Goal: Task Accomplishment & Management: Use online tool/utility

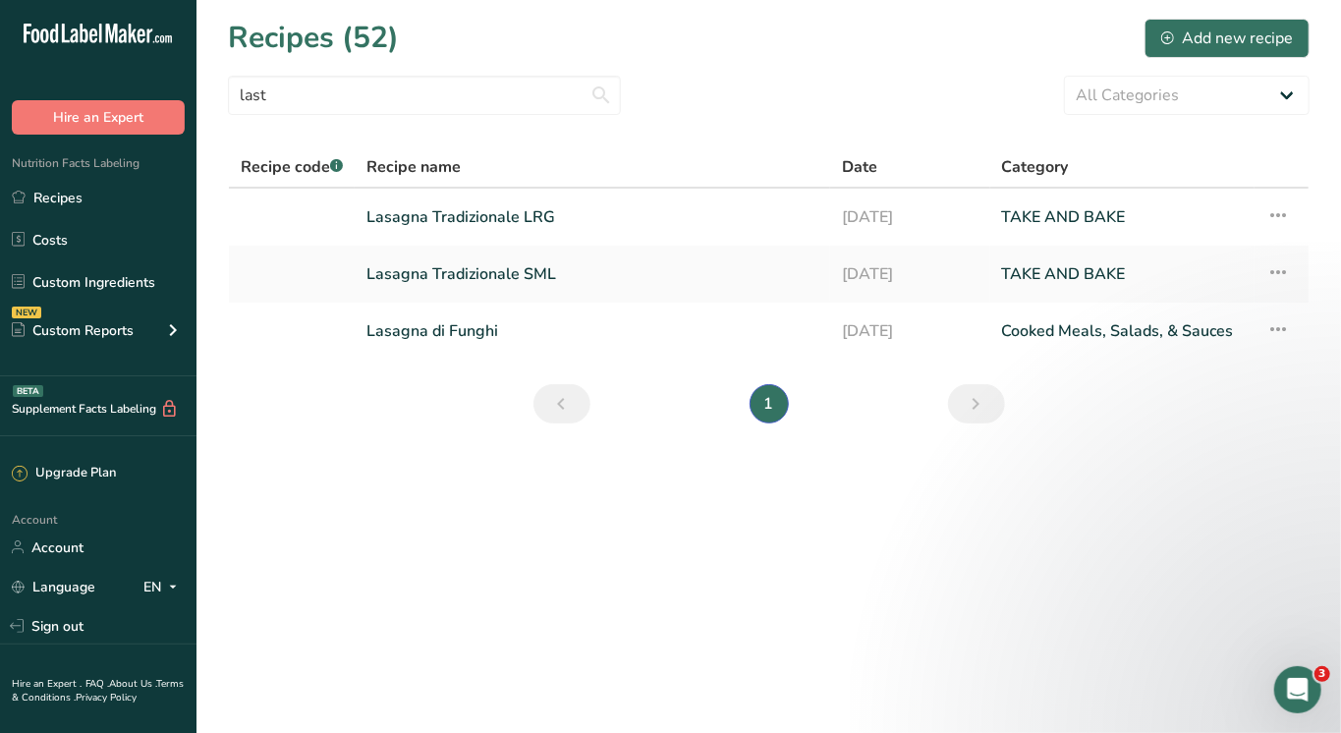
type input "last"
drag, startPoint x: 0, startPoint y: 0, endPoint x: 491, endPoint y: 279, distance: 564.8
click at [491, 279] on link "Lasagna Tradizionale SML" at bounding box center [592, 273] width 452 height 41
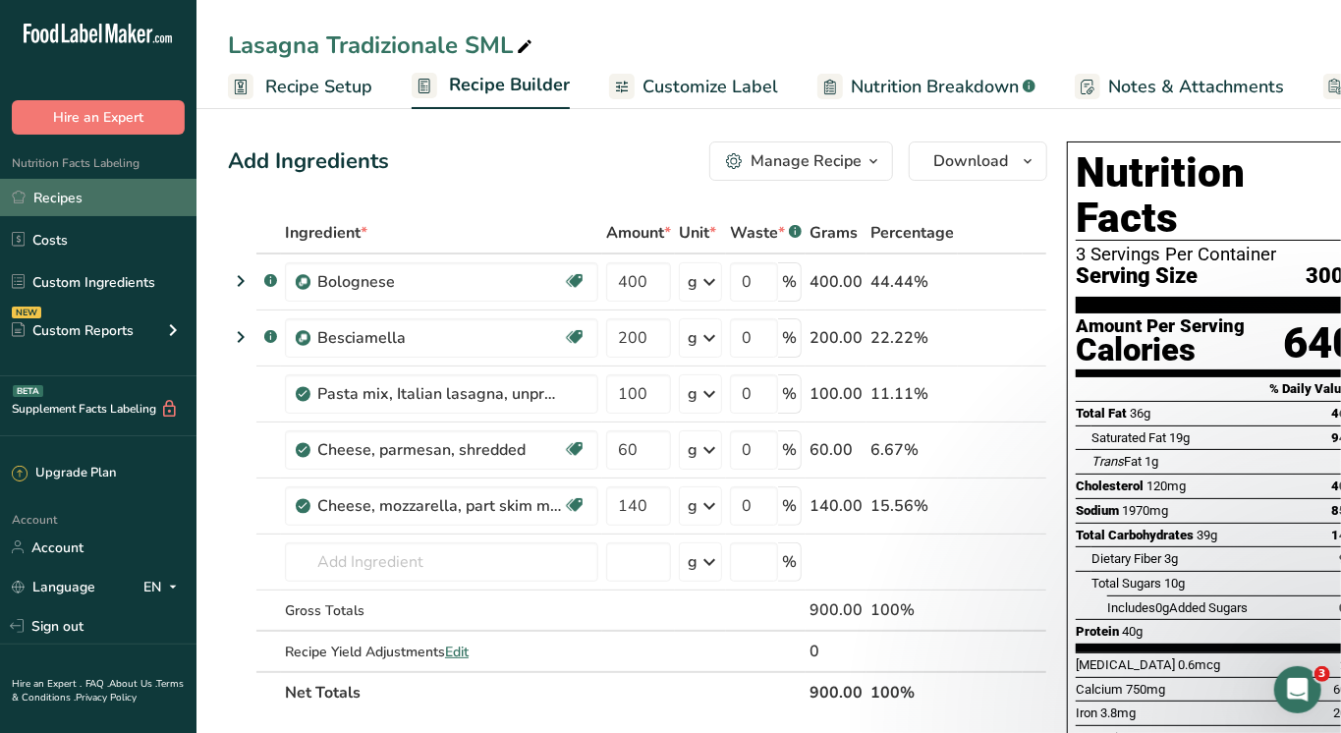
click at [39, 194] on link "Recipes" at bounding box center [98, 197] width 196 height 37
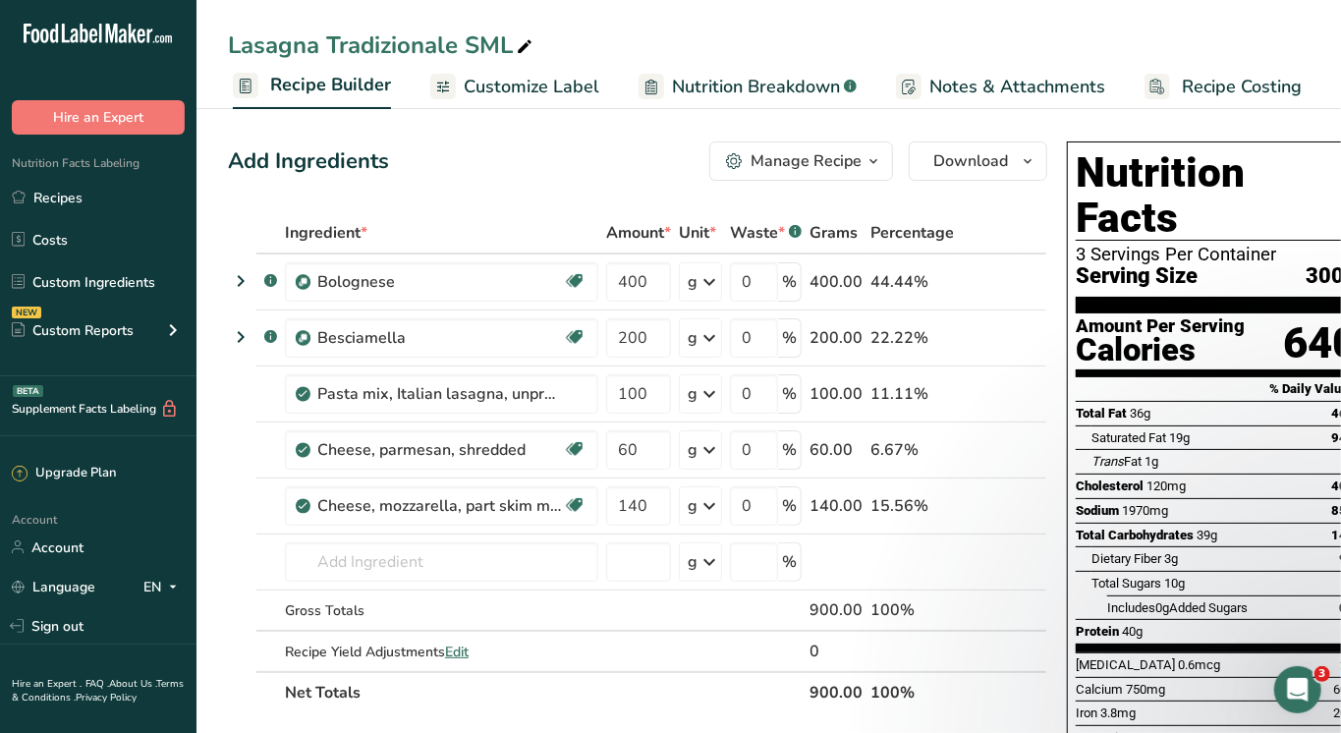
scroll to position [0, 170]
click at [1239, 77] on span "Recipe Costing" at bounding box center [1251, 87] width 120 height 27
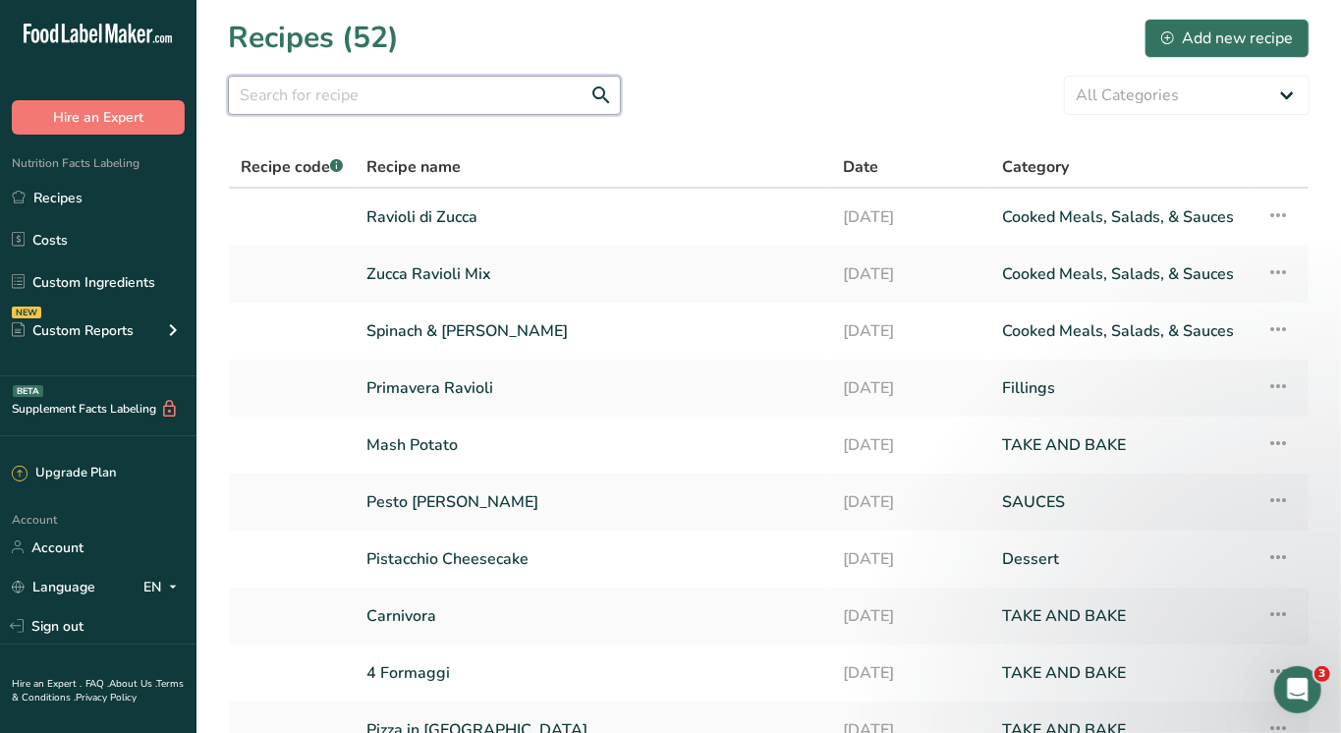
click at [340, 86] on input "text" at bounding box center [424, 95] width 393 height 39
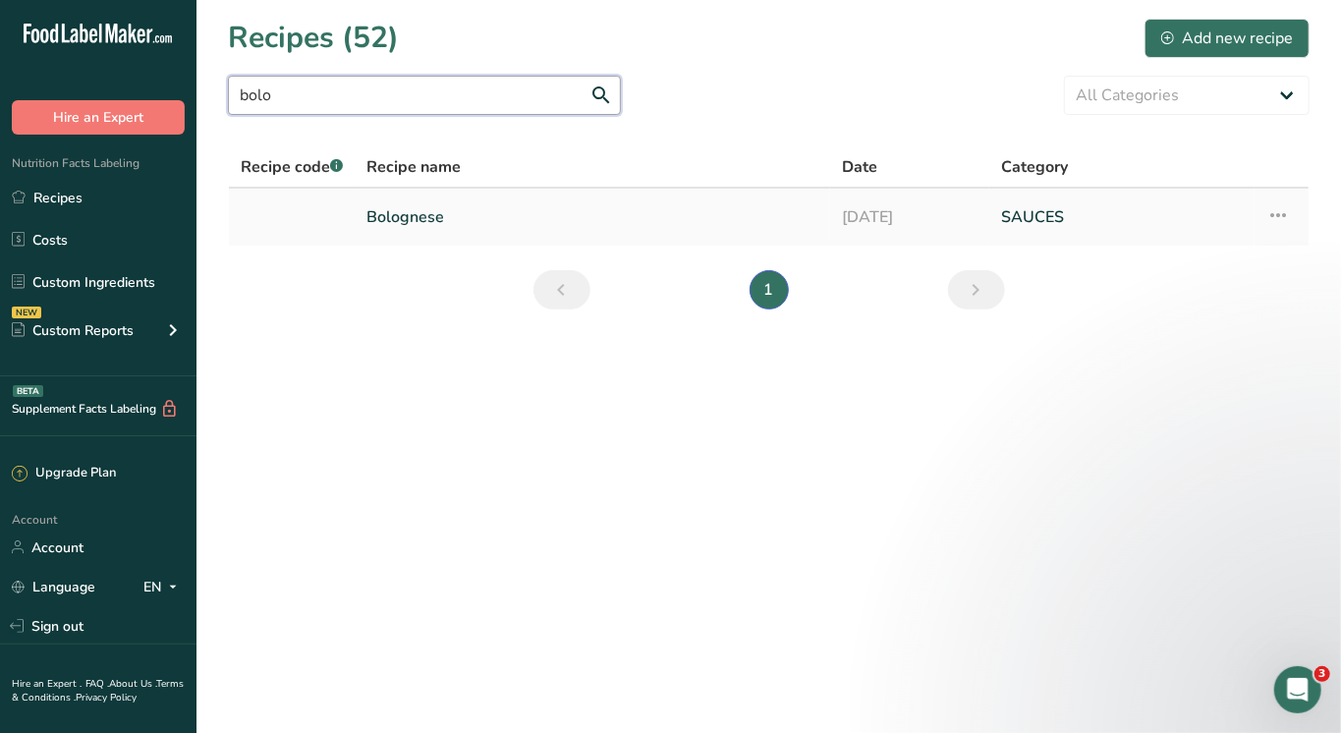
type input "bolo"
click at [381, 213] on link "Bolognese" at bounding box center [592, 216] width 452 height 41
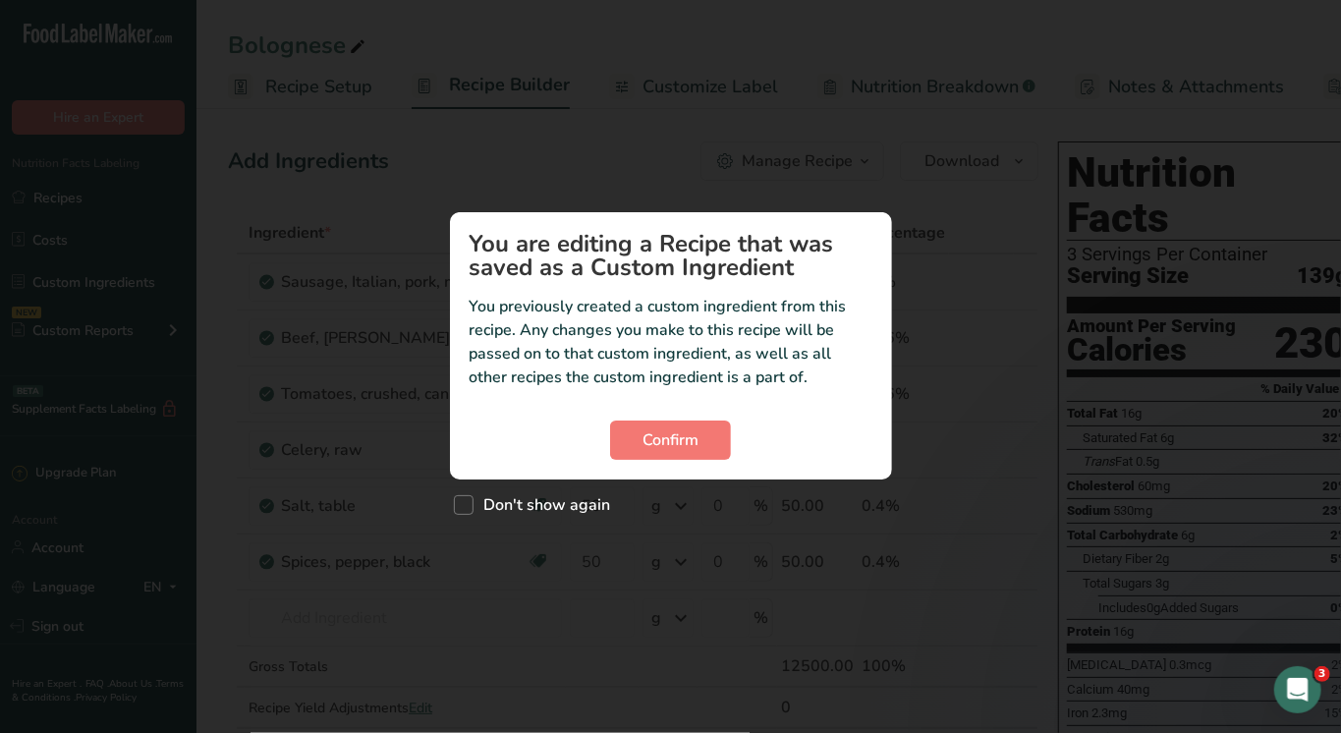
click at [1215, 69] on div "Custom ingredient modal" at bounding box center [670, 366] width 1341 height 733
click at [676, 428] on span "Confirm" at bounding box center [670, 440] width 56 height 24
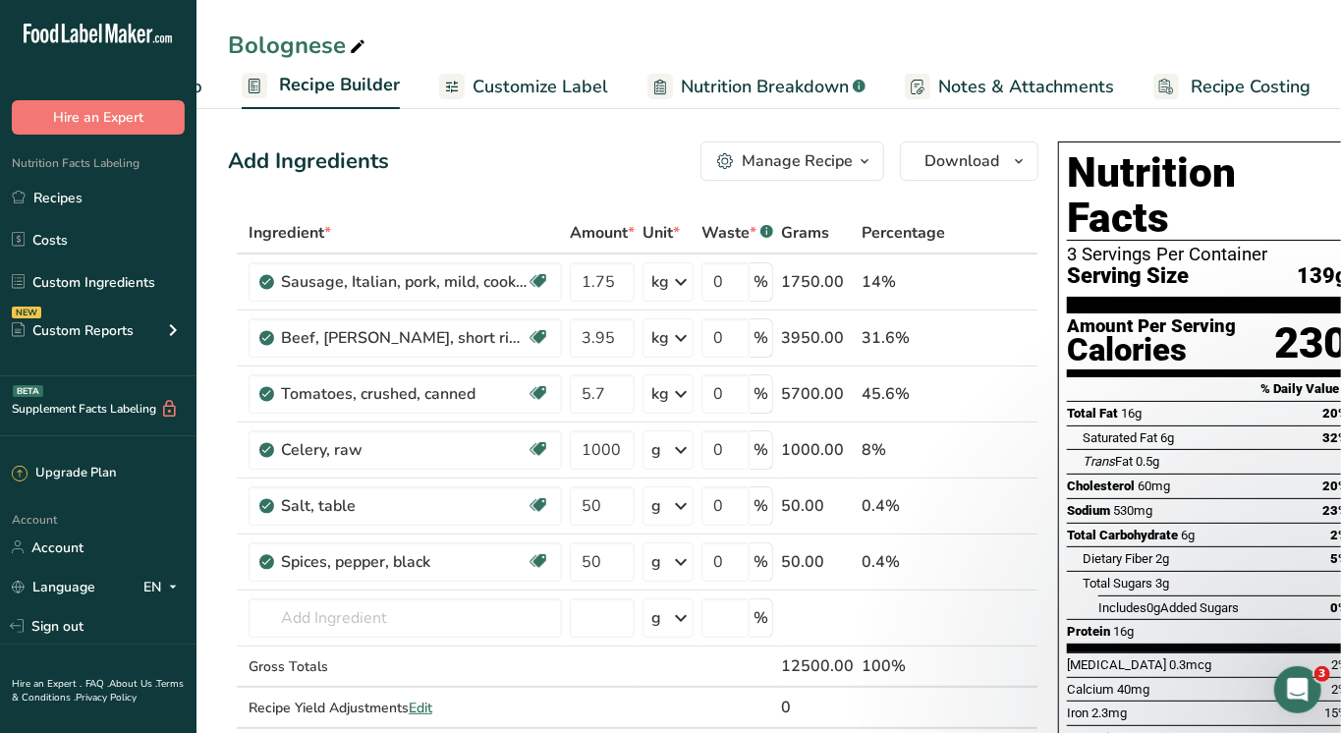
click at [334, 81] on span "Recipe Builder" at bounding box center [339, 85] width 121 height 27
click at [1203, 83] on span "Recipe Costing" at bounding box center [1251, 87] width 120 height 27
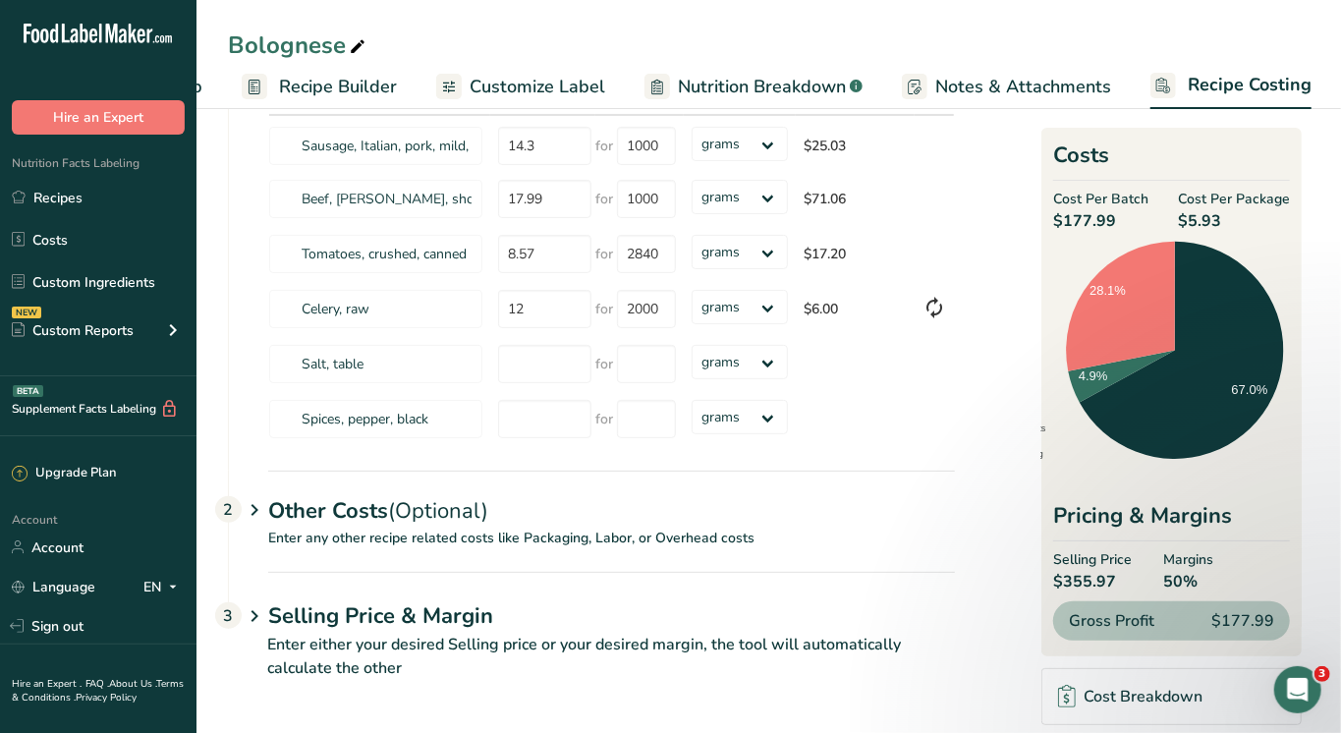
scroll to position [174, 0]
click at [457, 623] on h1 "Selling Price & Margin" at bounding box center [611, 617] width 687 height 32
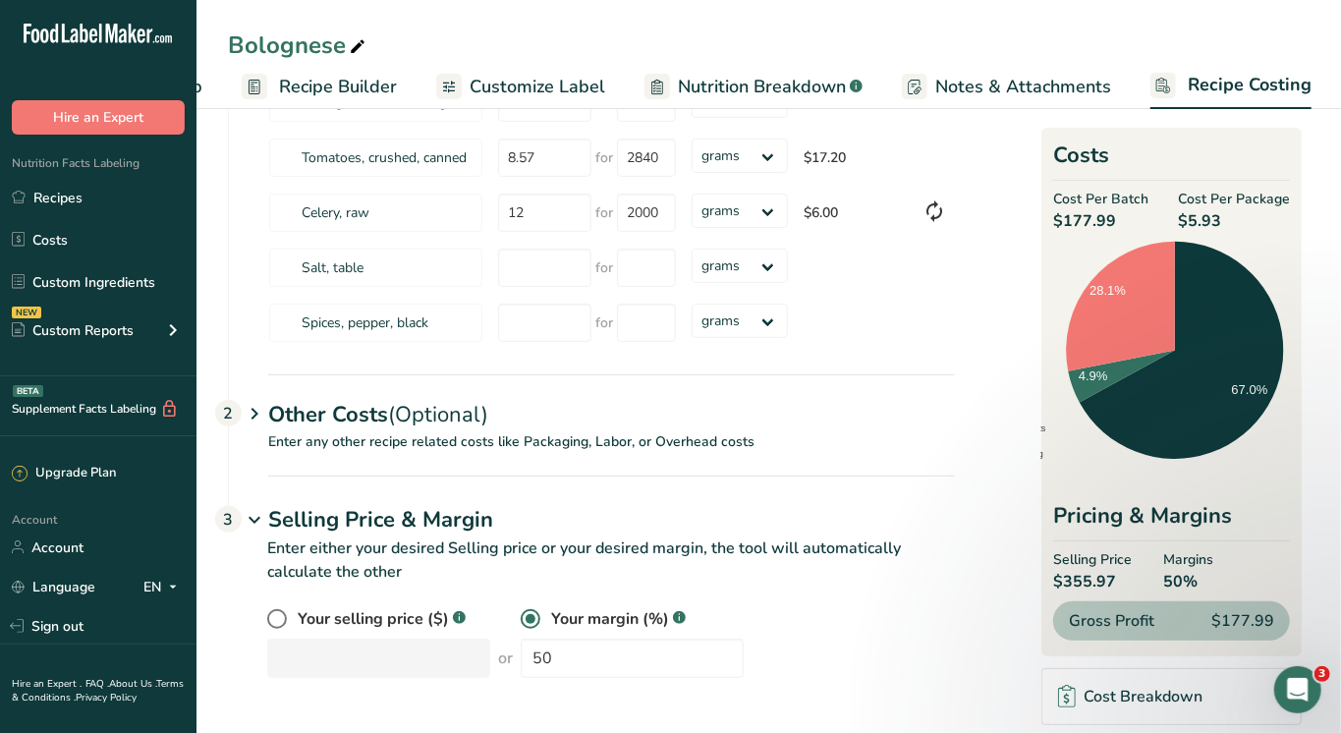
scroll to position [268, 0]
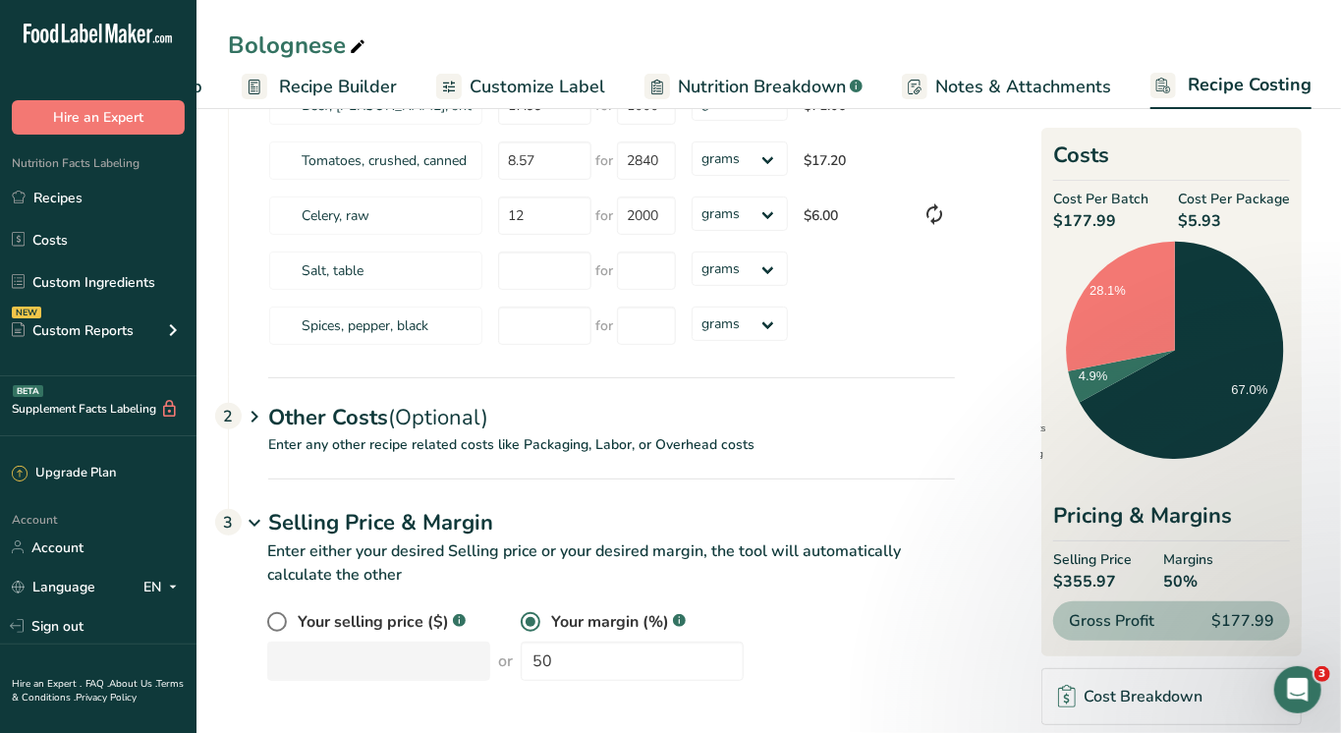
click at [391, 414] on div "Other Costs (Optional) 2" at bounding box center [611, 405] width 687 height 57
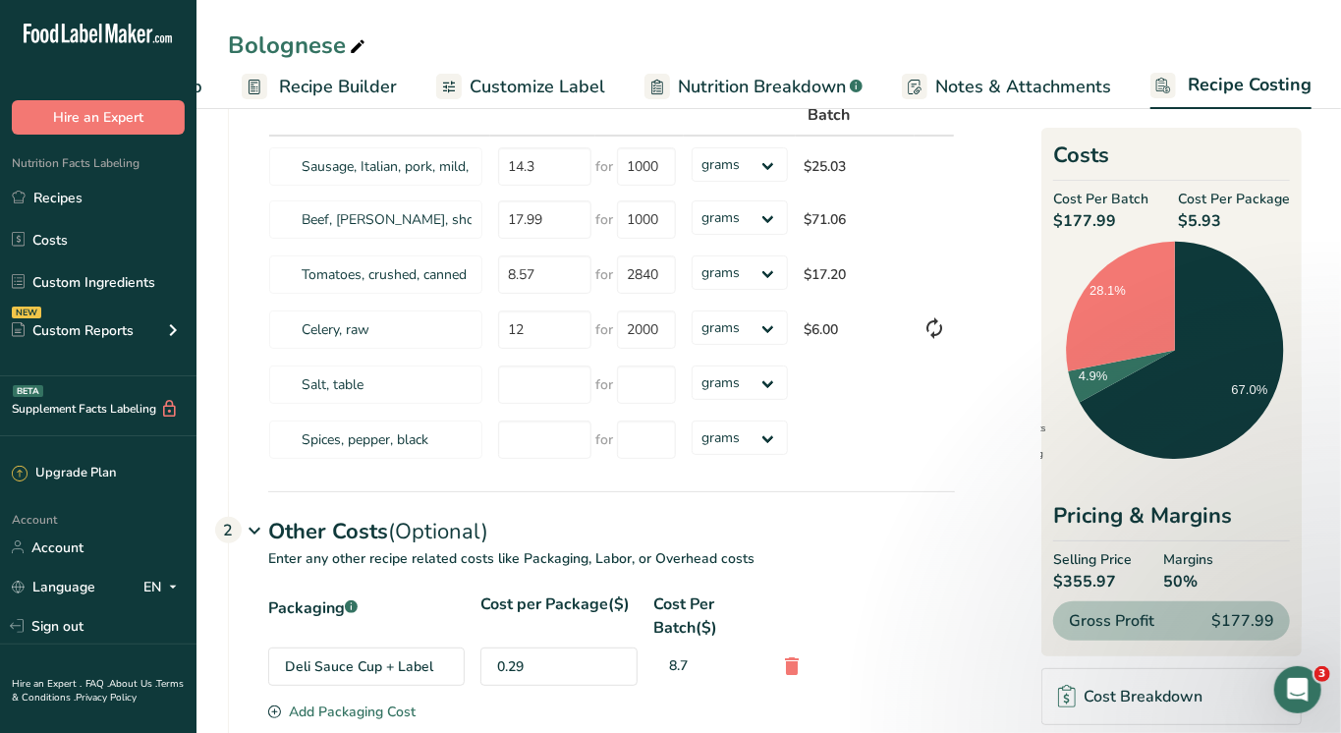
scroll to position [158, 0]
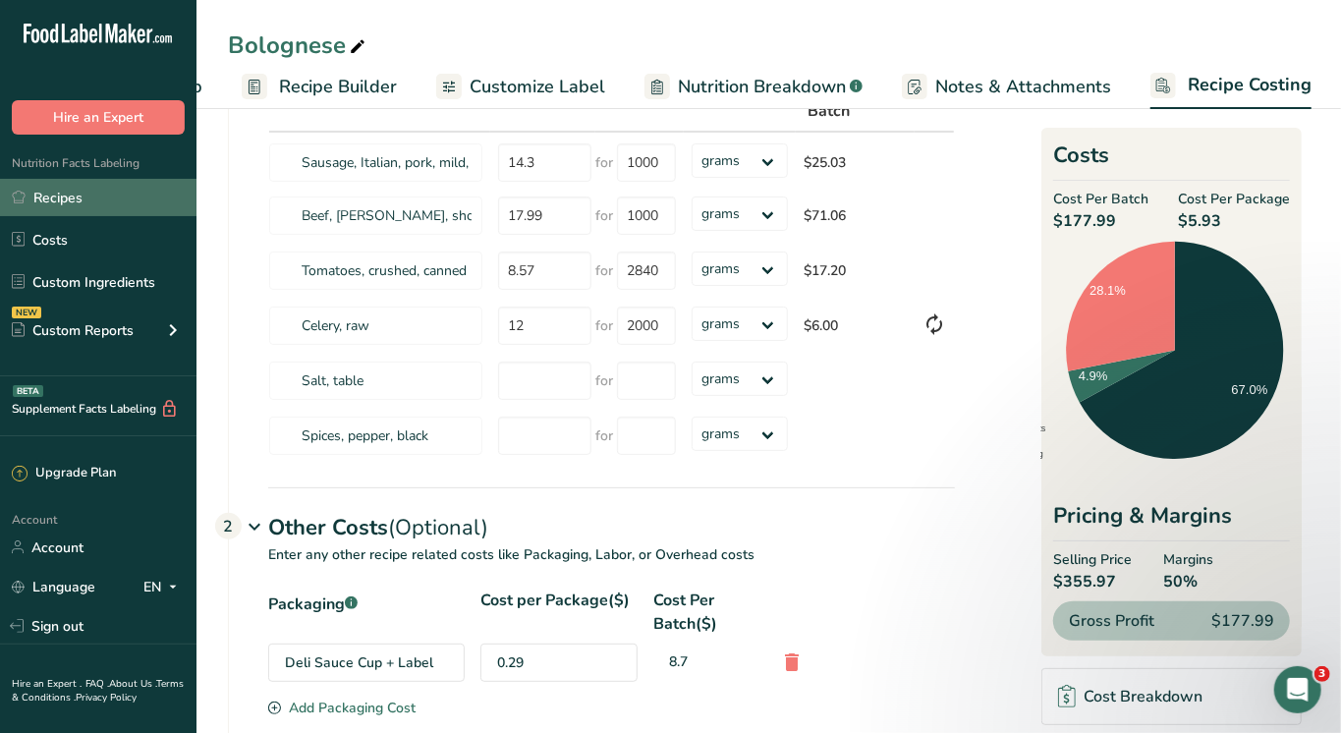
click at [56, 201] on link "Recipes" at bounding box center [98, 197] width 196 height 37
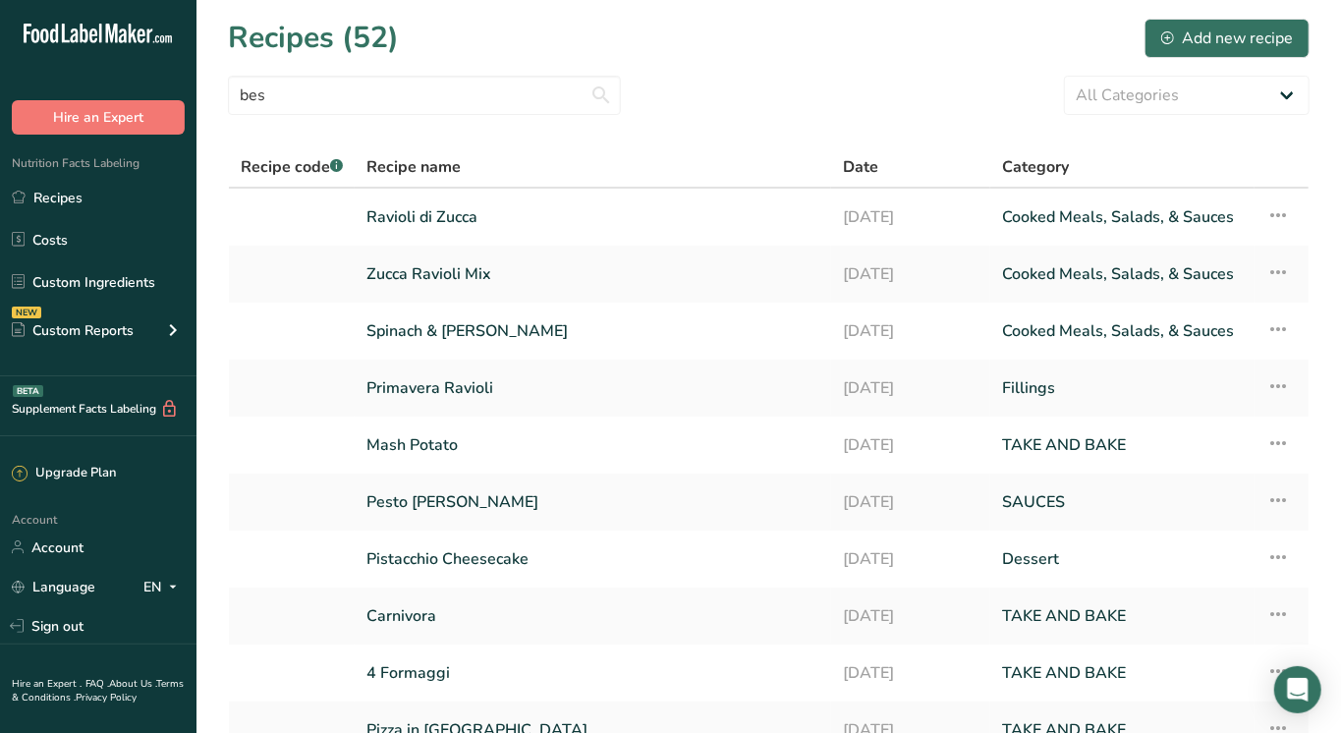
type input "besc"
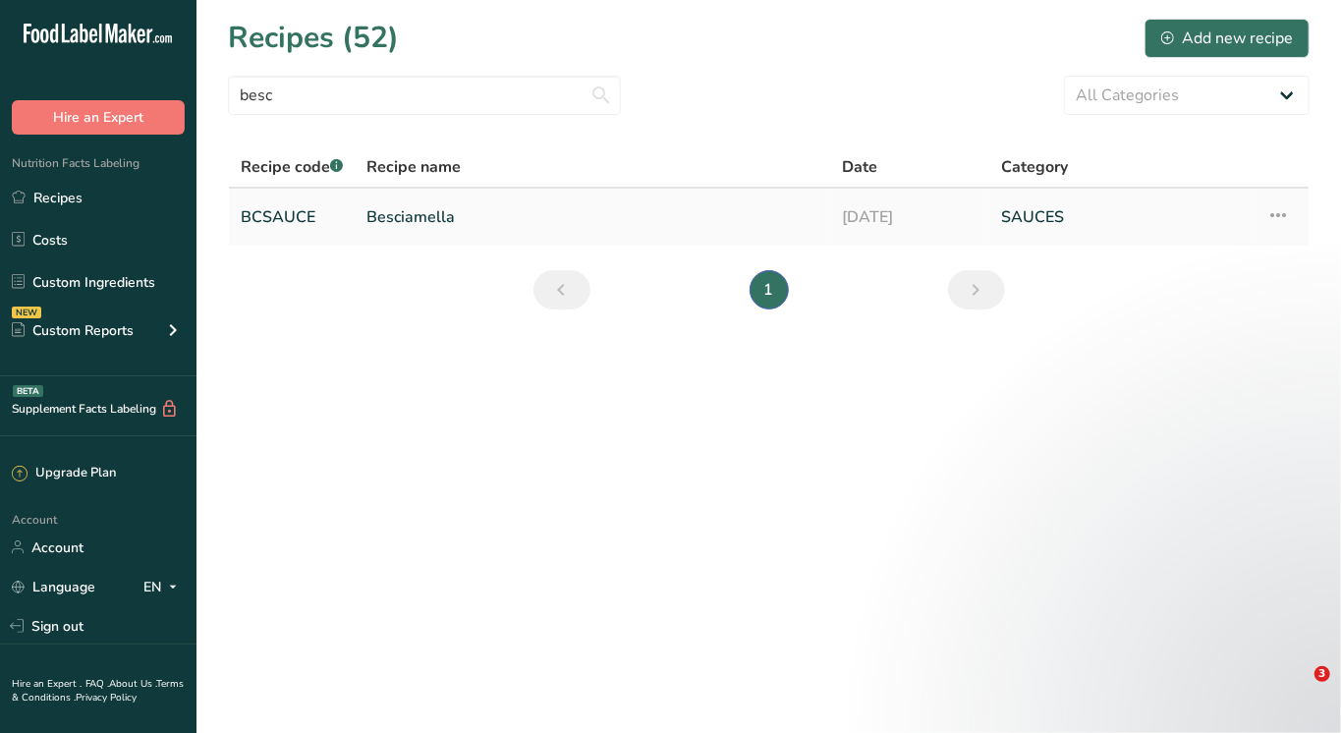
click at [428, 214] on link "Besciamella" at bounding box center [592, 216] width 452 height 41
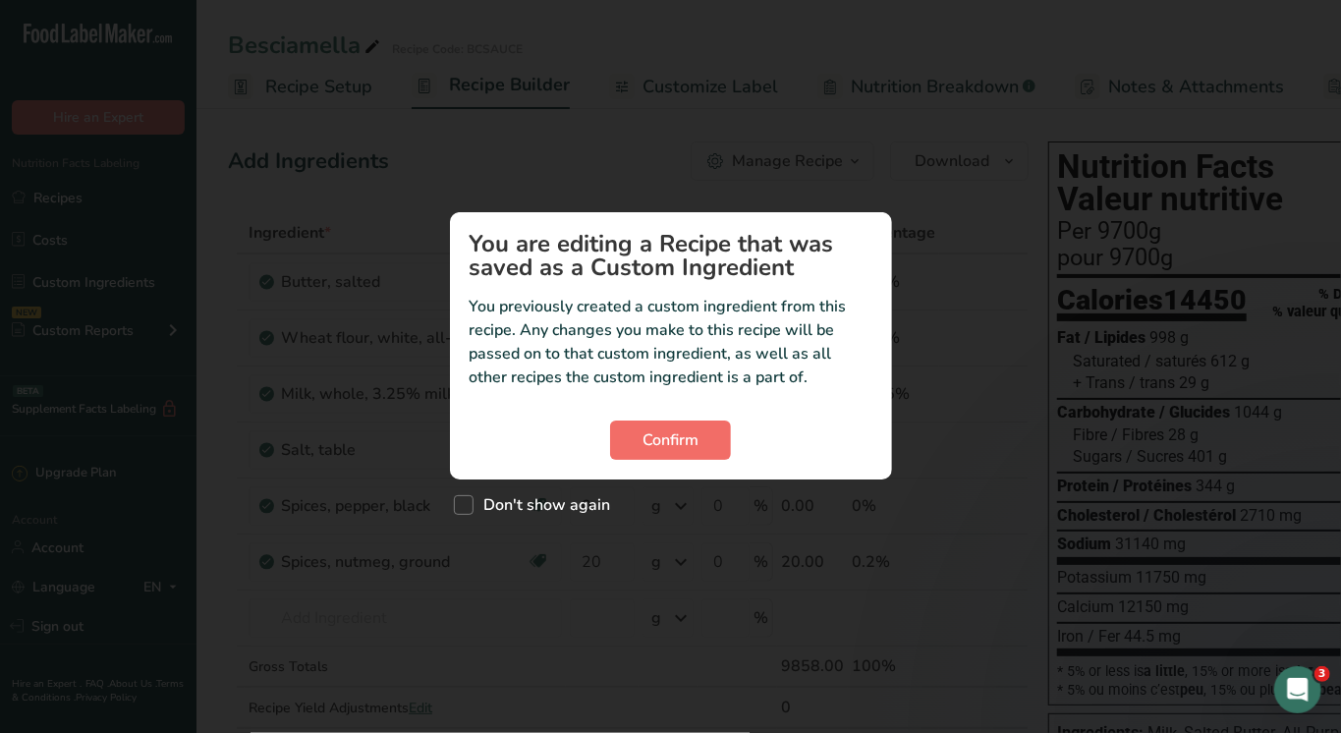
click at [699, 432] on button "Confirm" at bounding box center [670, 439] width 121 height 39
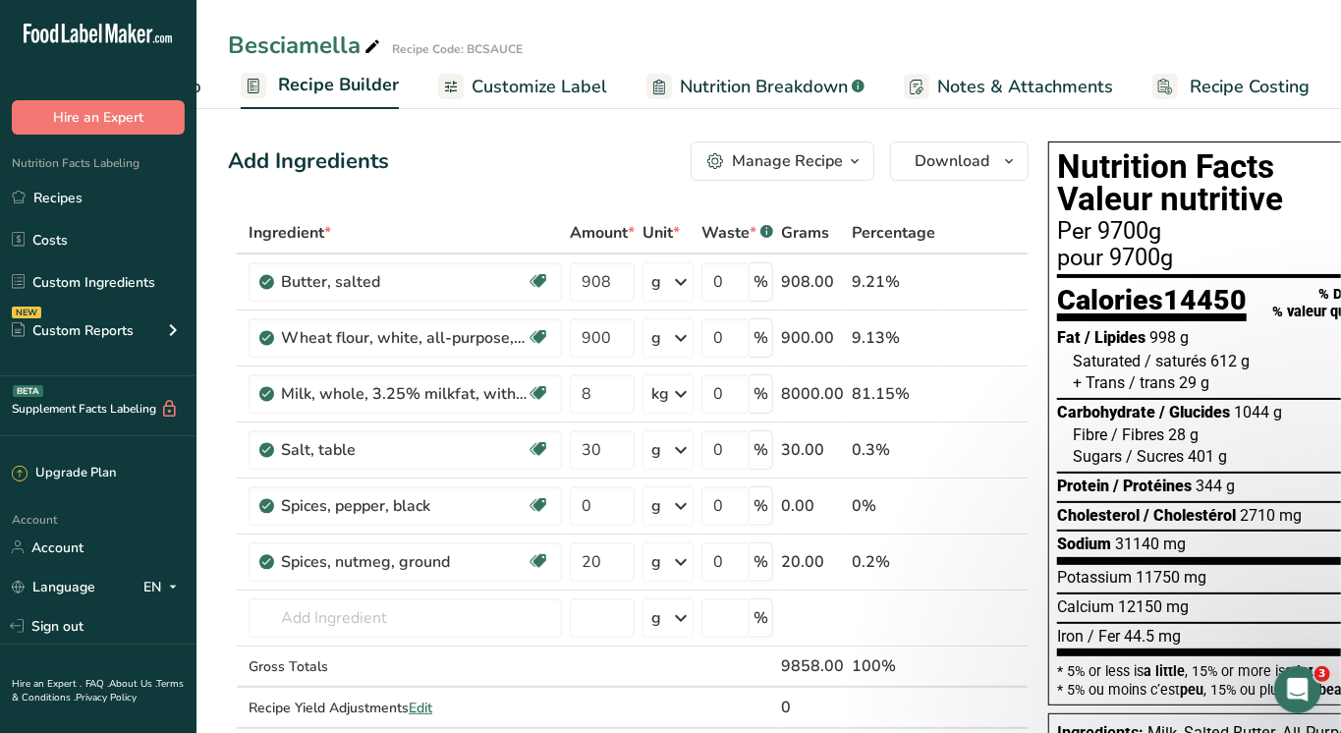
scroll to position [0, 170]
click at [1232, 77] on span "Recipe Costing" at bounding box center [1251, 87] width 120 height 27
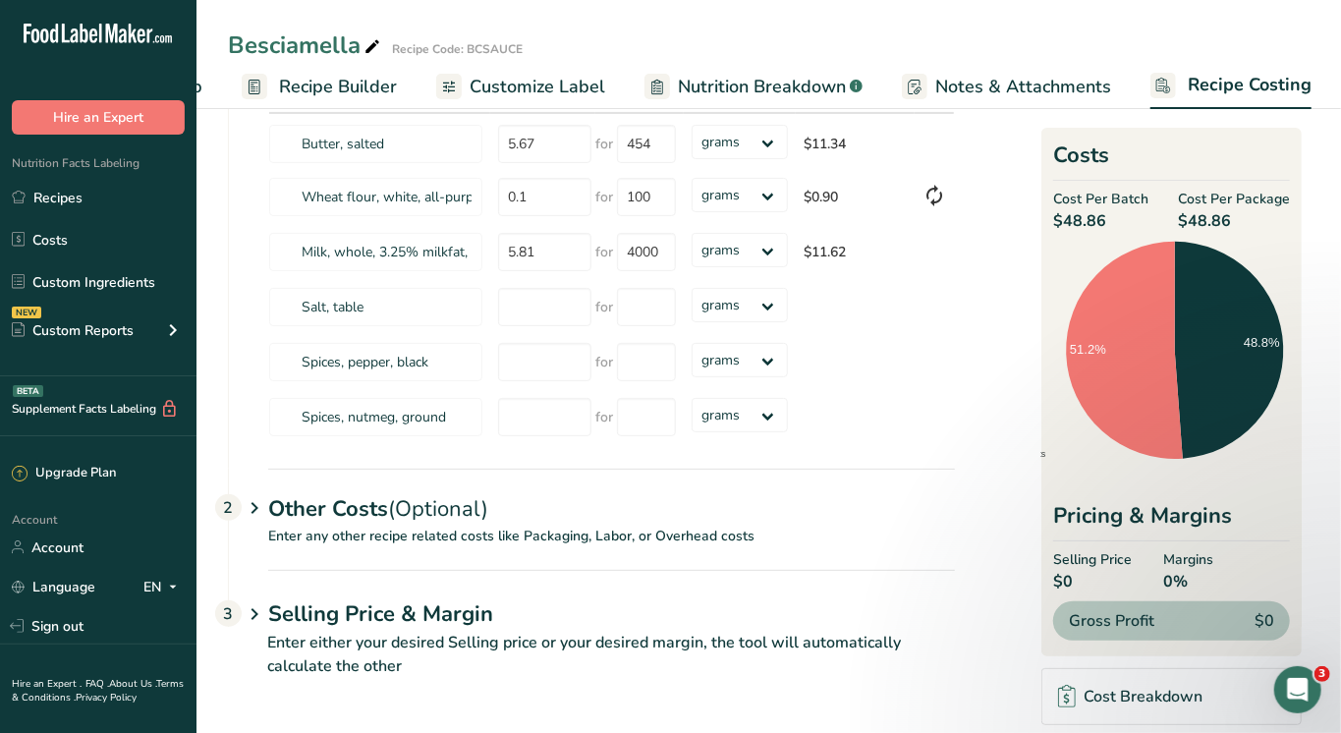
scroll to position [174, 0]
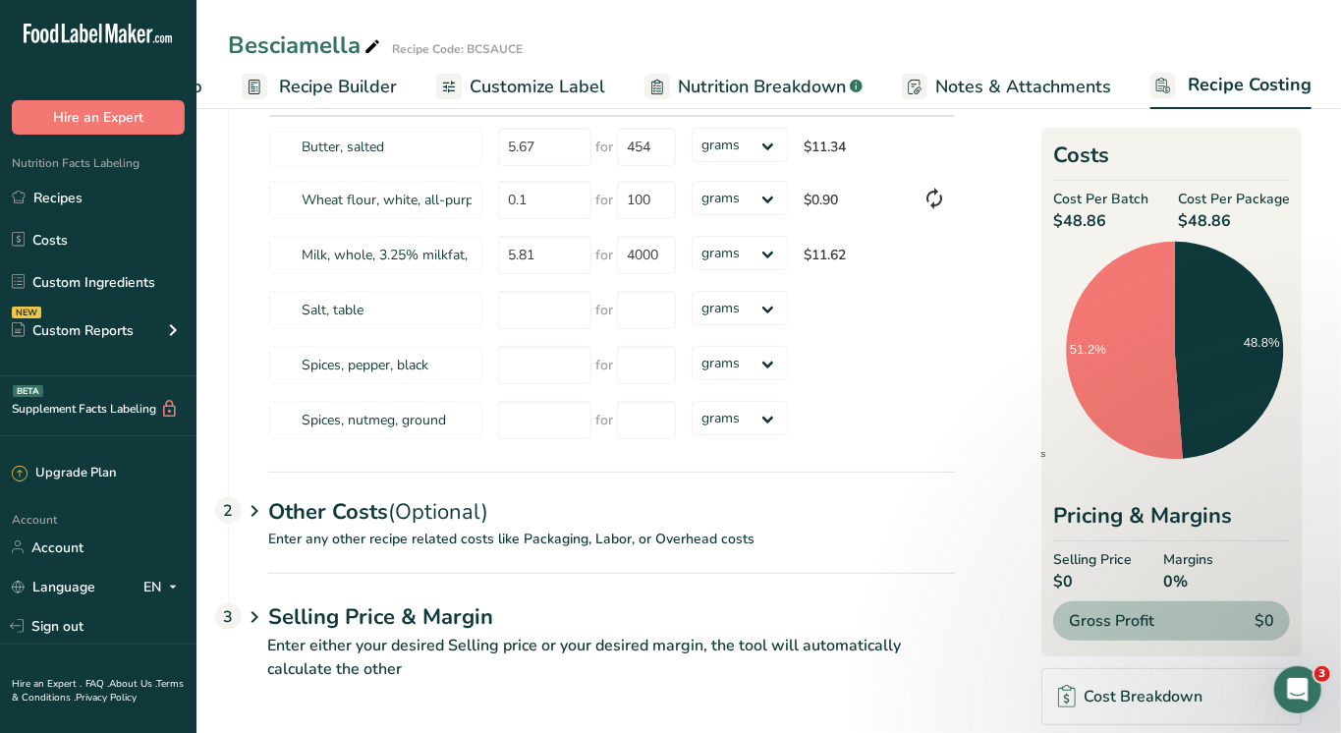
click at [410, 526] on div "Other Costs (Optional) 2" at bounding box center [611, 499] width 687 height 57
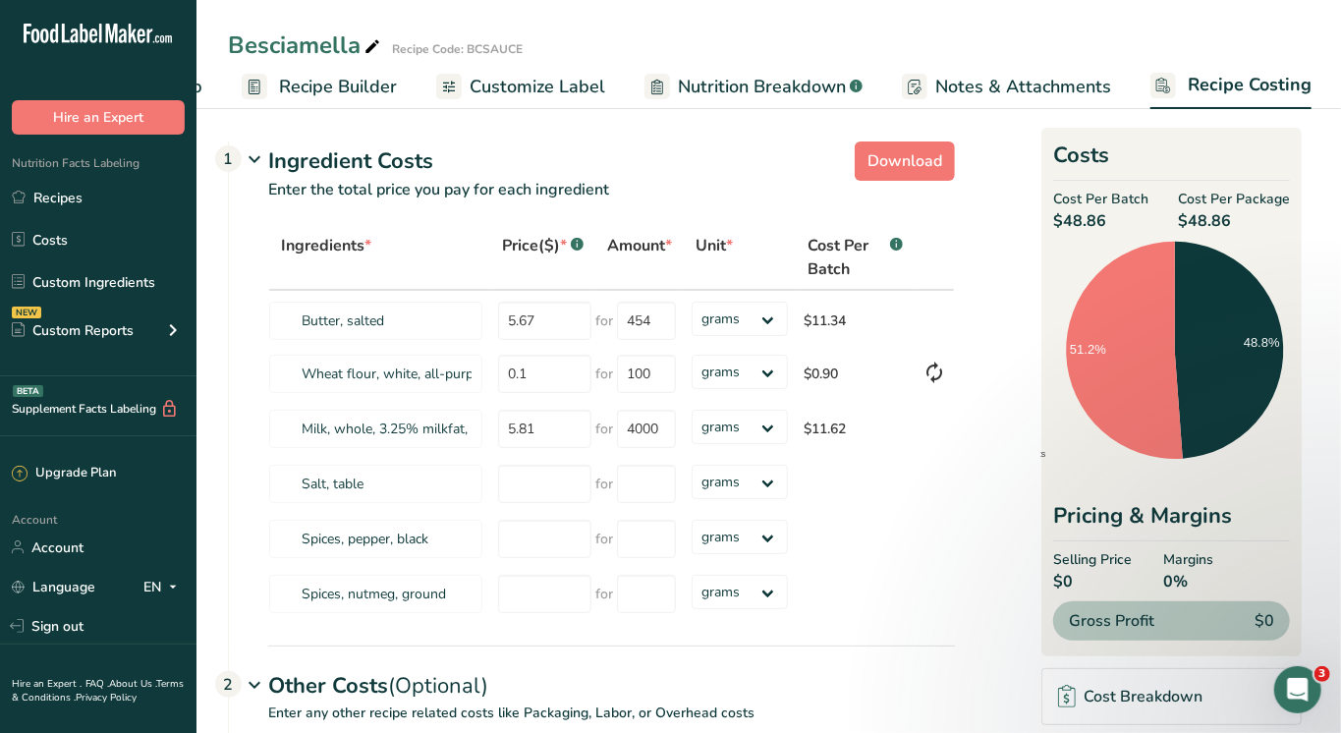
scroll to position [0, 0]
click at [346, 75] on span "Recipe Builder" at bounding box center [338, 87] width 118 height 27
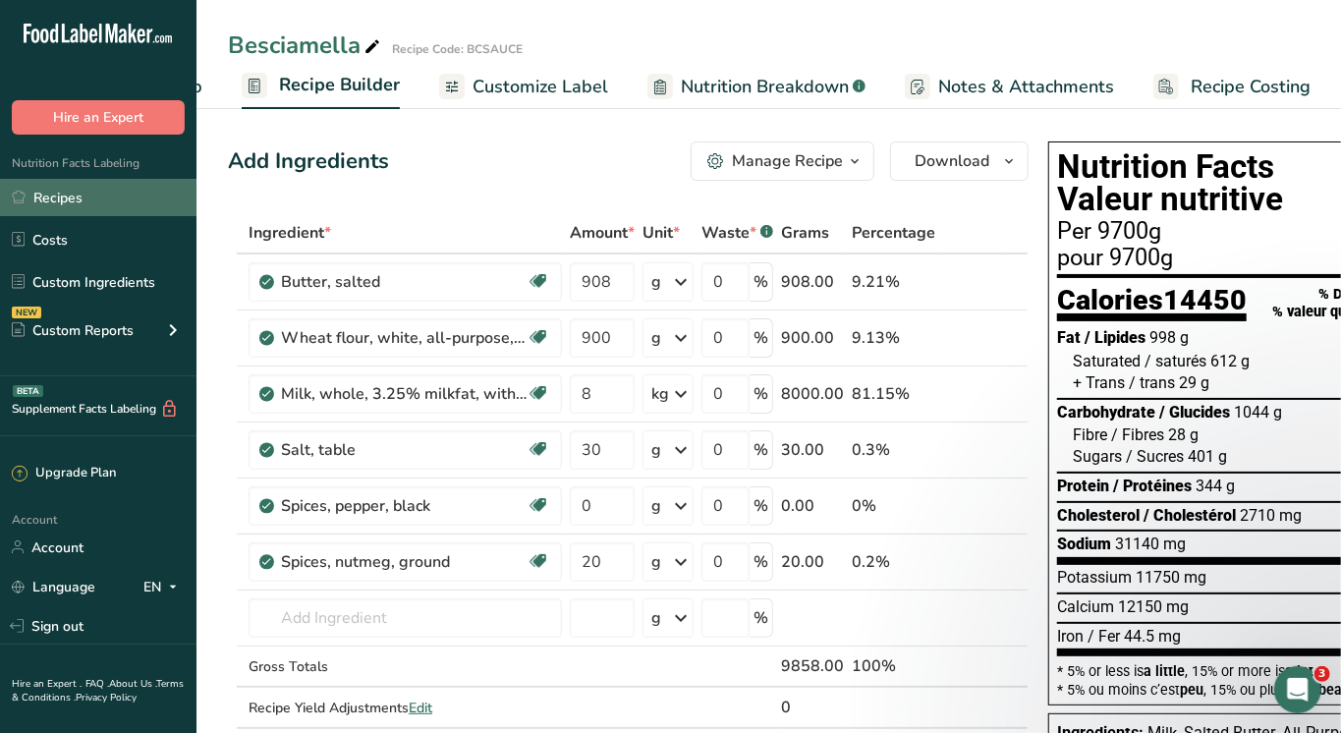
click at [68, 194] on link "Recipes" at bounding box center [98, 197] width 196 height 37
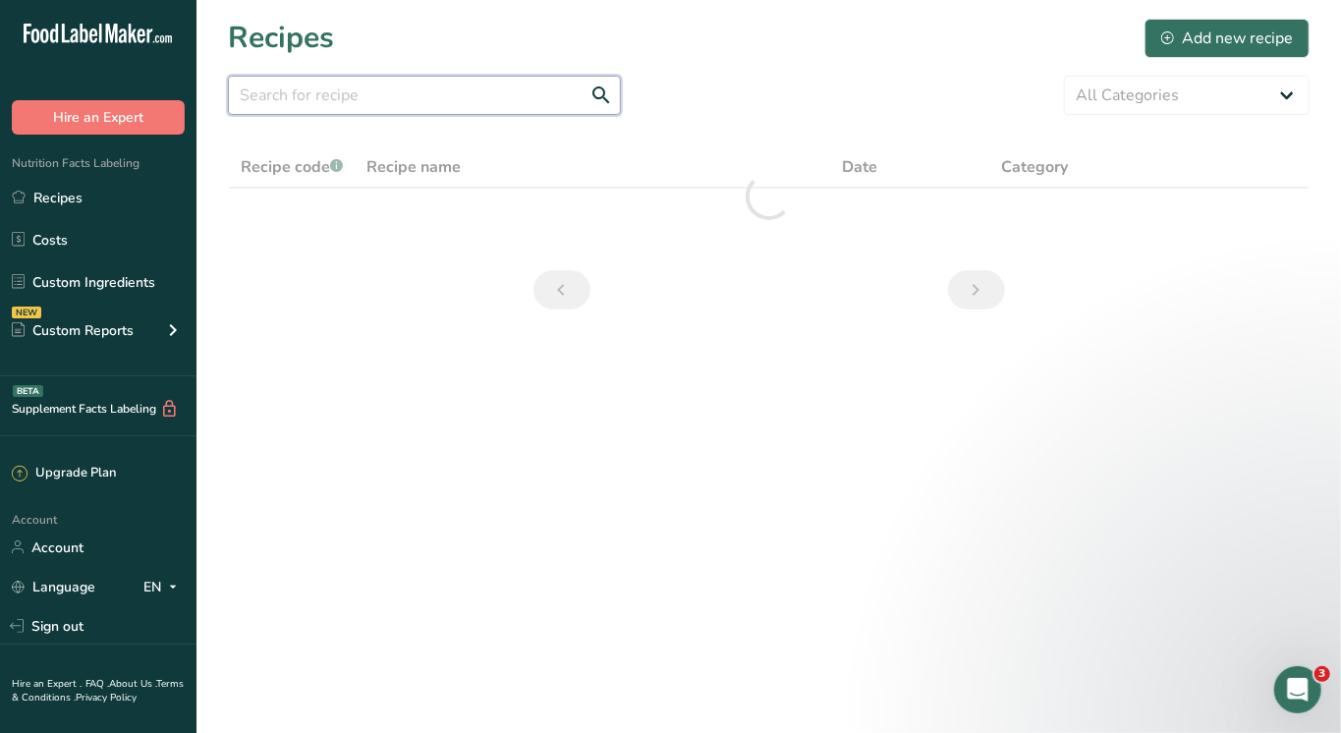
click at [358, 96] on input "text" at bounding box center [424, 95] width 393 height 39
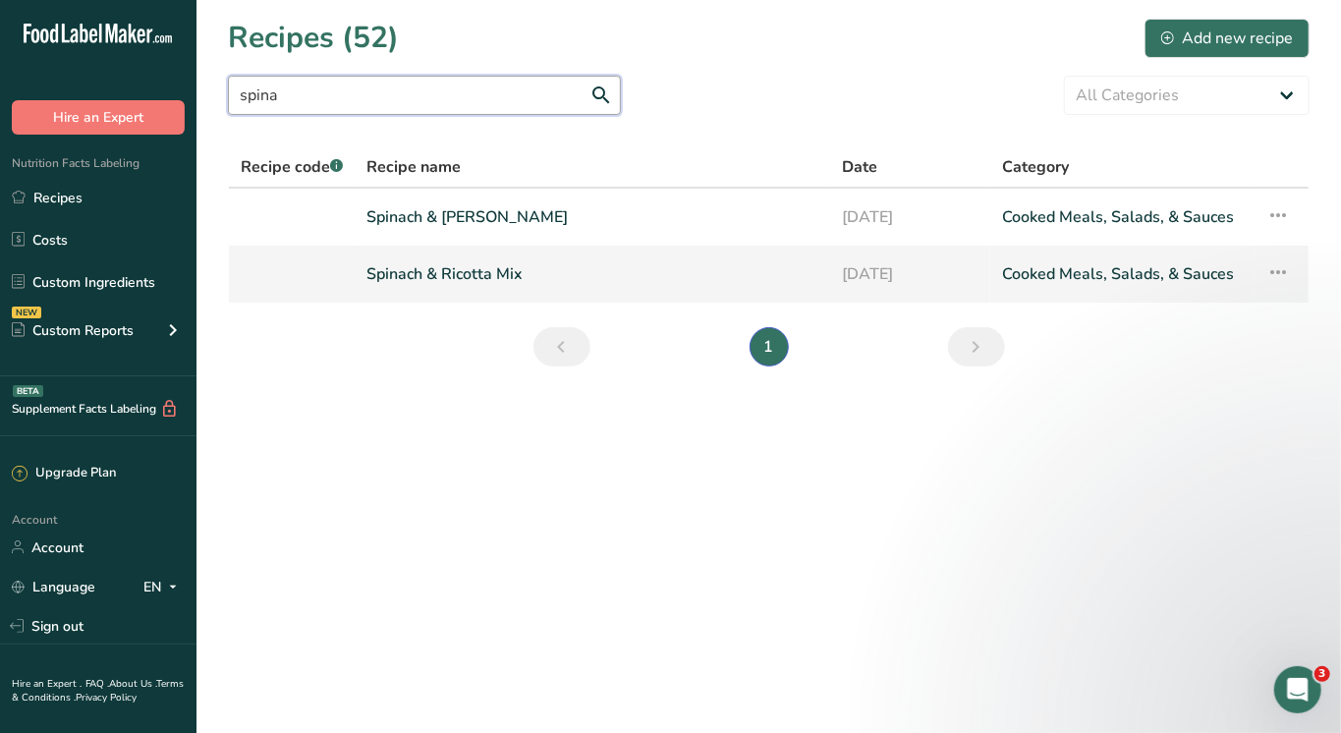
type input "spina"
click at [469, 284] on link "Spinach & Ricotta Mix" at bounding box center [592, 273] width 453 height 41
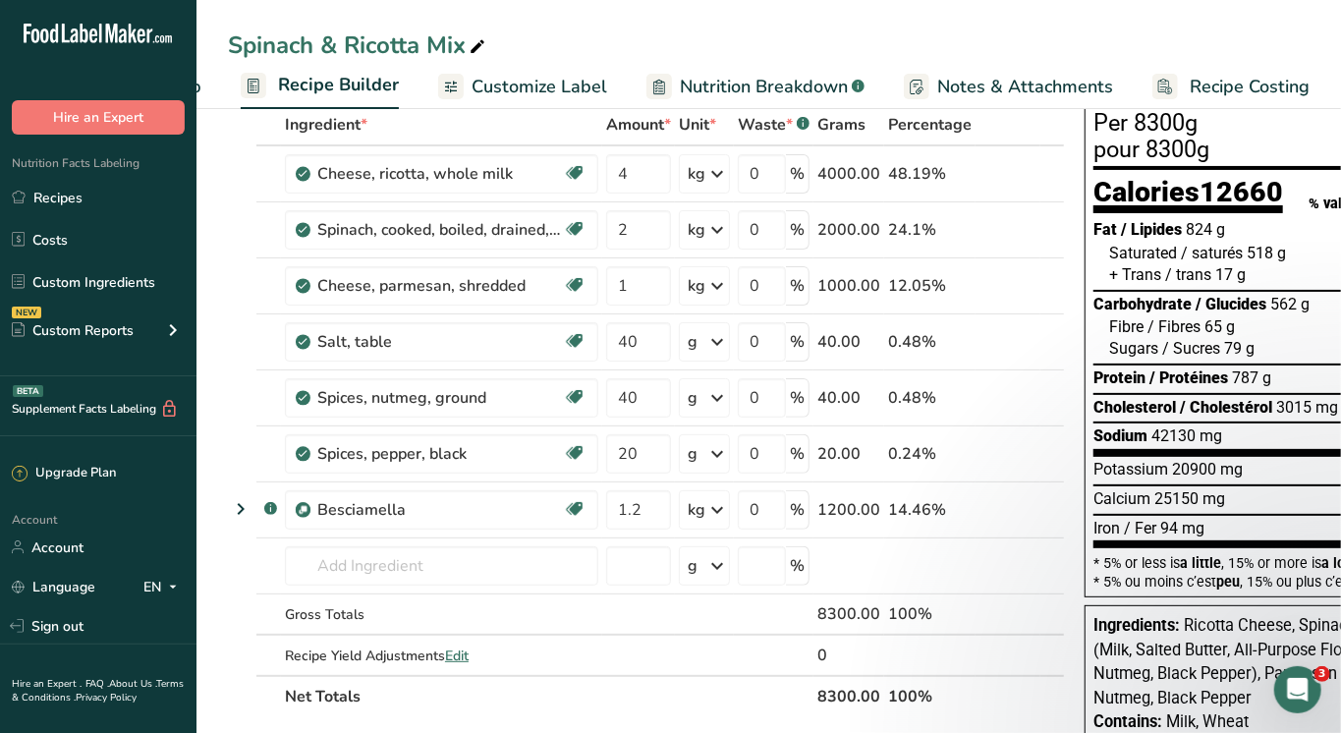
scroll to position [0, 170]
click at [1204, 74] on span "Recipe Costing" at bounding box center [1251, 87] width 120 height 27
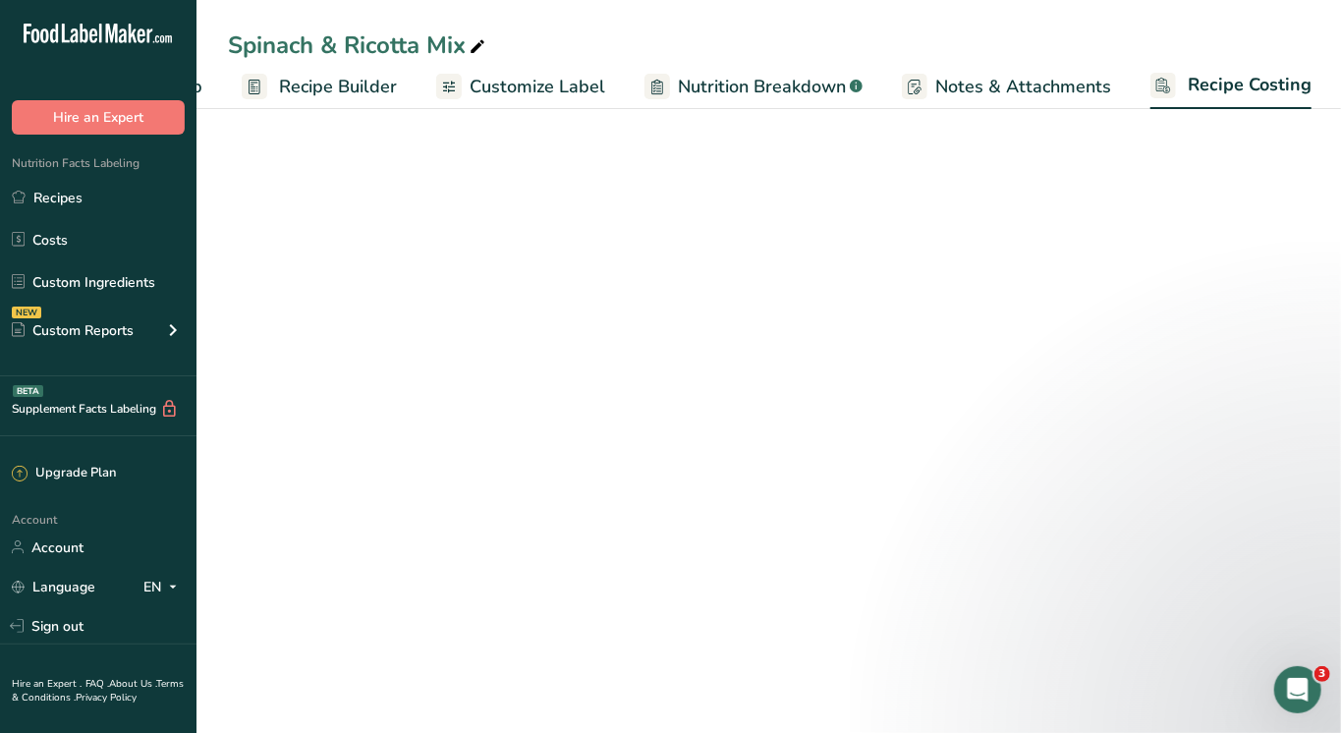
select select "1"
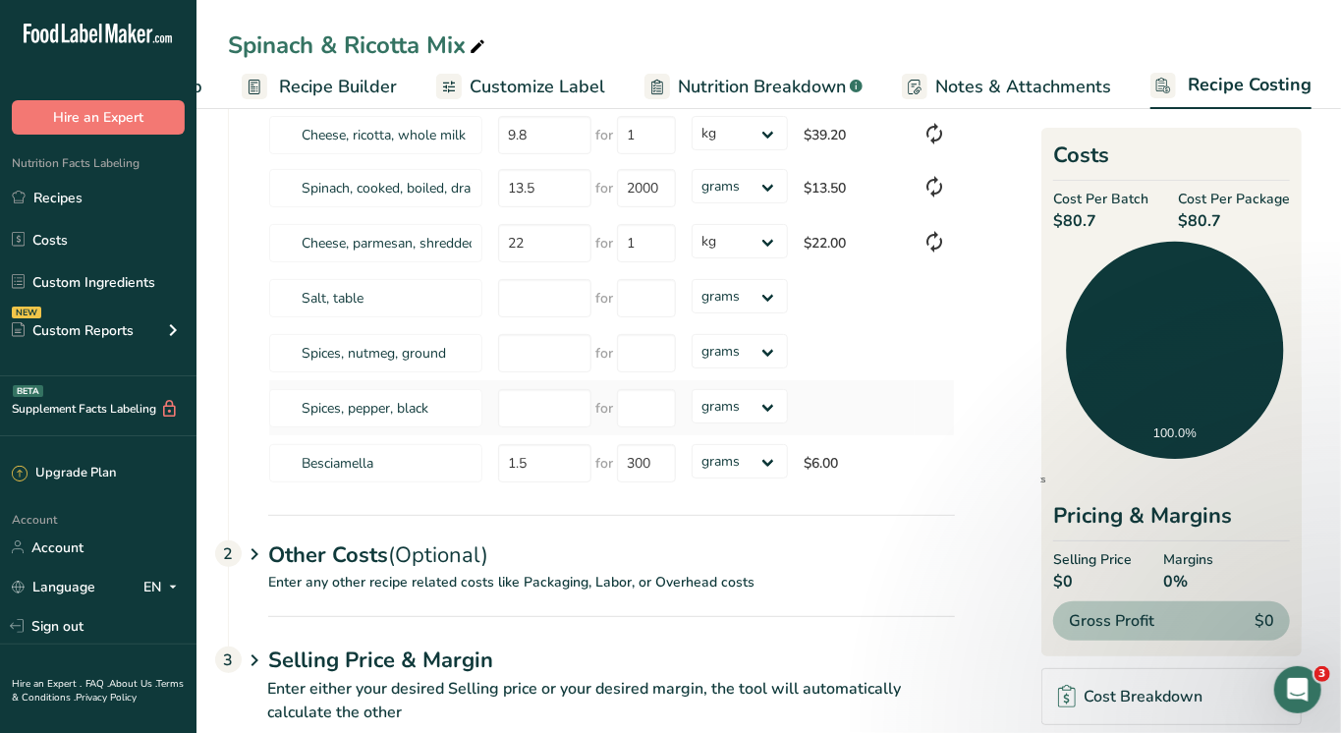
scroll to position [187, 0]
click at [391, 572] on p "Enter any other recipe related costs like Packaging, Labor, or Overhead costs" at bounding box center [592, 593] width 726 height 44
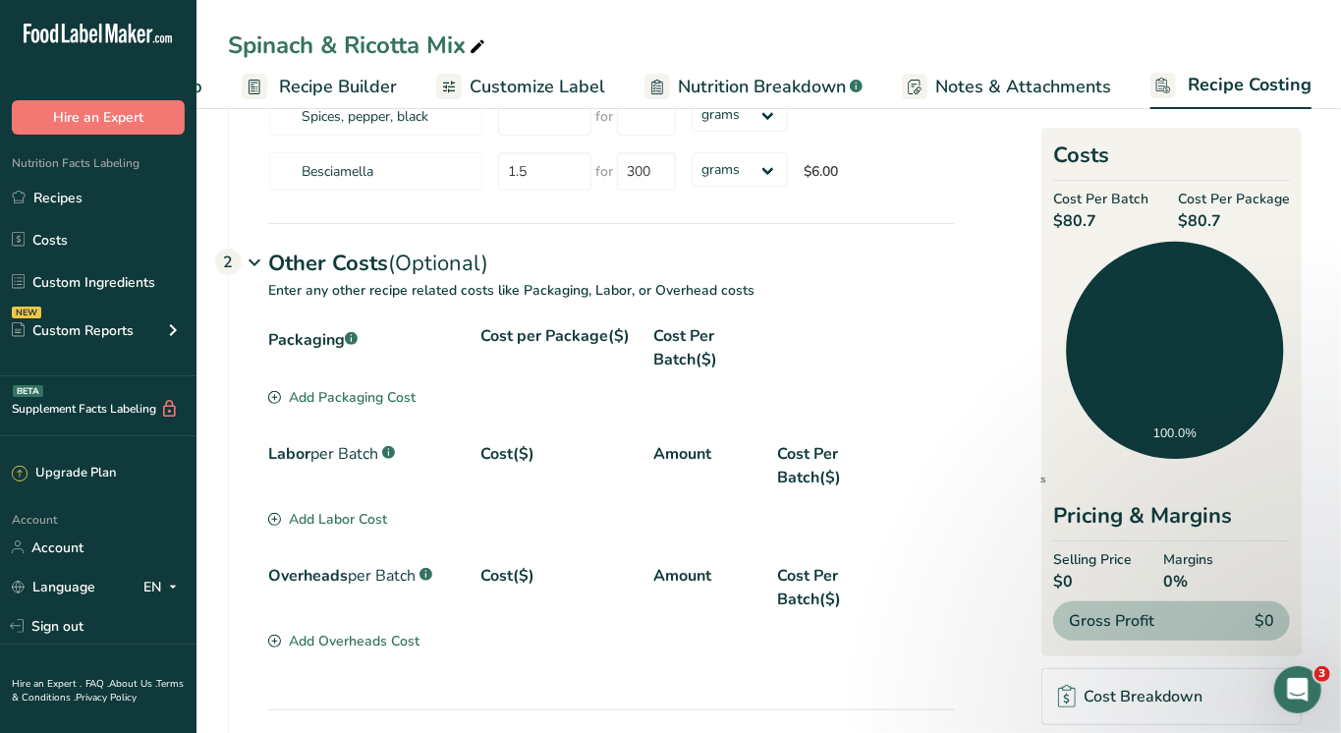
scroll to position [500, 0]
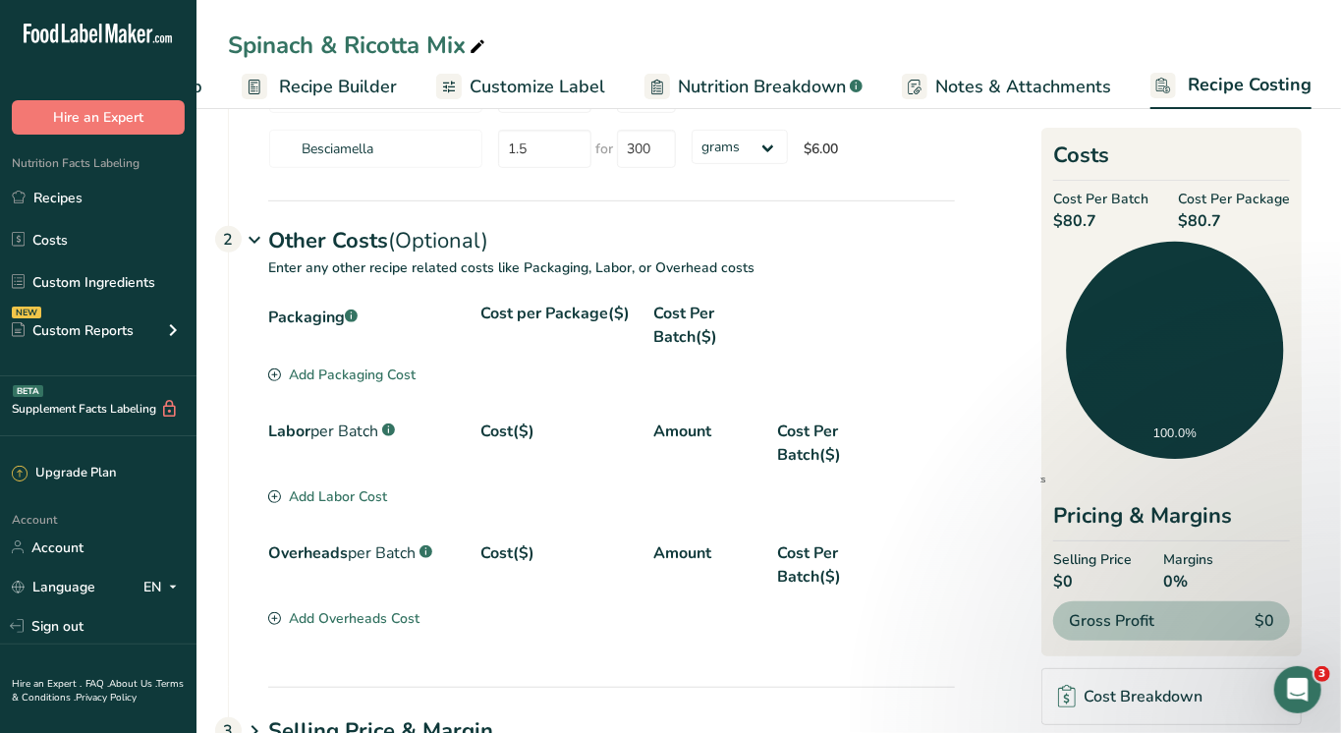
click at [328, 486] on div "Add Labor Cost" at bounding box center [327, 496] width 119 height 21
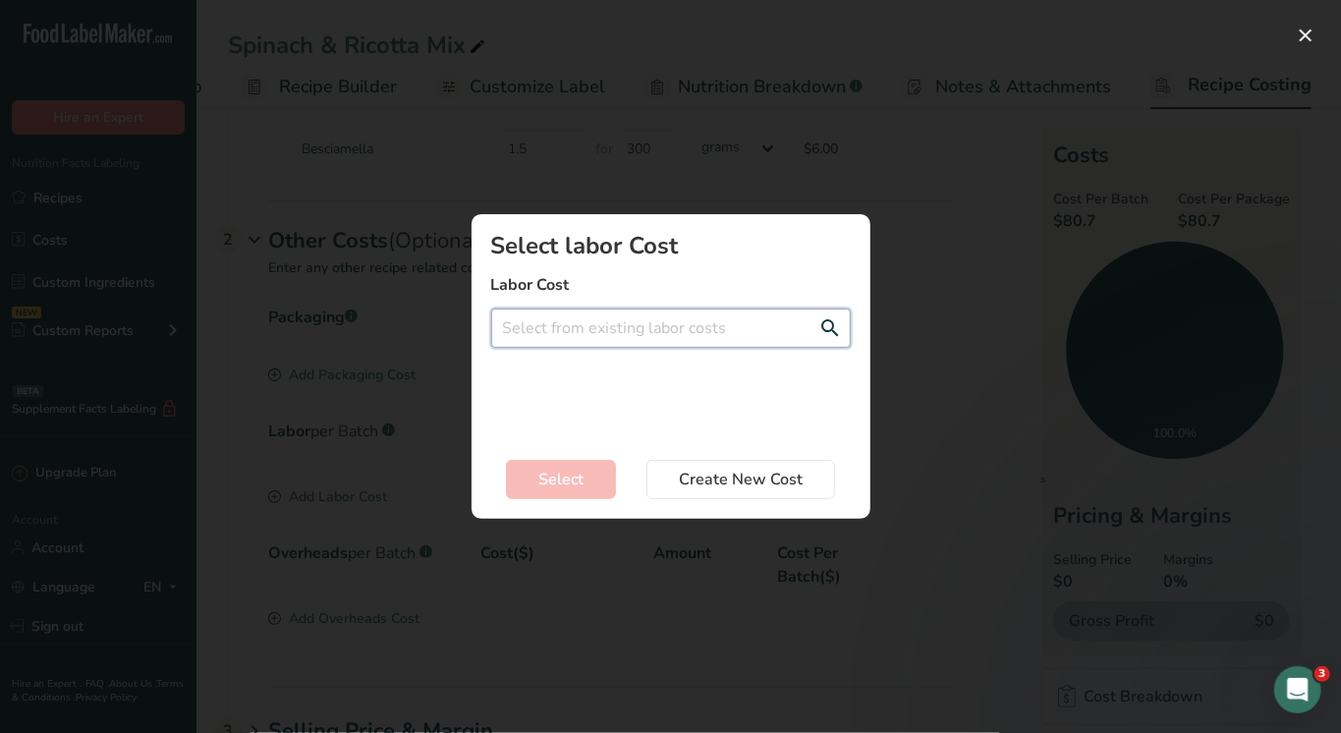
click at [656, 311] on input "Add New Recipe Cost Modal" at bounding box center [671, 327] width 360 height 39
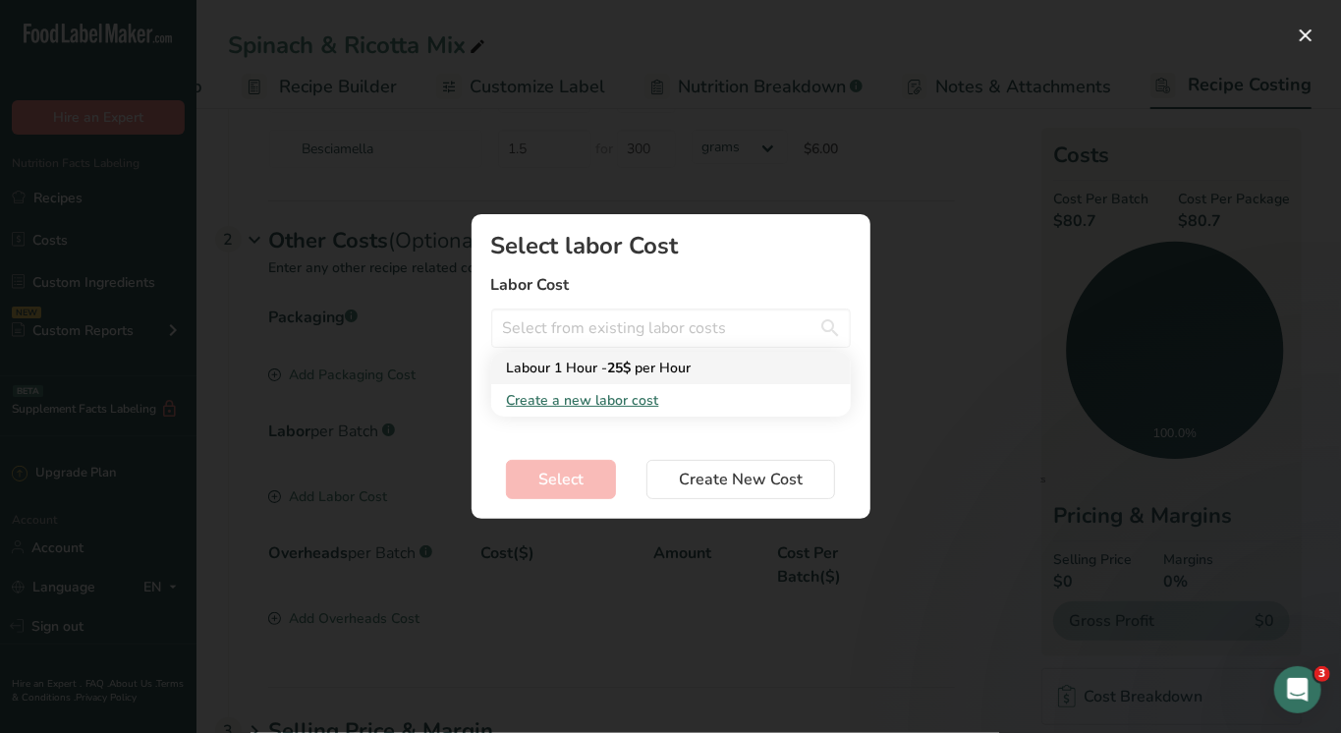
click at [567, 364] on div "Labour 1 Hour - 25$ per Hour" at bounding box center [655, 368] width 297 height 21
type input "Labour 1 Hour - 25$ per Hour"
click at [571, 392] on input "Add New Recipe Cost Modal" at bounding box center [671, 398] width 360 height 39
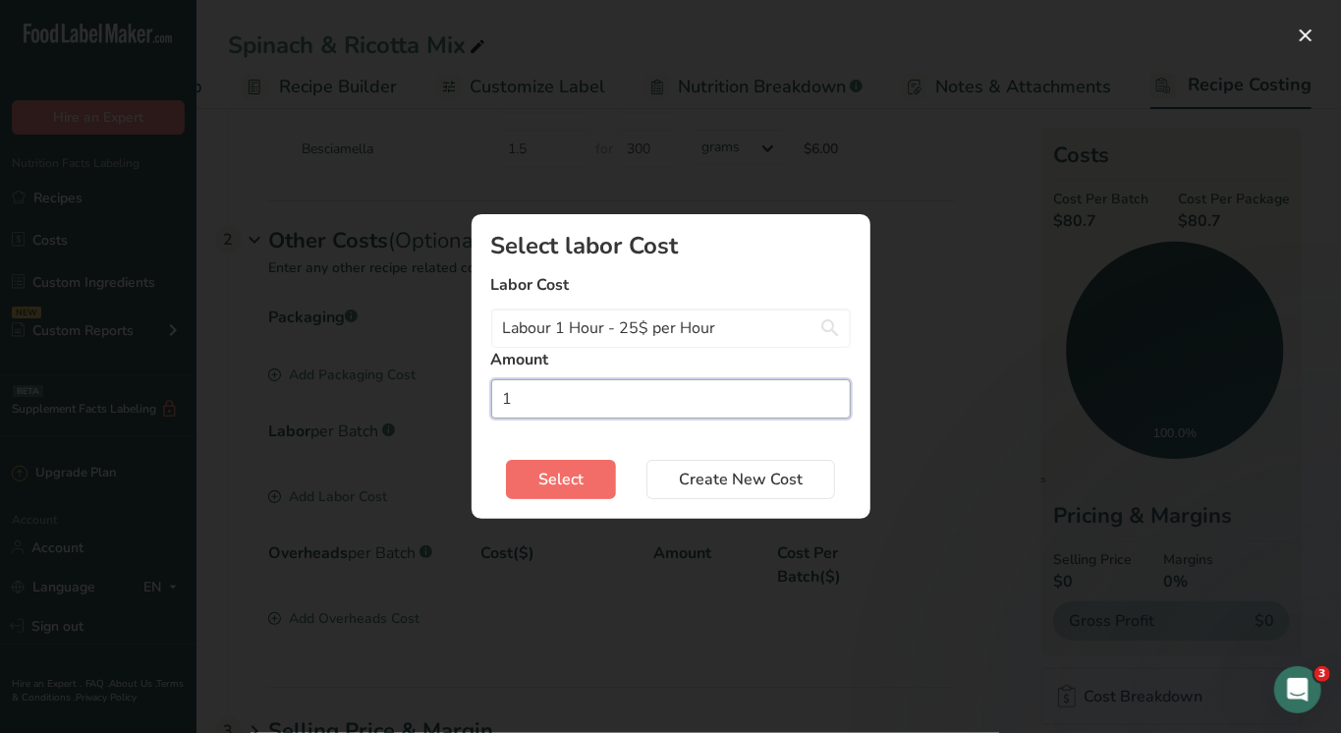
type input "1"
click at [583, 470] on button "Select" at bounding box center [561, 479] width 110 height 39
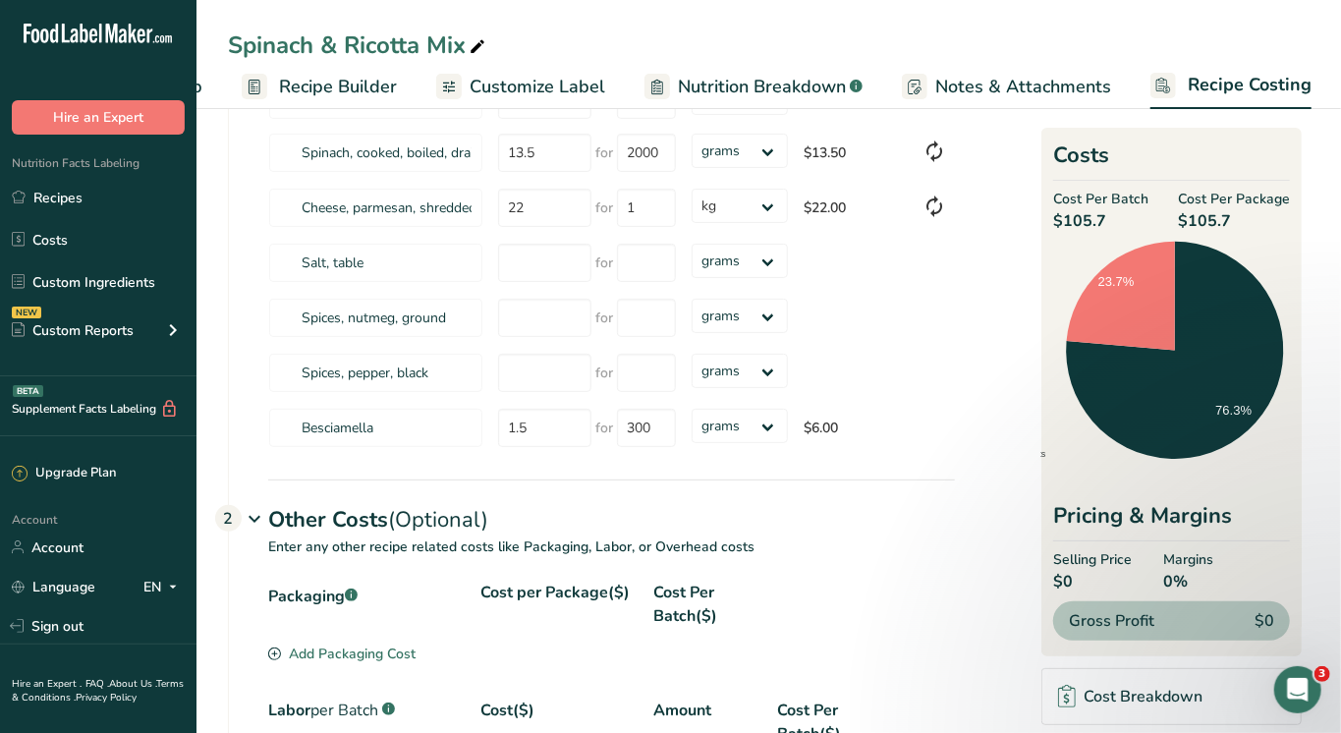
scroll to position [212, 0]
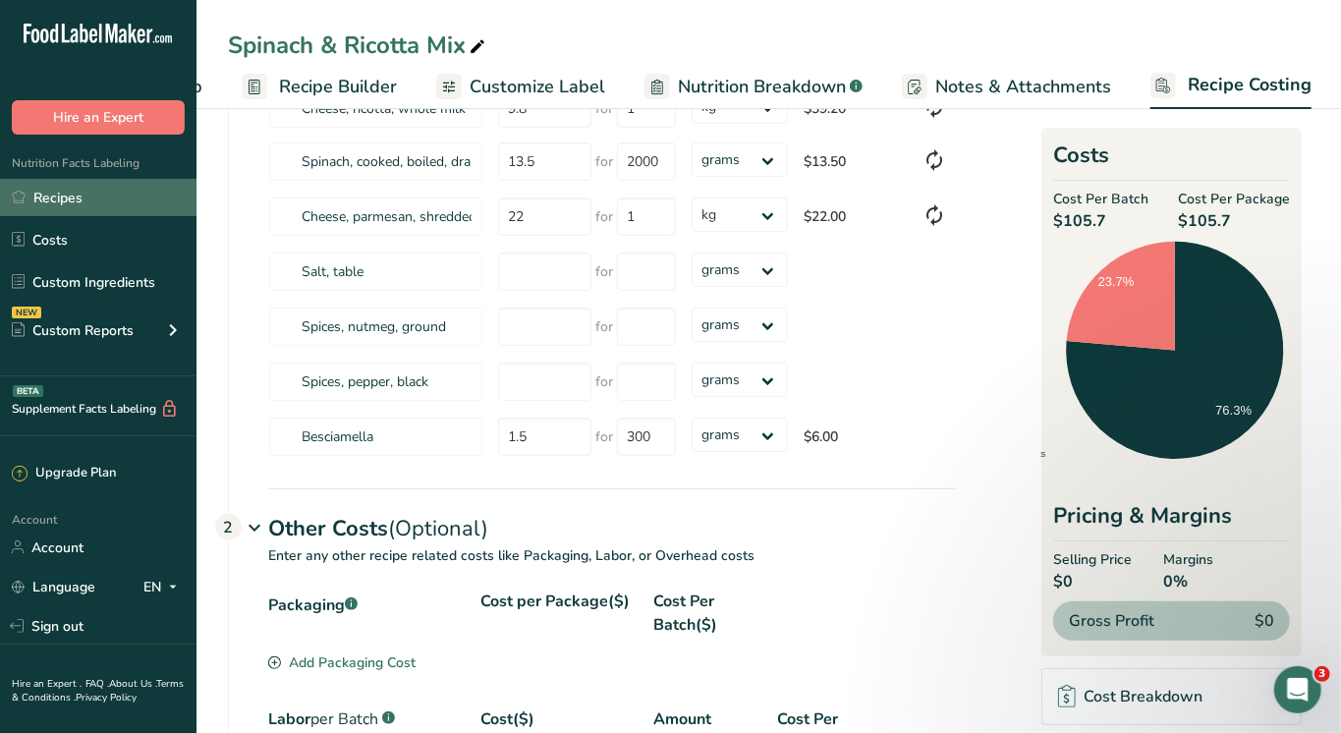
click at [52, 194] on link "Recipes" at bounding box center [98, 197] width 196 height 37
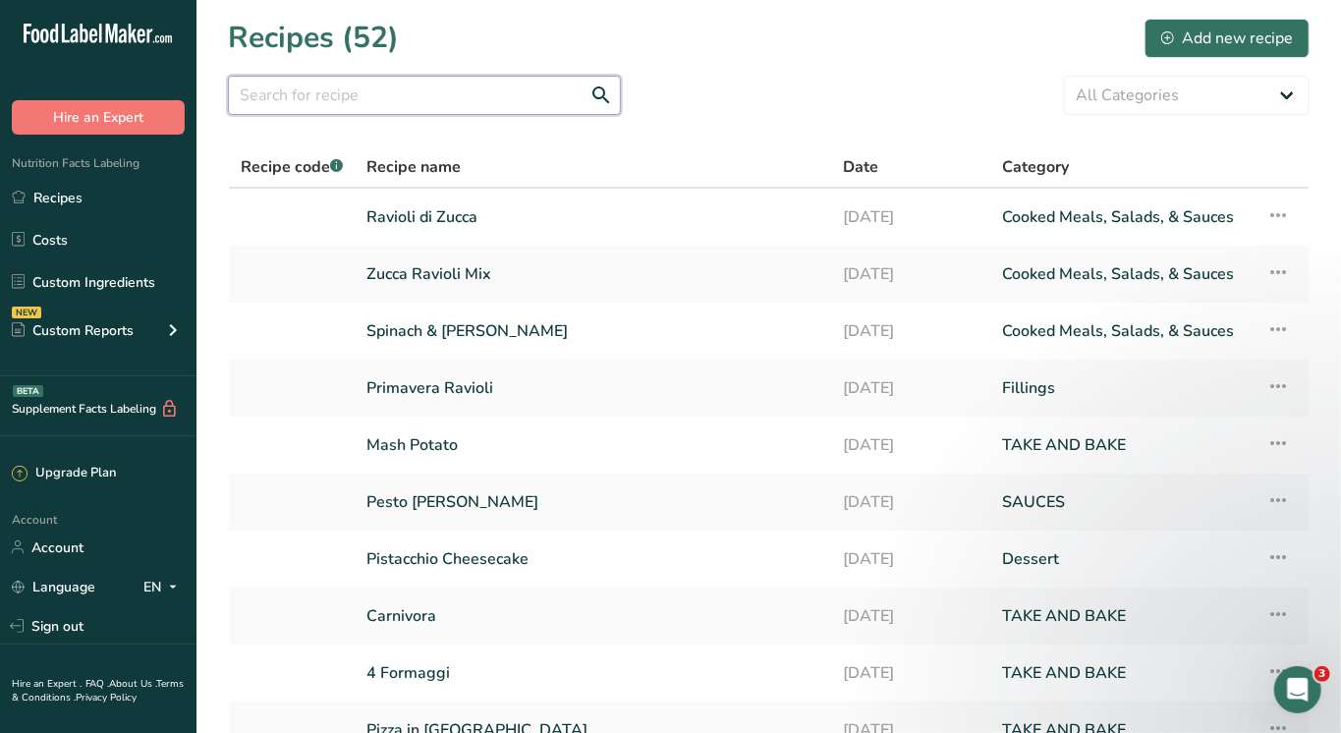
click at [369, 100] on input "text" at bounding box center [424, 95] width 393 height 39
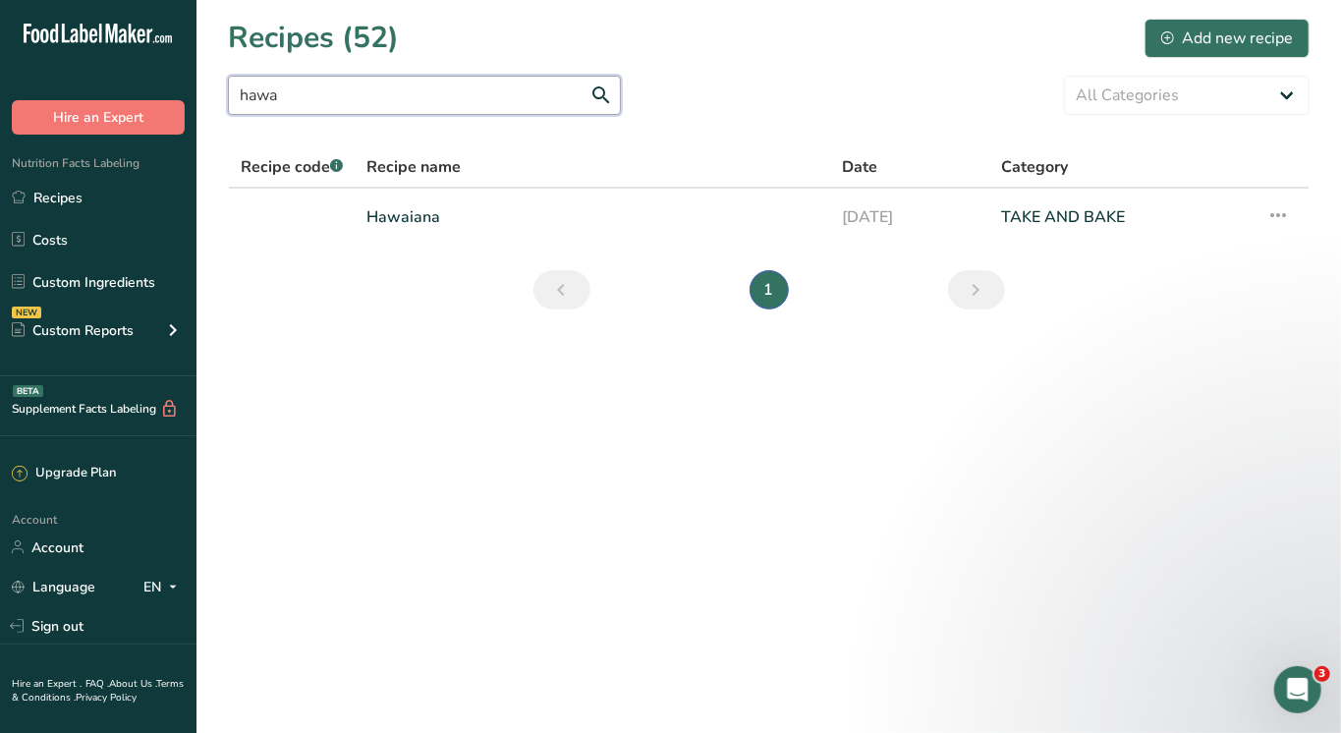
type input "haha"
drag, startPoint x: 351, startPoint y: 127, endPoint x: 382, endPoint y: 212, distance: 91.1
click at [382, 212] on link "Hawaiana" at bounding box center [592, 216] width 452 height 41
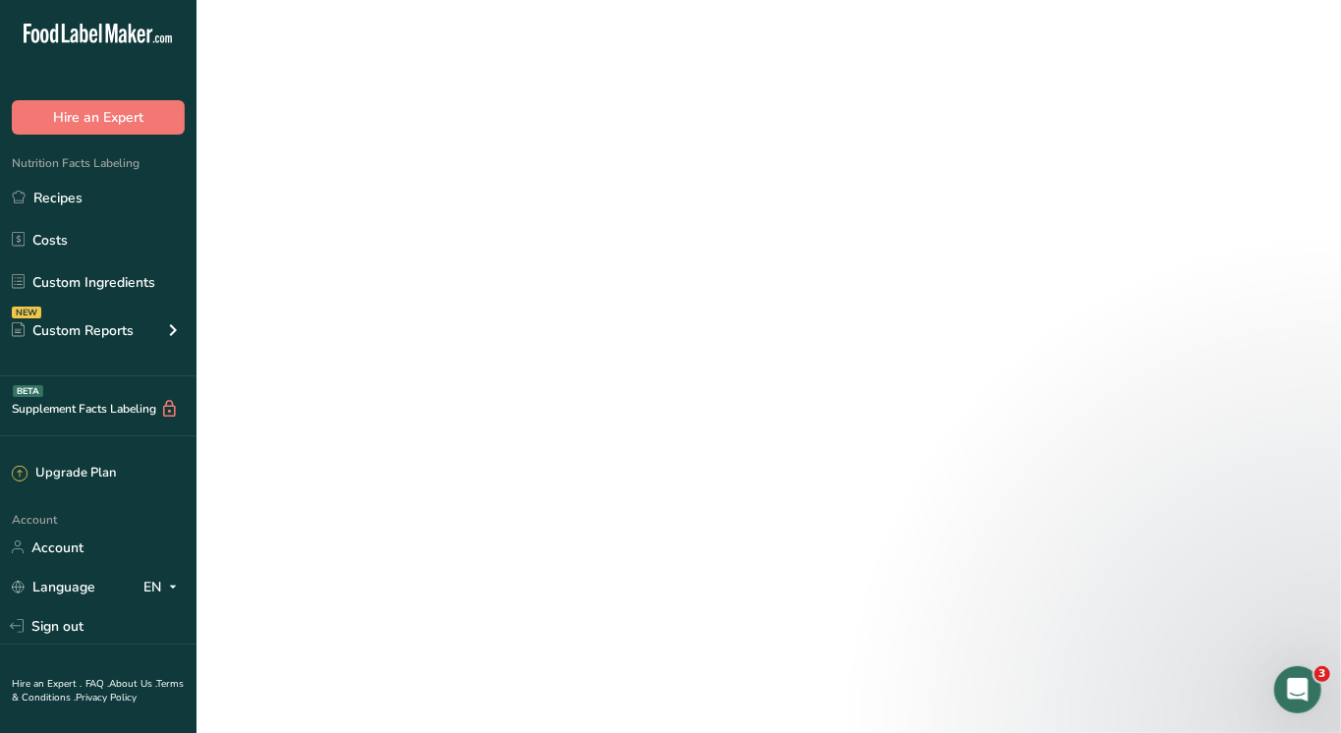
click at [382, 212] on link "Hawaiana" at bounding box center [592, 216] width 452 height 41
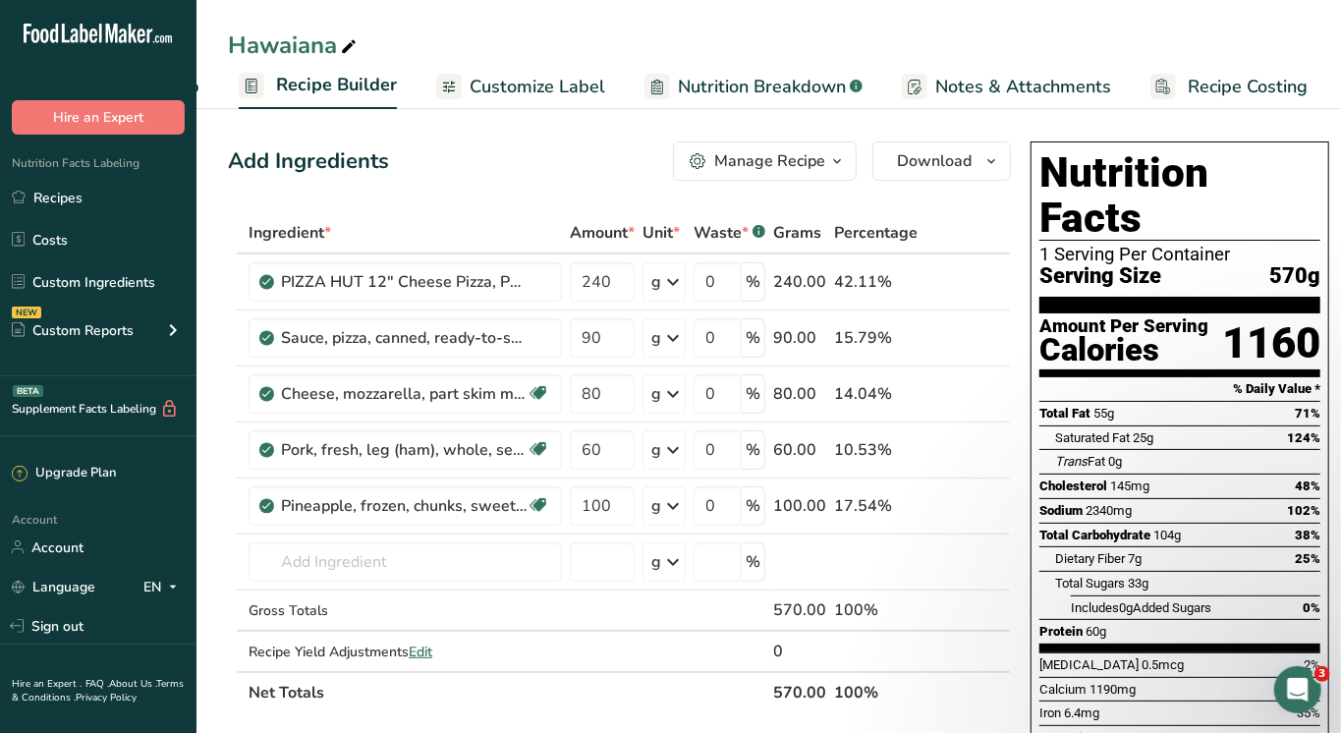
click at [1247, 76] on span "Recipe Costing" at bounding box center [1248, 87] width 120 height 27
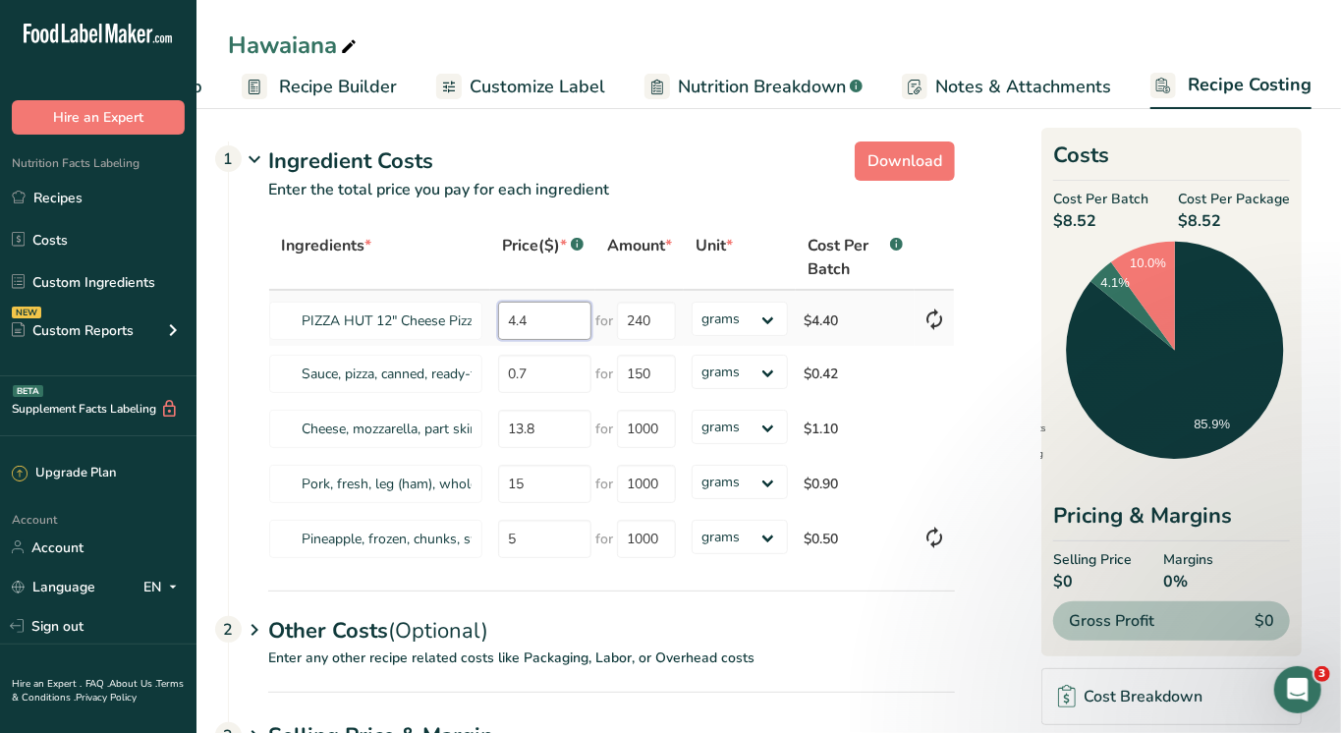
click at [403, 322] on tr "PIZZA HUT 12" Cheese Pizza, Pan Crust 4.4 for 240 grams kg mg mcg lb oz $4.40" at bounding box center [611, 318] width 685 height 55
type input "3.95"
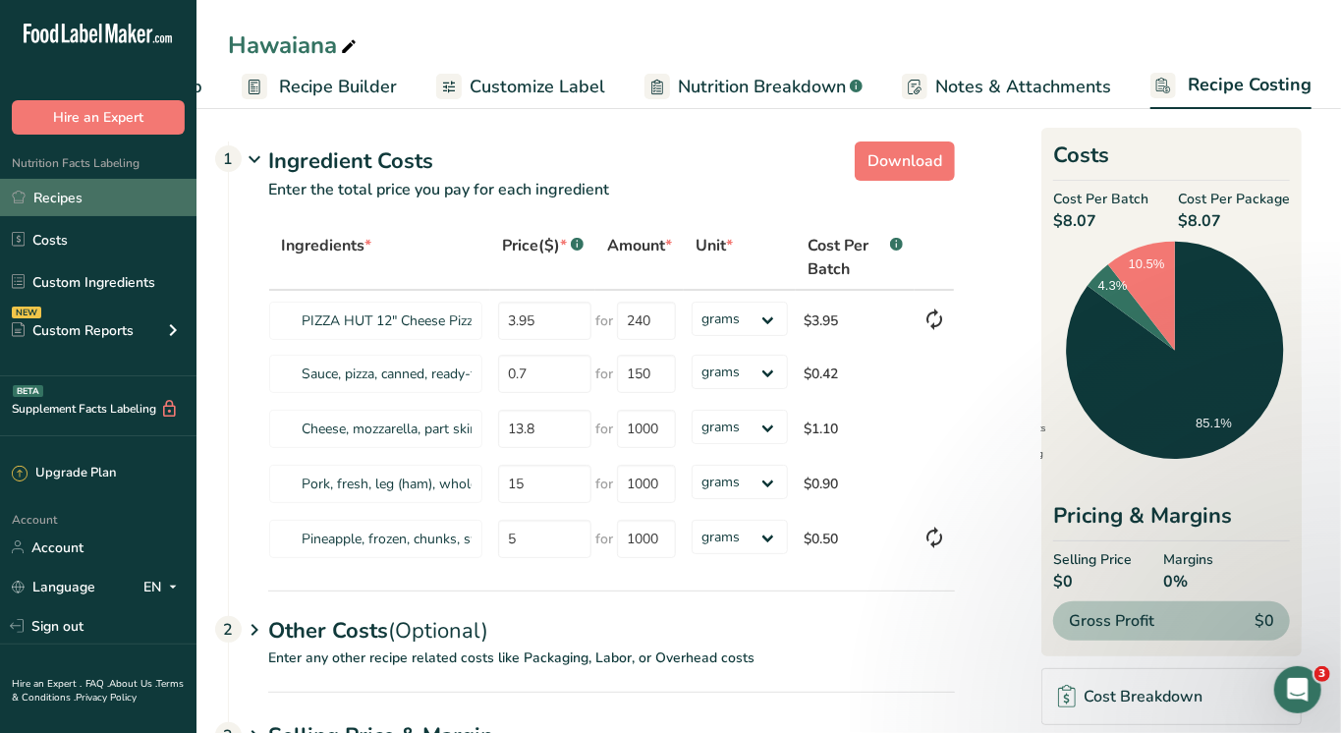
click at [60, 200] on link "Recipes" at bounding box center [98, 197] width 196 height 37
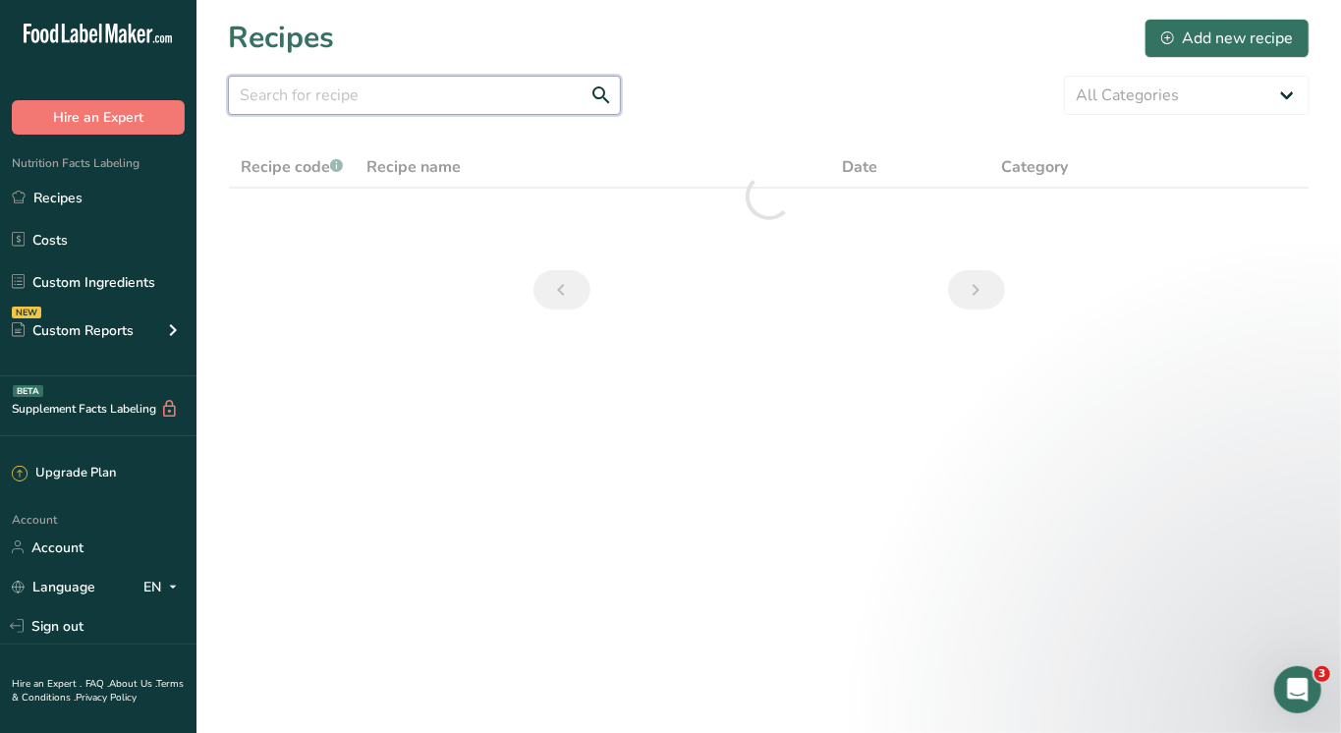
click at [351, 96] on input "text" at bounding box center [424, 95] width 393 height 39
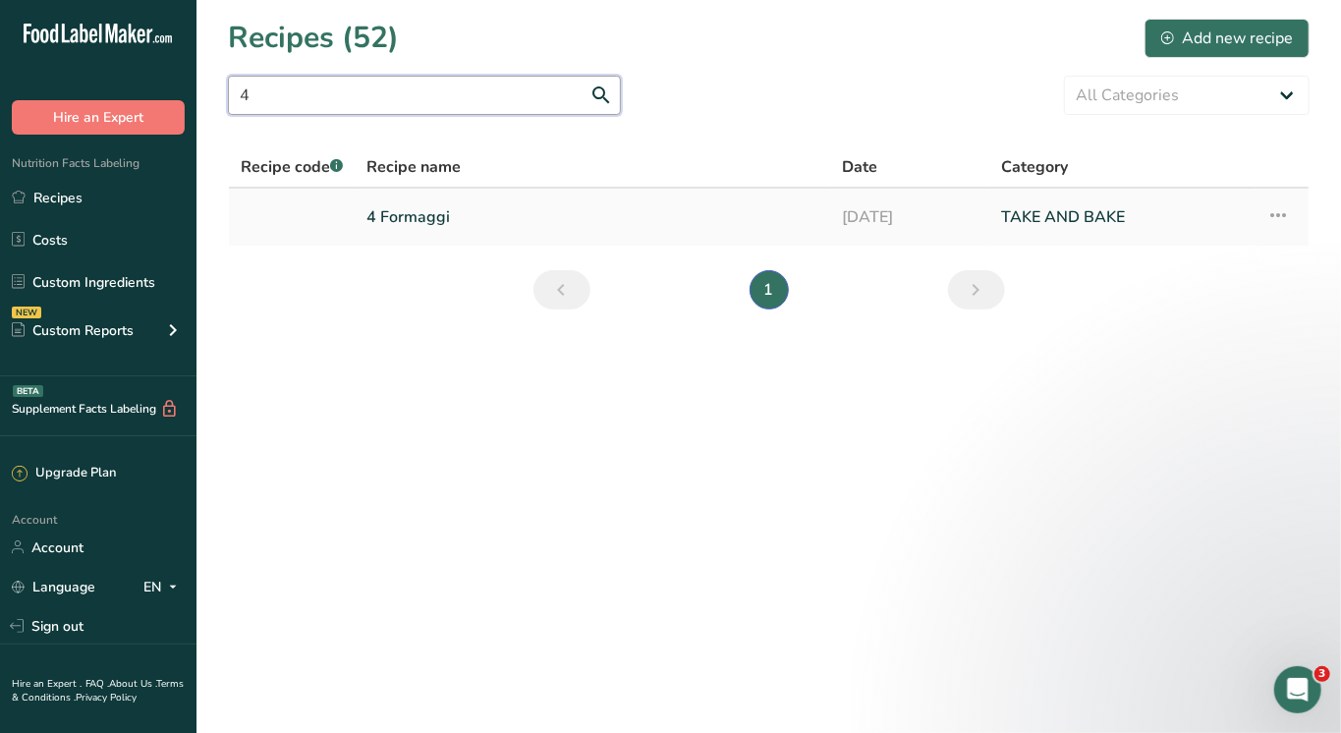
type input "4"
click at [399, 218] on link "4 Formaggi" at bounding box center [592, 216] width 452 height 41
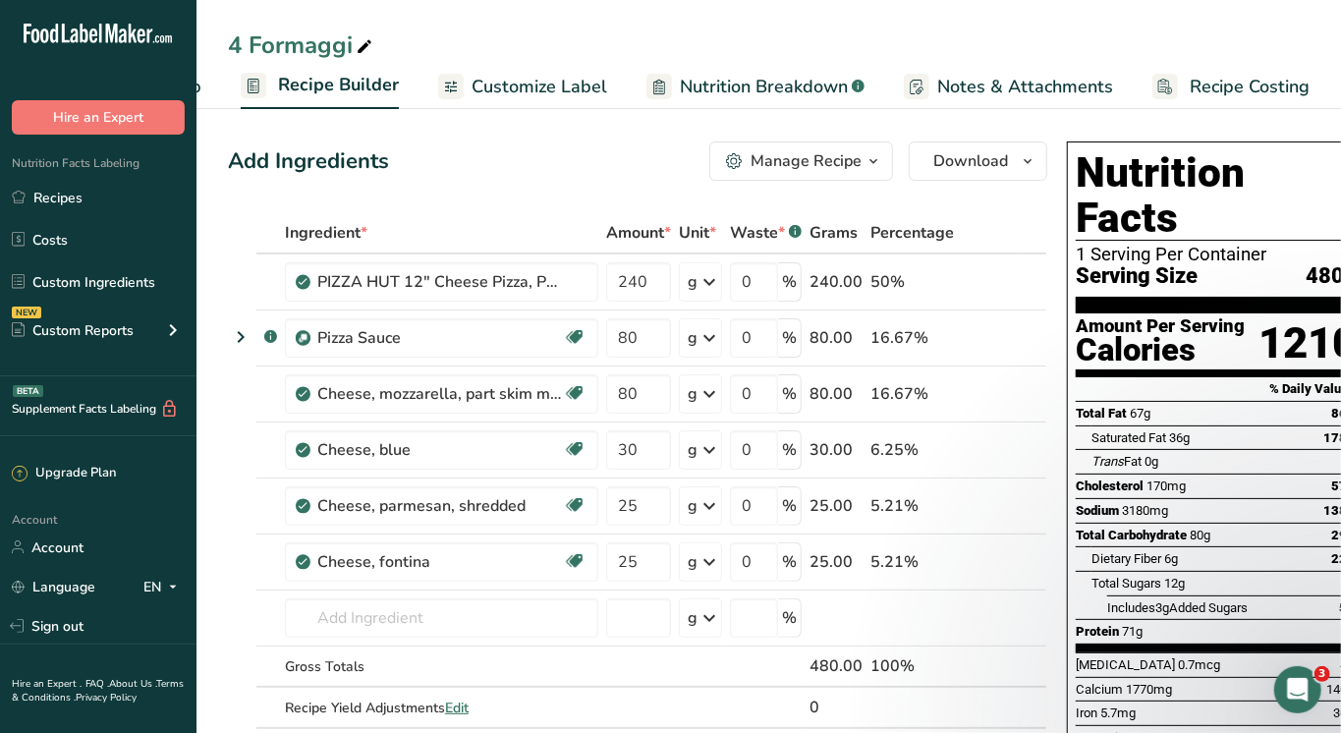
scroll to position [0, 170]
click at [1230, 75] on span "Recipe Costing" at bounding box center [1251, 87] width 120 height 27
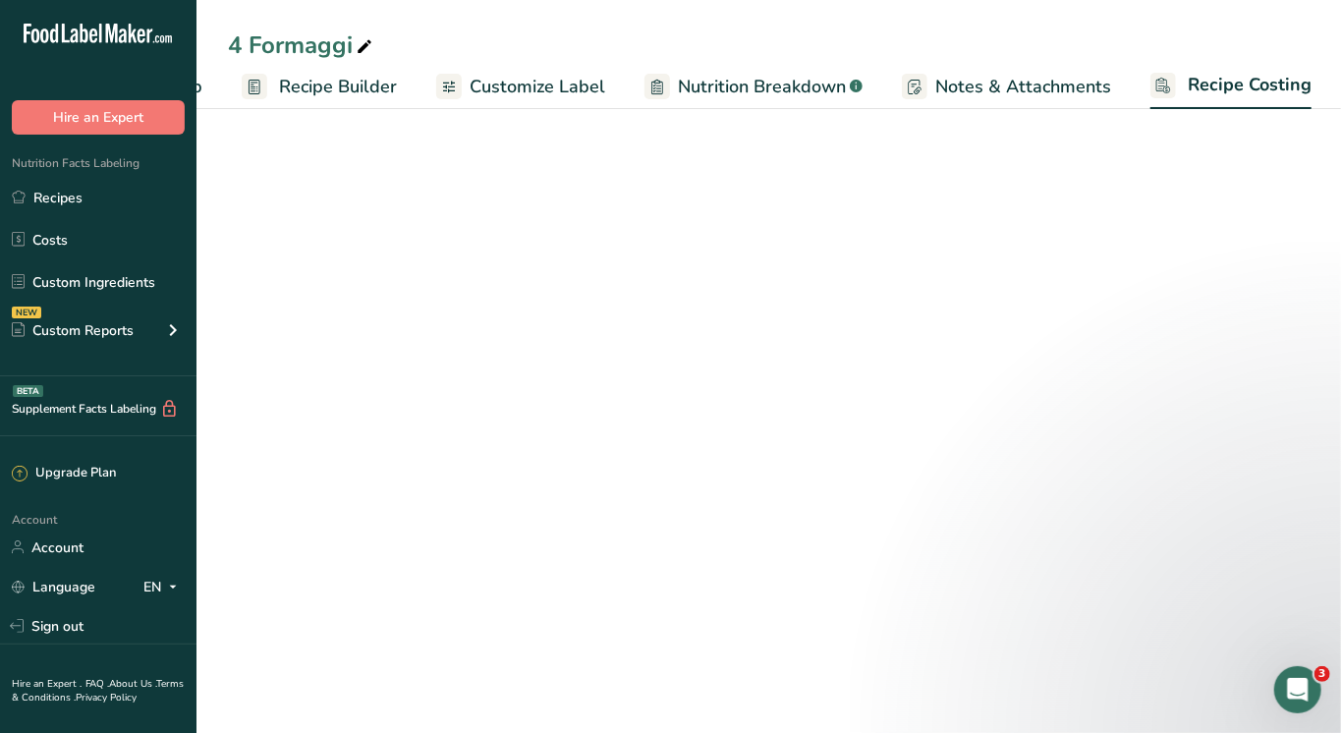
select select "1"
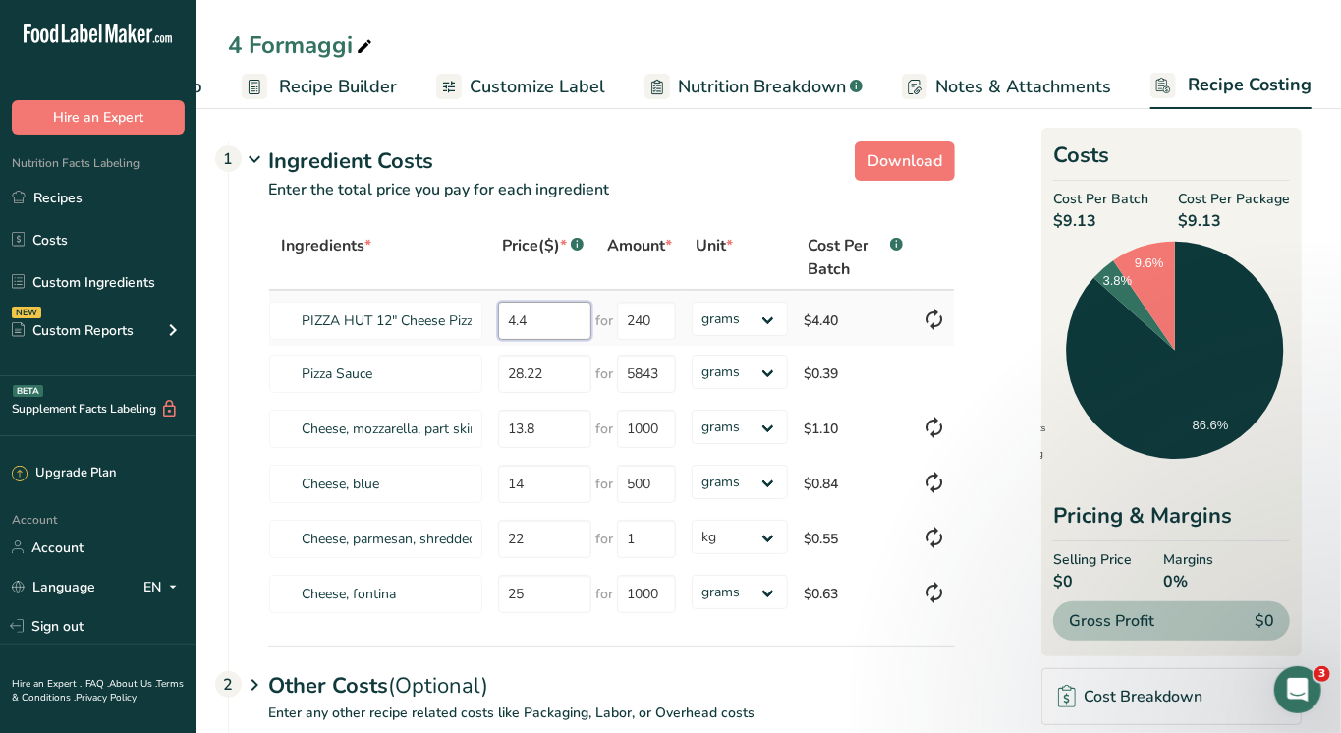
click at [429, 324] on tr "PIZZA HUT 12" Cheese Pizza, Pan Crust 4.4 for 240 grams kg mg mcg lb oz $4.40" at bounding box center [611, 318] width 685 height 55
type input "3.95"
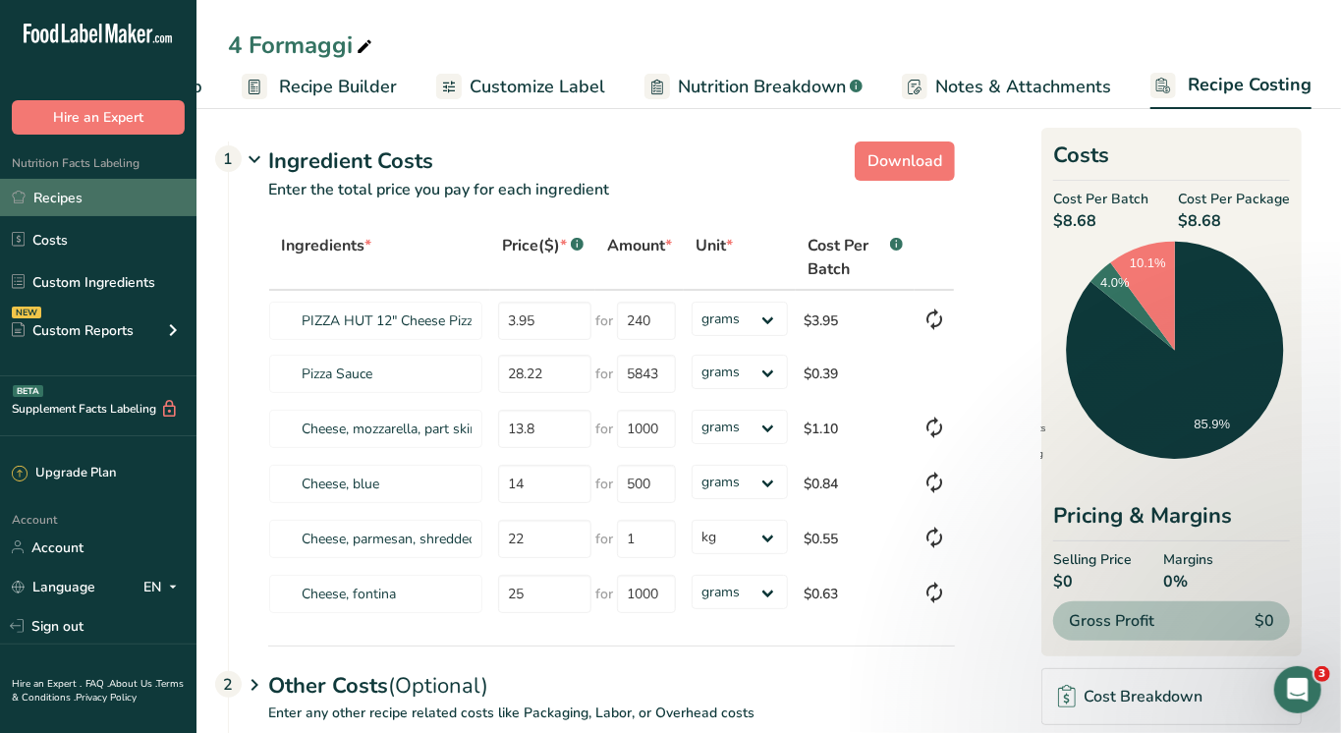
click at [48, 209] on link "Recipes" at bounding box center [98, 197] width 196 height 37
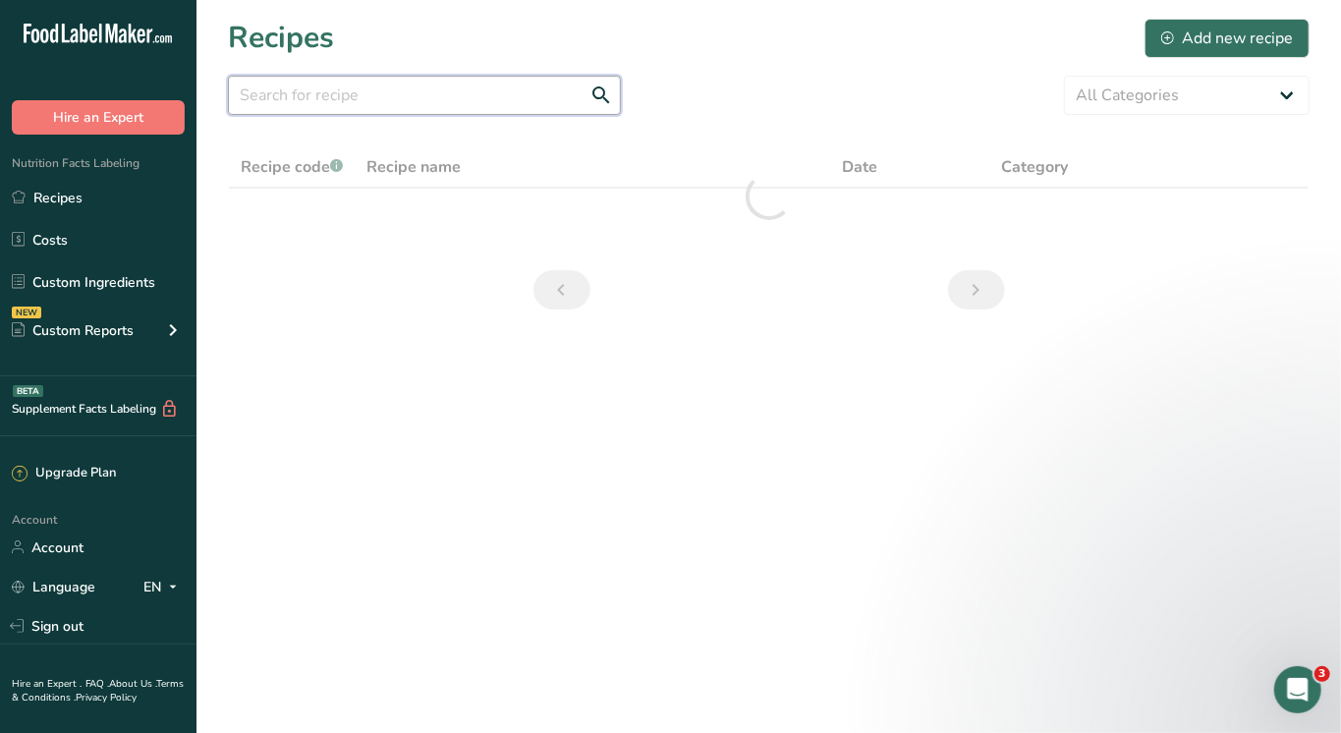
click at [405, 107] on input "text" at bounding box center [424, 95] width 393 height 39
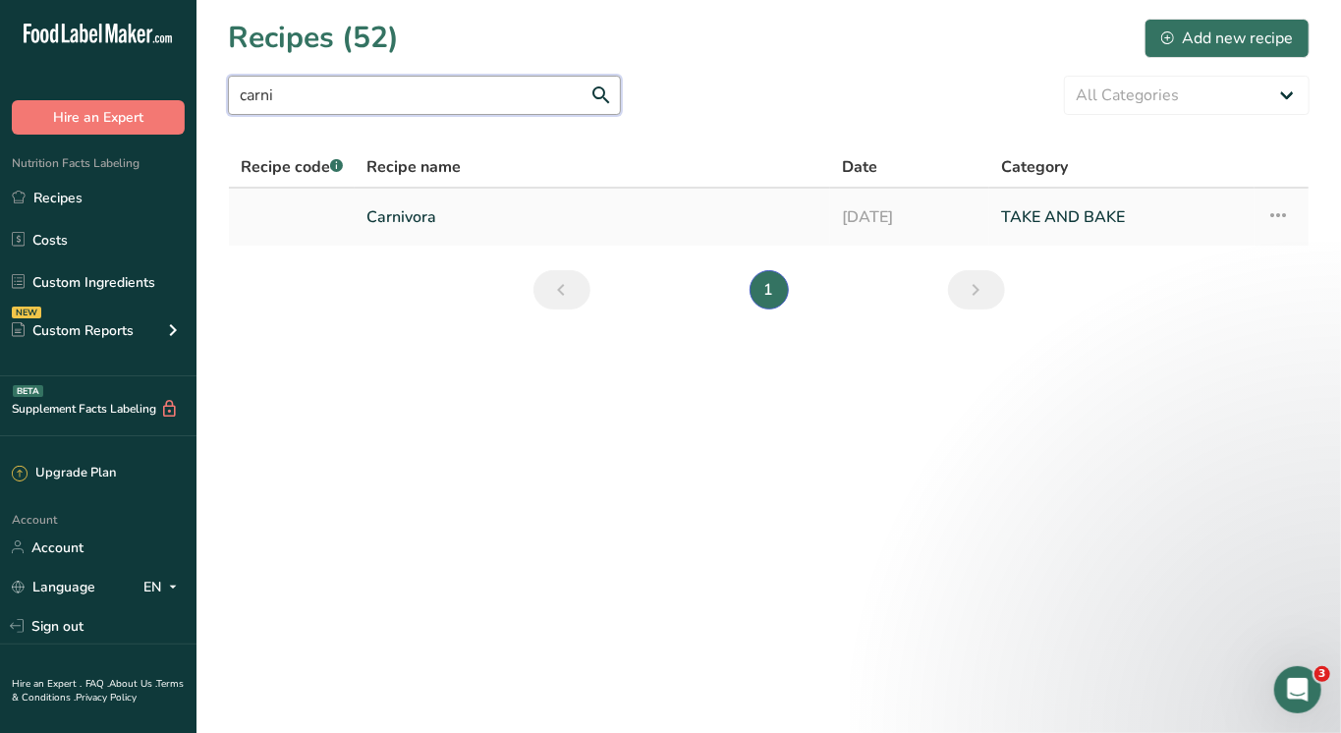
type input "carni"
click at [433, 217] on link "Carnivora" at bounding box center [592, 216] width 452 height 41
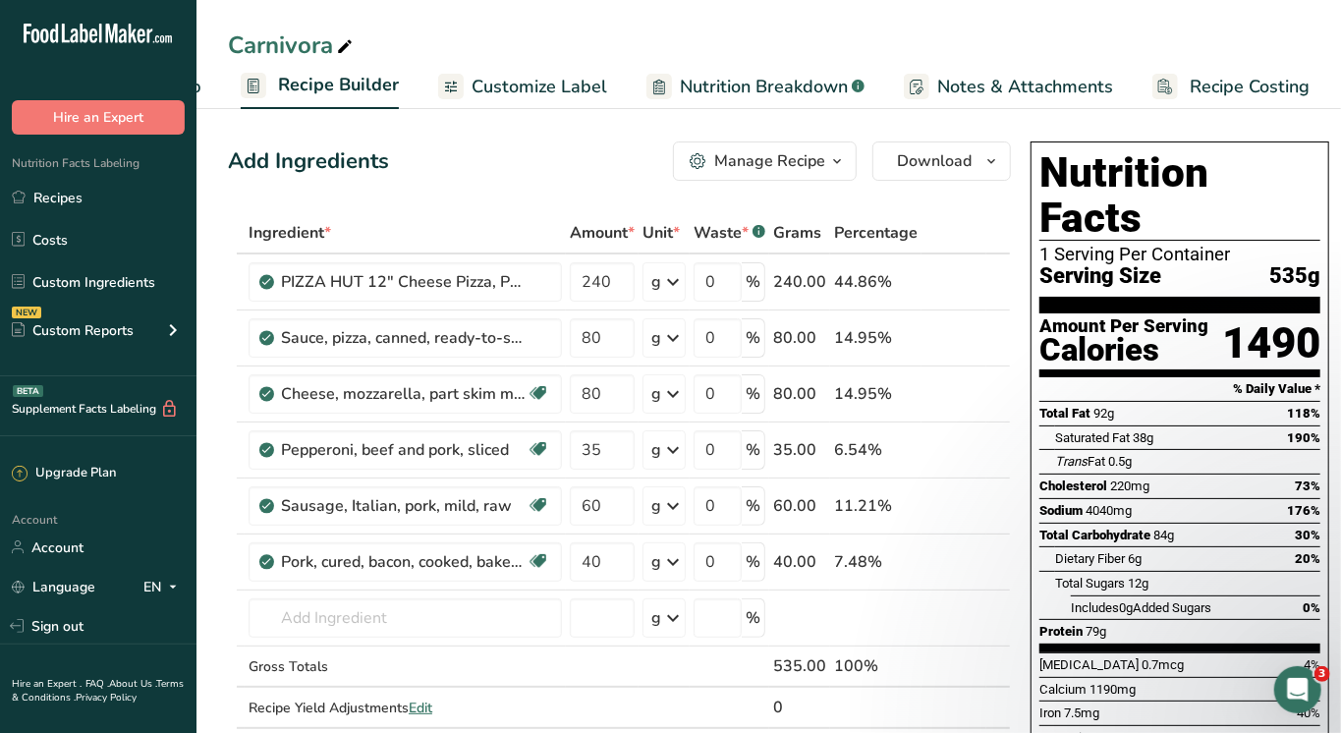
scroll to position [0, 170]
click at [1212, 76] on span "Recipe Costing" at bounding box center [1251, 87] width 120 height 27
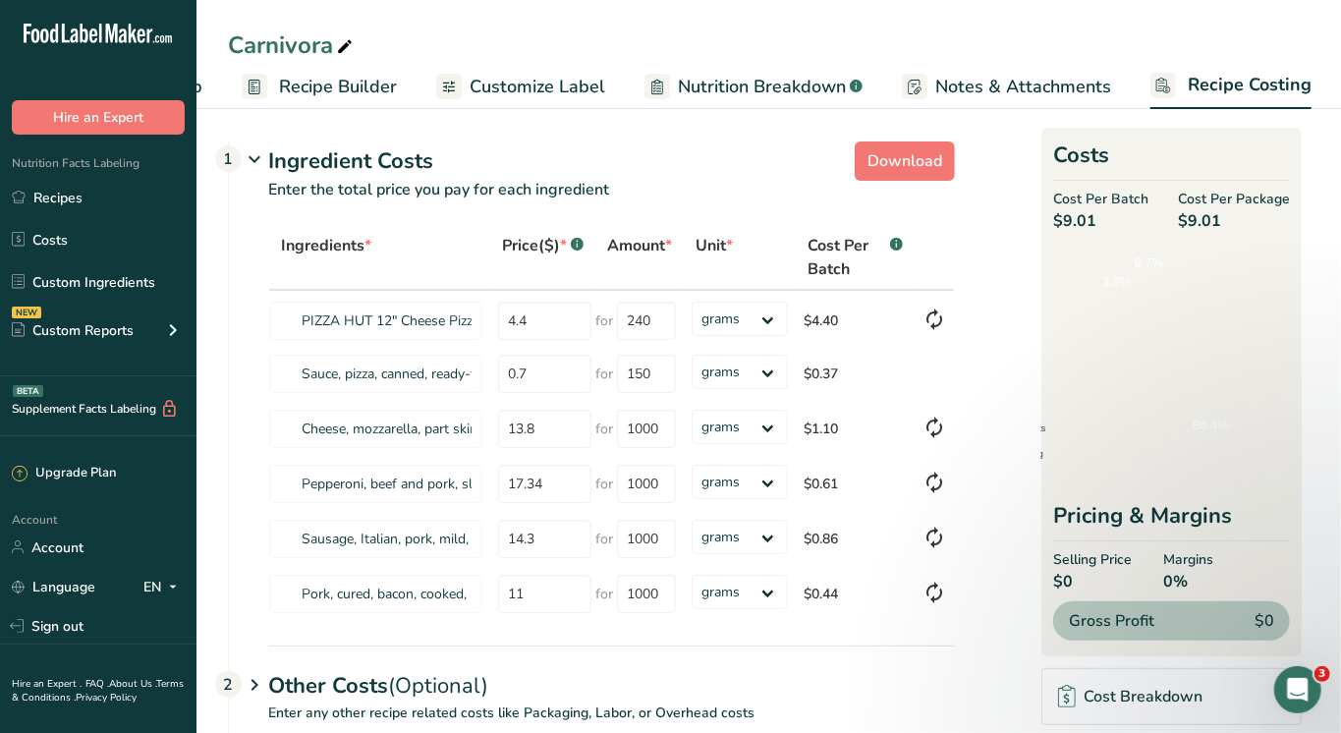
click at [1212, 76] on span "Recipe Costing" at bounding box center [1250, 85] width 124 height 27
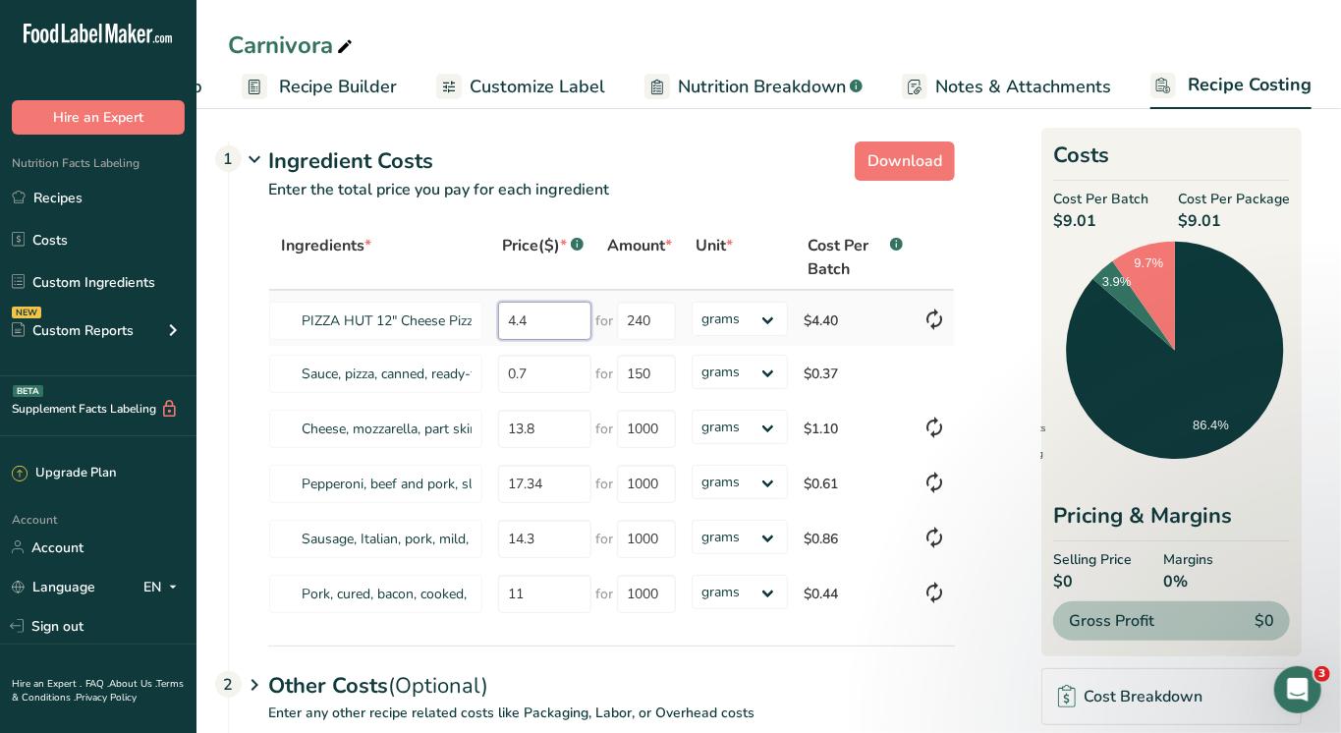
click at [415, 320] on tr "PIZZA HUT 12" Cheese Pizza, Pan Crust 4.4 for 240 grams kg mg mcg lb oz $4.40" at bounding box center [611, 318] width 685 height 55
type input "3.95"
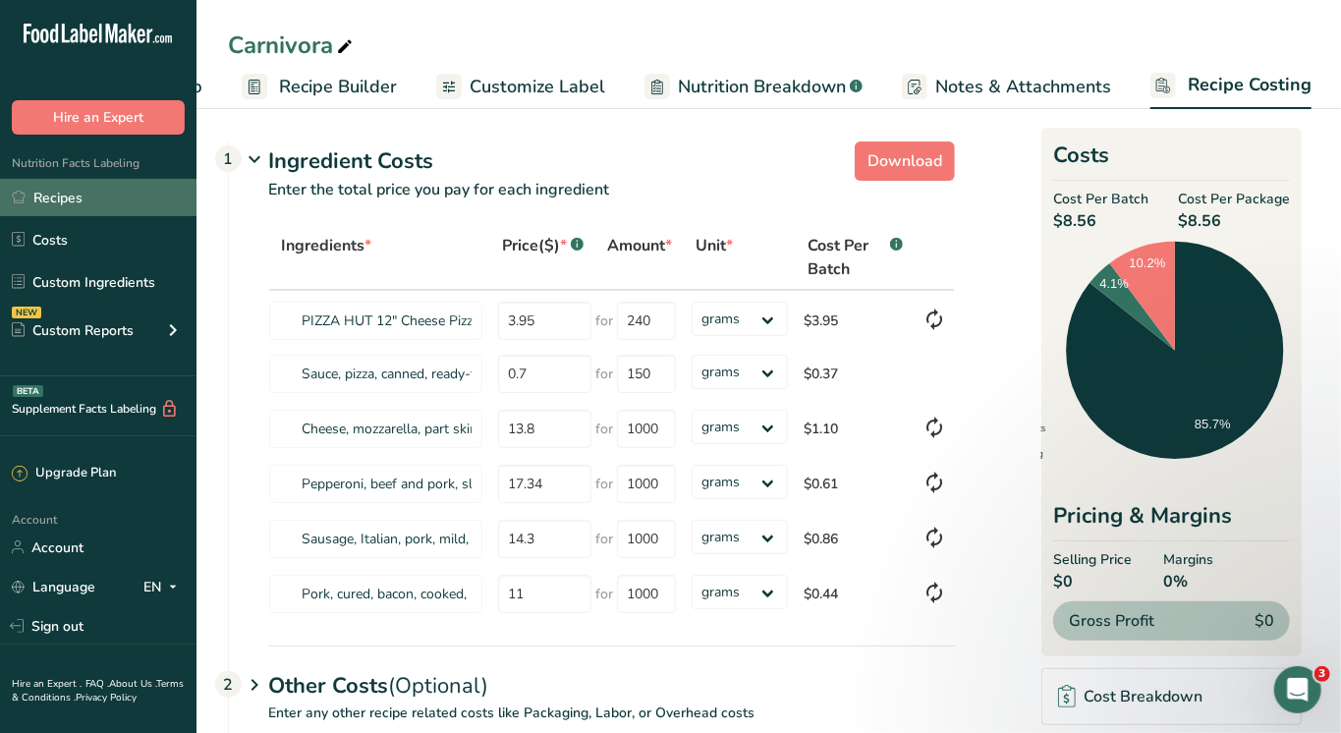
click at [40, 198] on link "Recipes" at bounding box center [98, 197] width 196 height 37
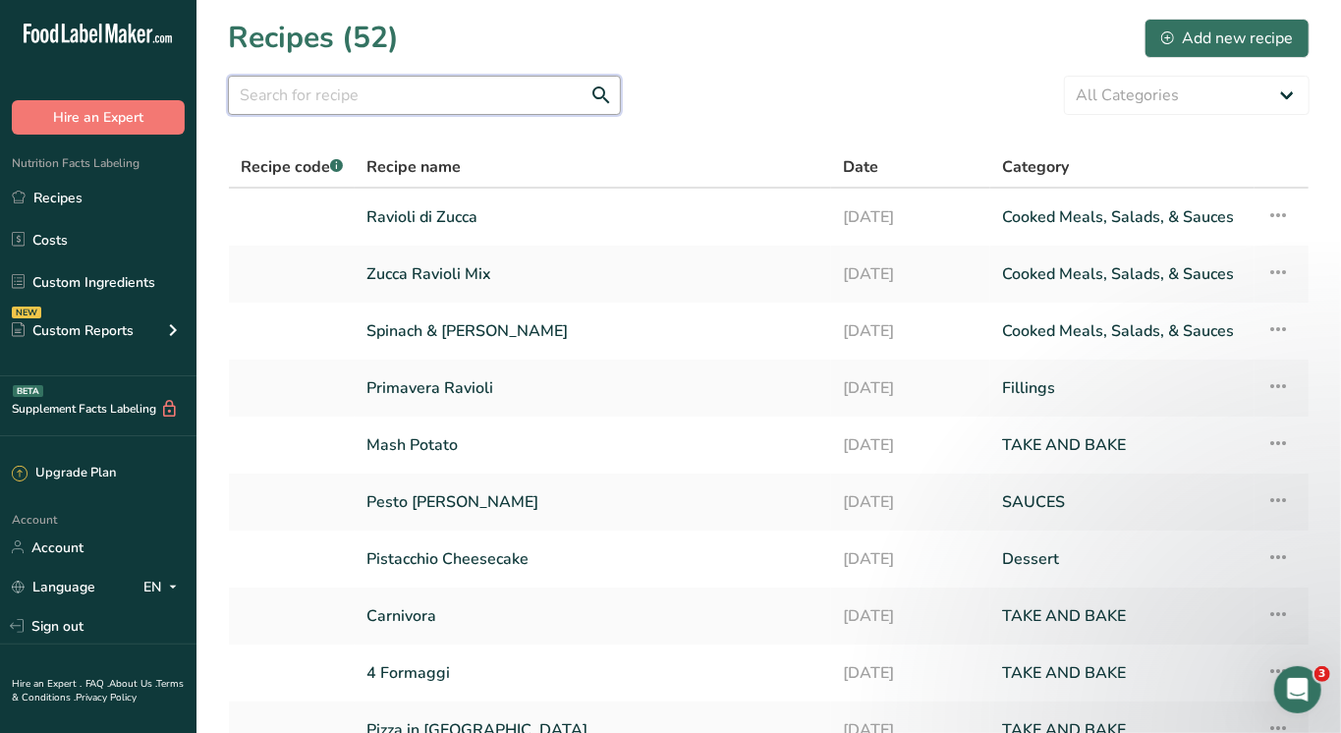
click at [434, 90] on input "text" at bounding box center [424, 95] width 393 height 39
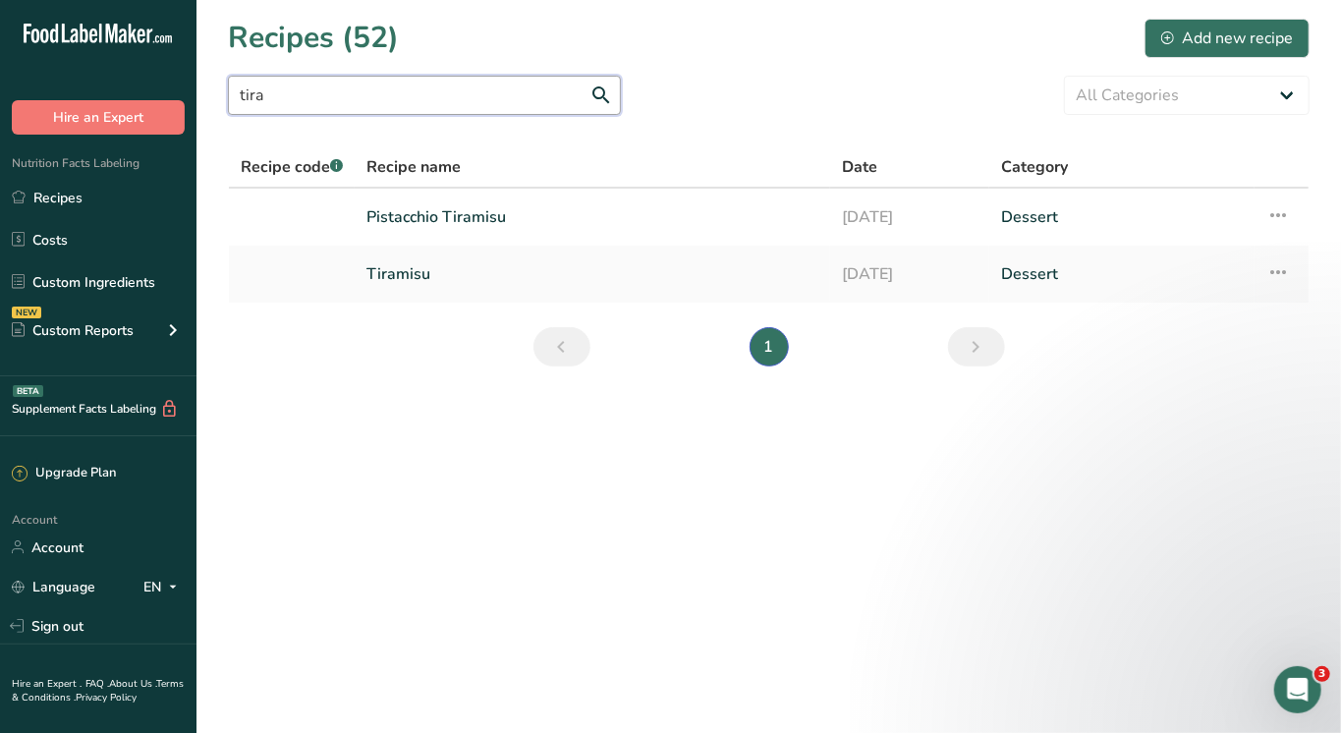
type input "tira"
click at [410, 216] on link "Pistacchio Tiramisu" at bounding box center [592, 216] width 452 height 41
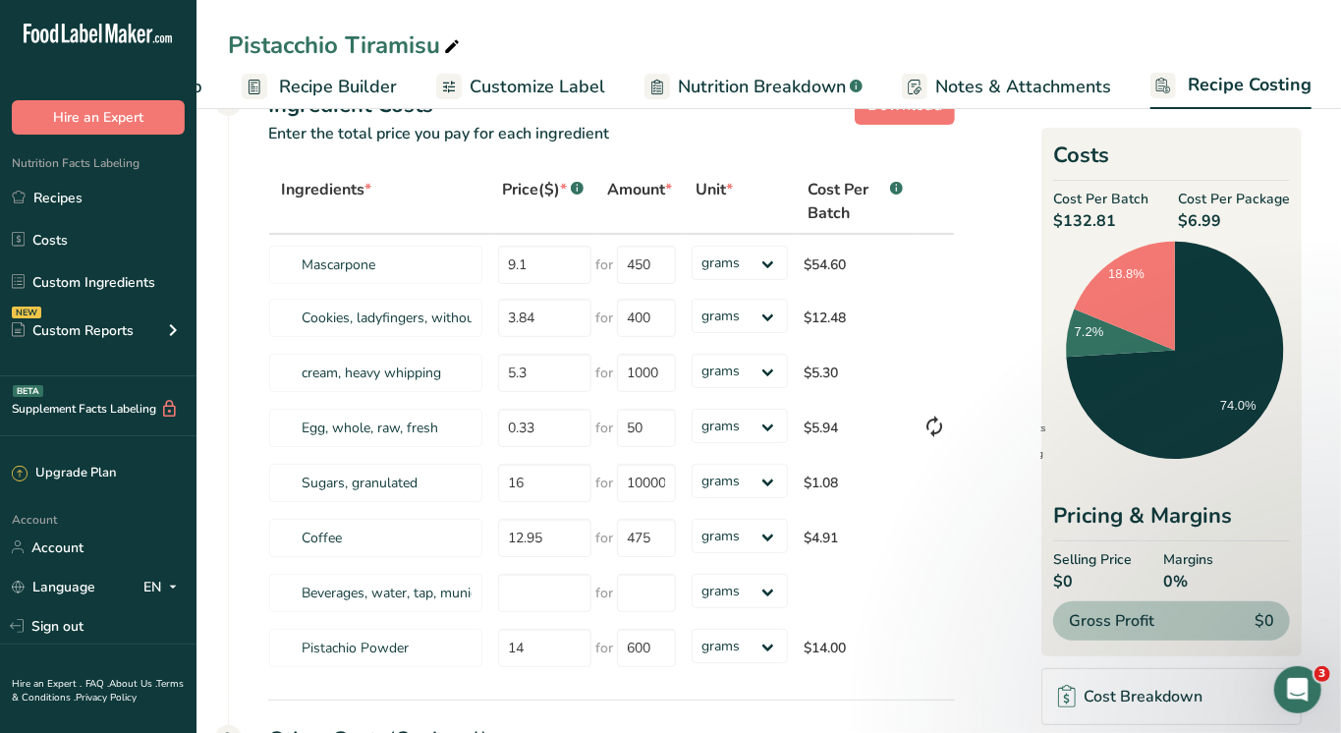
scroll to position [61, 0]
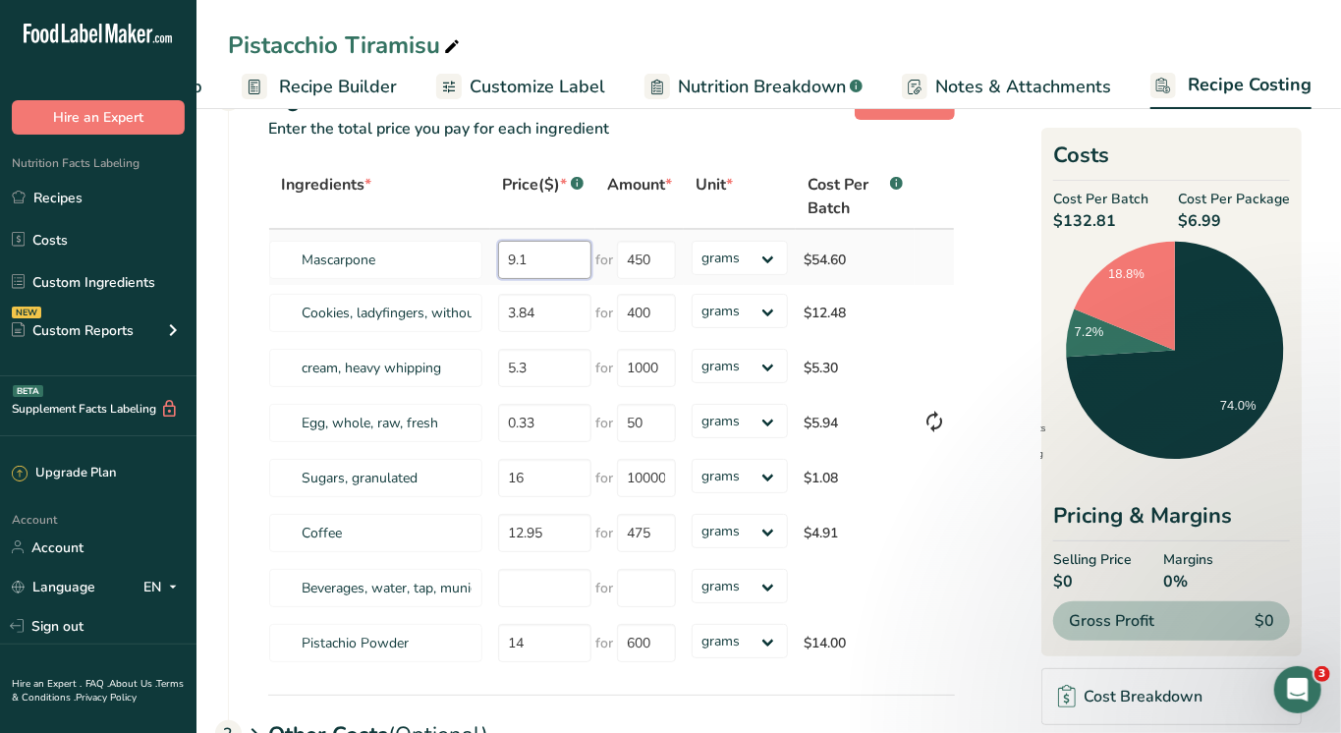
click at [551, 260] on input "9.1" at bounding box center [544, 260] width 93 height 38
type input "9.2"
click at [535, 312] on input "3.84" at bounding box center [544, 313] width 93 height 38
click at [527, 311] on input "3.84" at bounding box center [544, 313] width 93 height 38
type input "3.54"
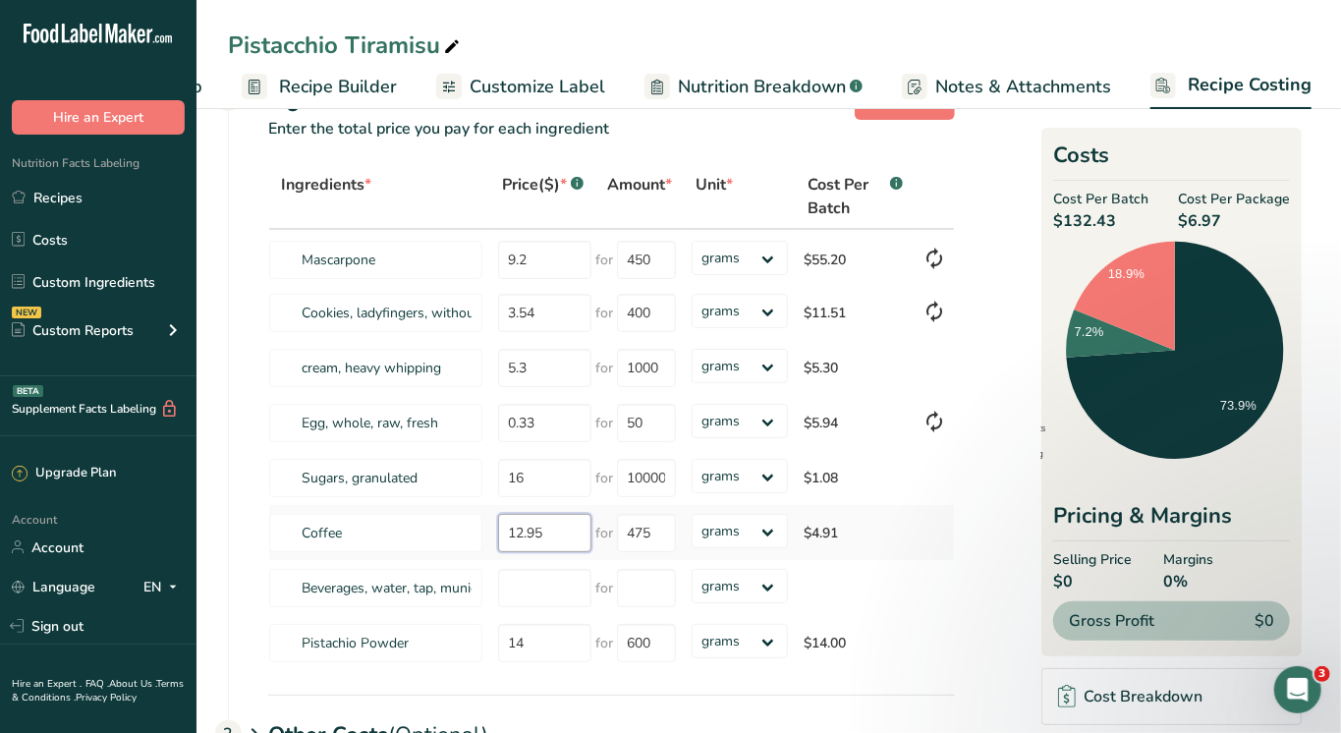
click at [521, 528] on input "12.95" at bounding box center [544, 533] width 93 height 38
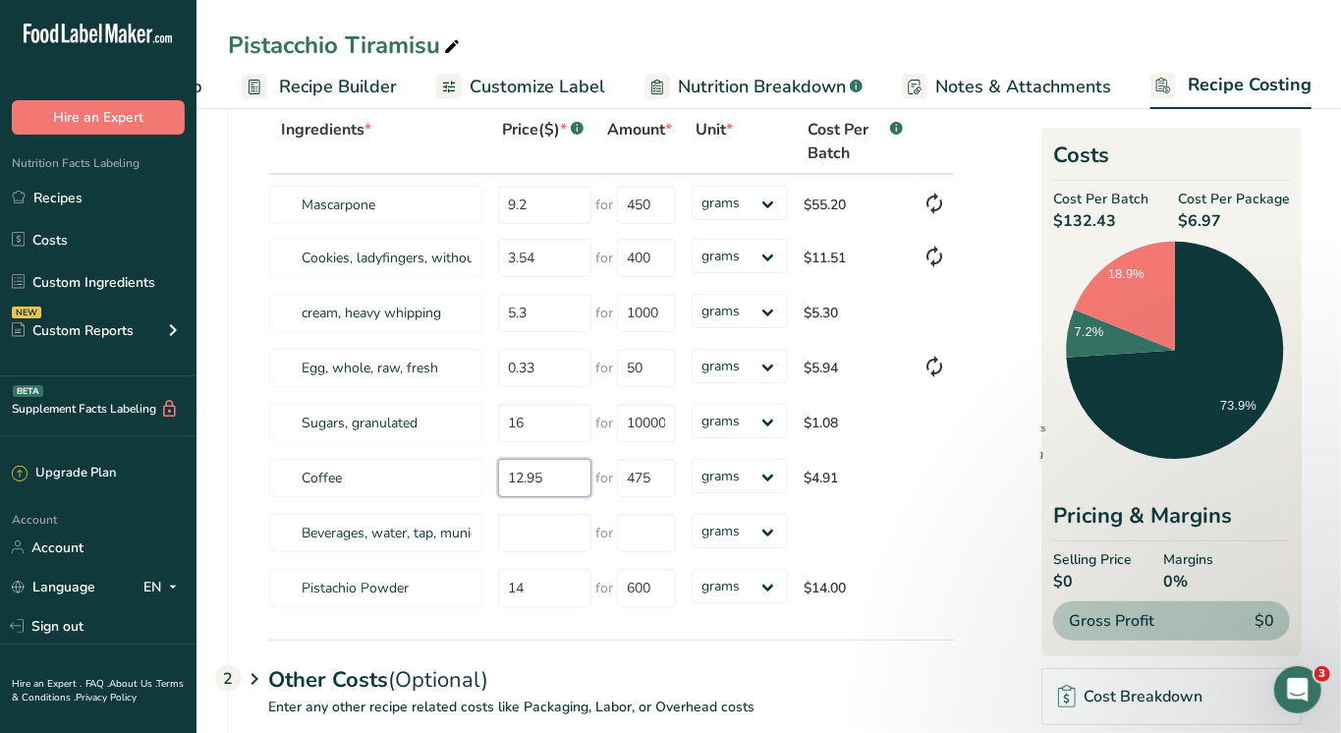
scroll to position [174, 0]
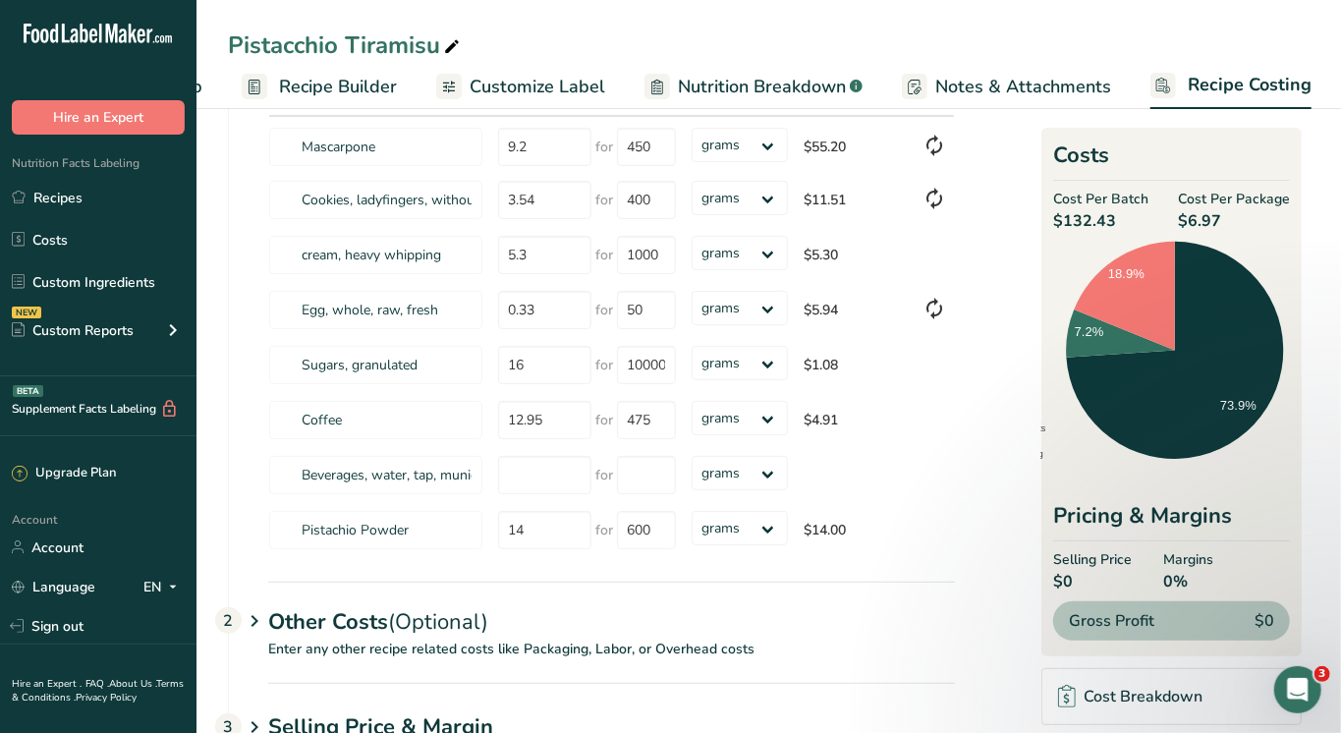
click at [660, 626] on div "Other Costs (Optional) 2" at bounding box center [611, 610] width 687 height 57
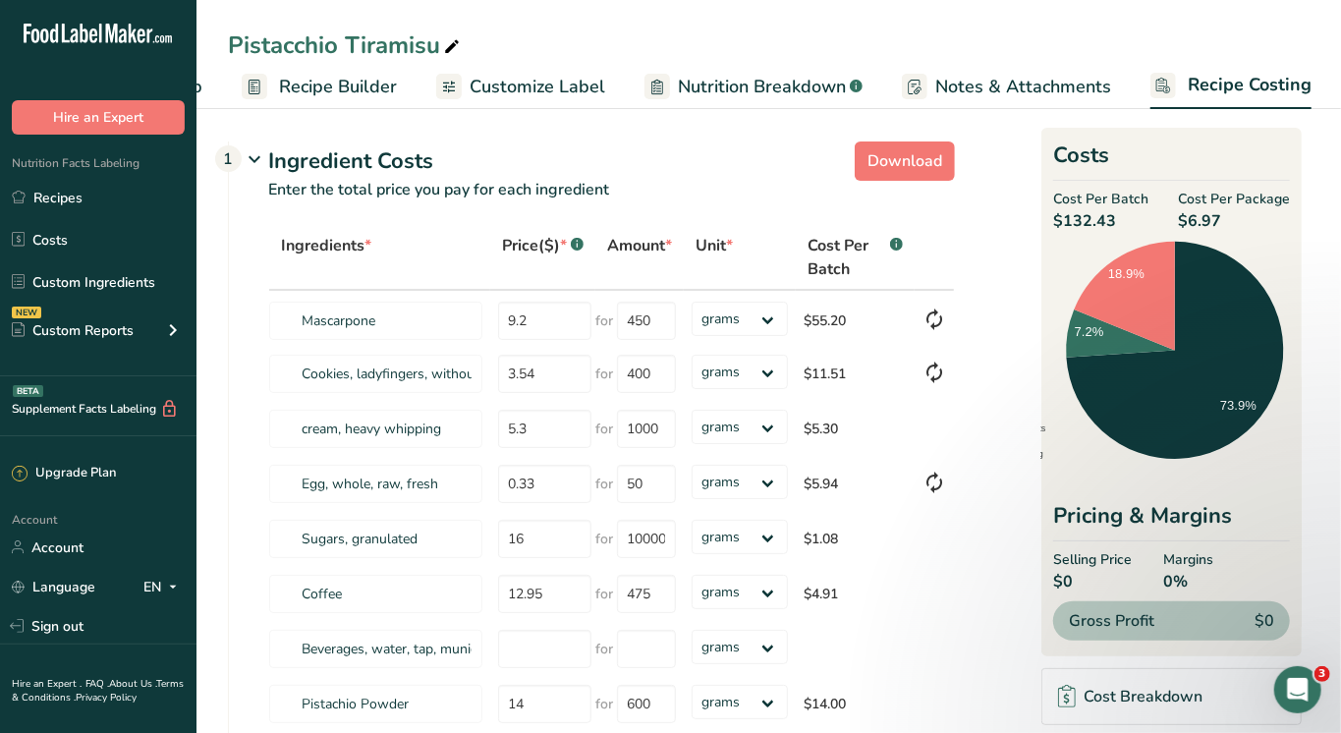
scroll to position [0, 0]
click at [343, 74] on span "Recipe Builder" at bounding box center [338, 87] width 118 height 27
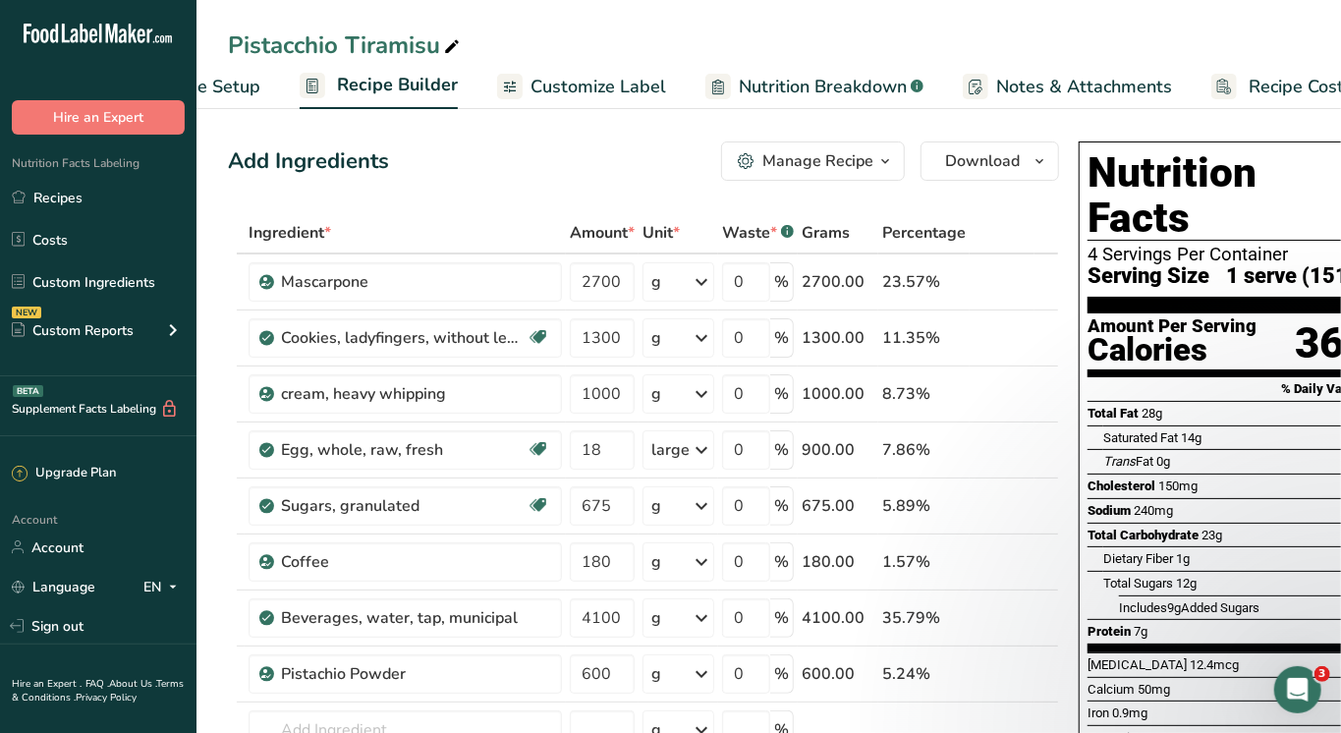
scroll to position [0, 37]
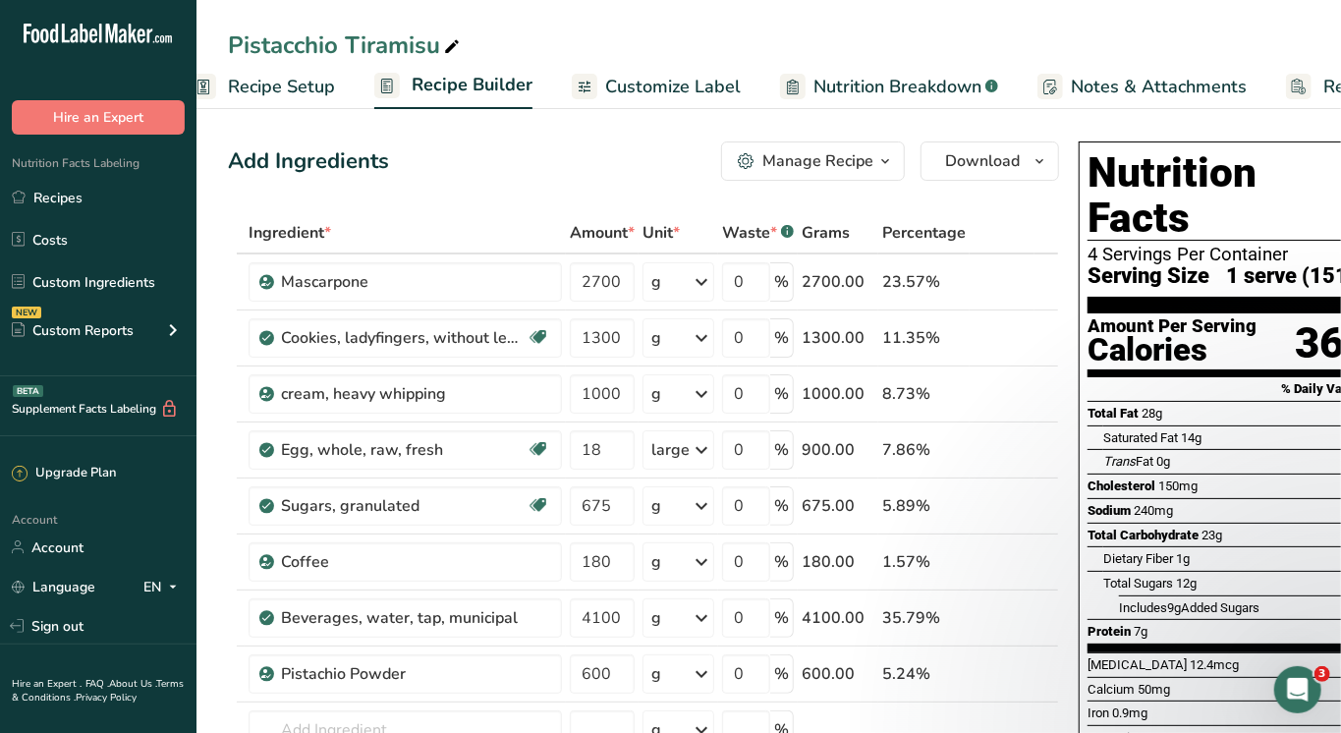
click at [267, 77] on span "Recipe Setup" at bounding box center [281, 87] width 107 height 27
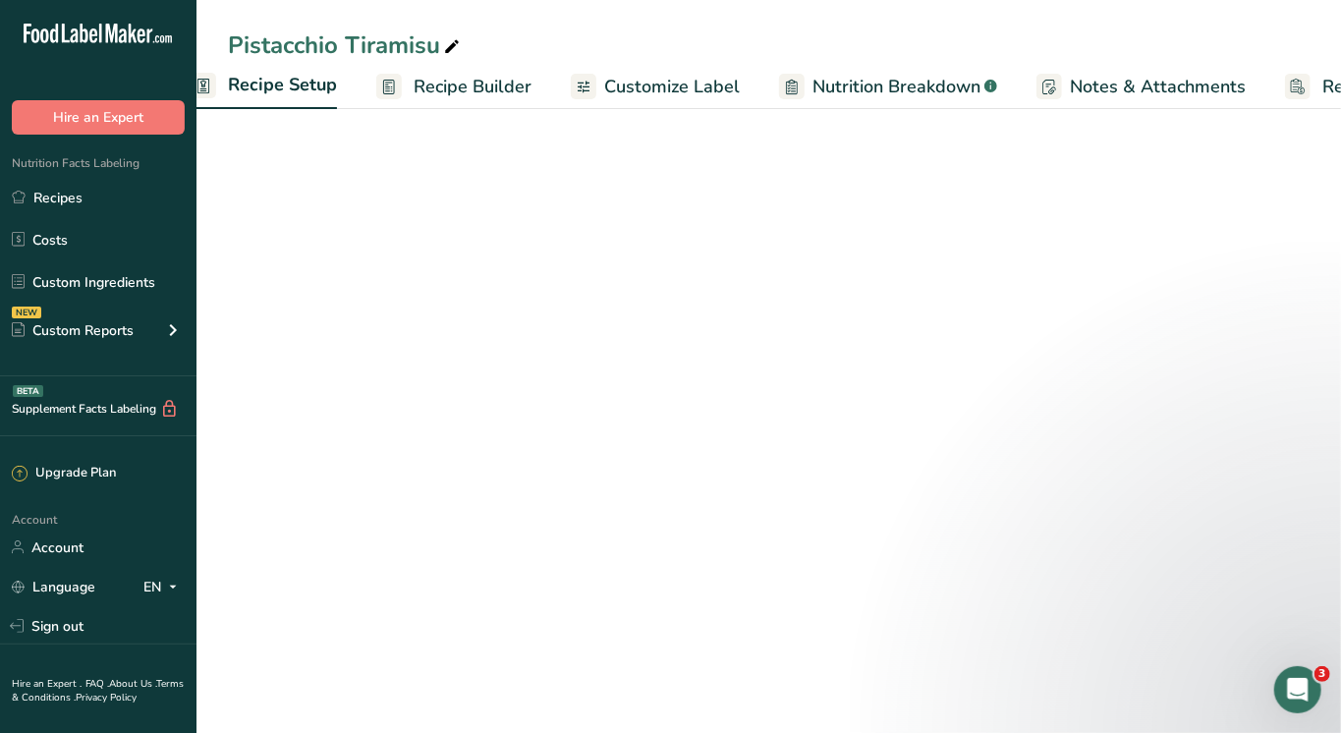
scroll to position [0, 6]
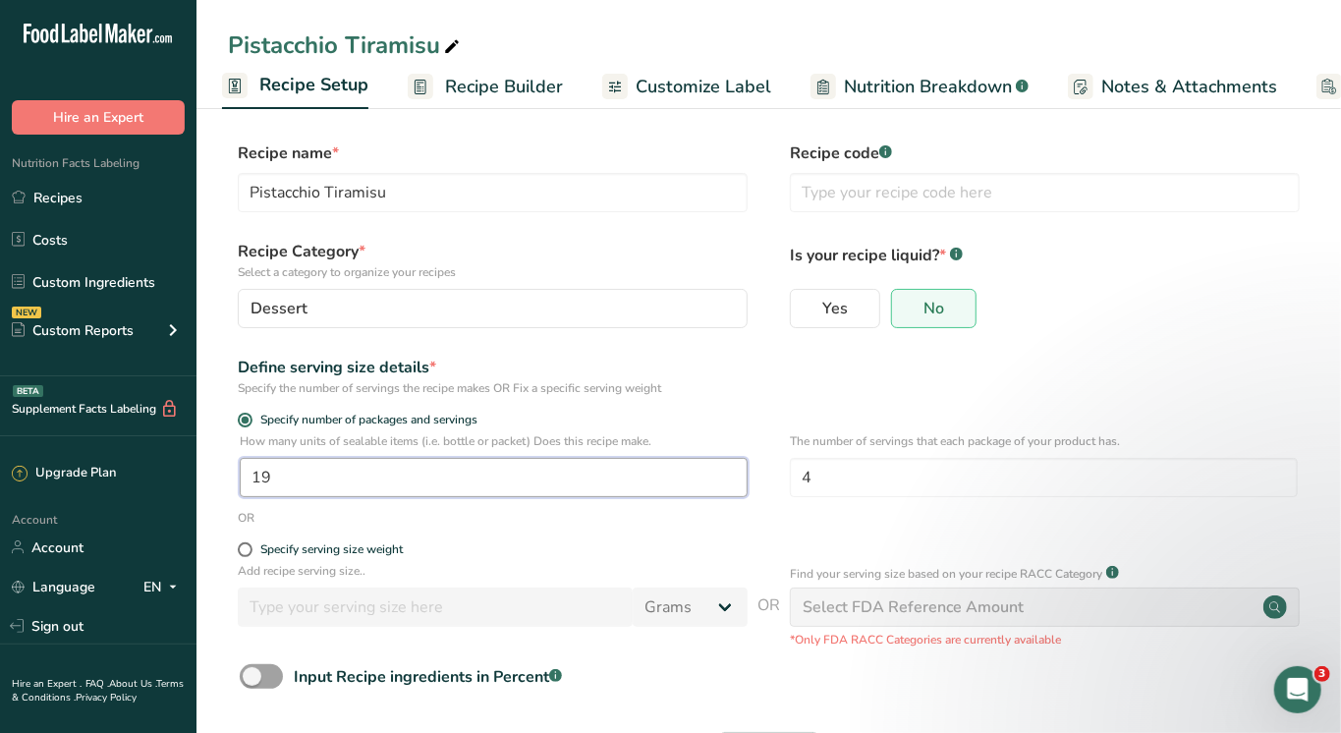
click at [383, 485] on input "19" at bounding box center [494, 477] width 508 height 39
type input "15"
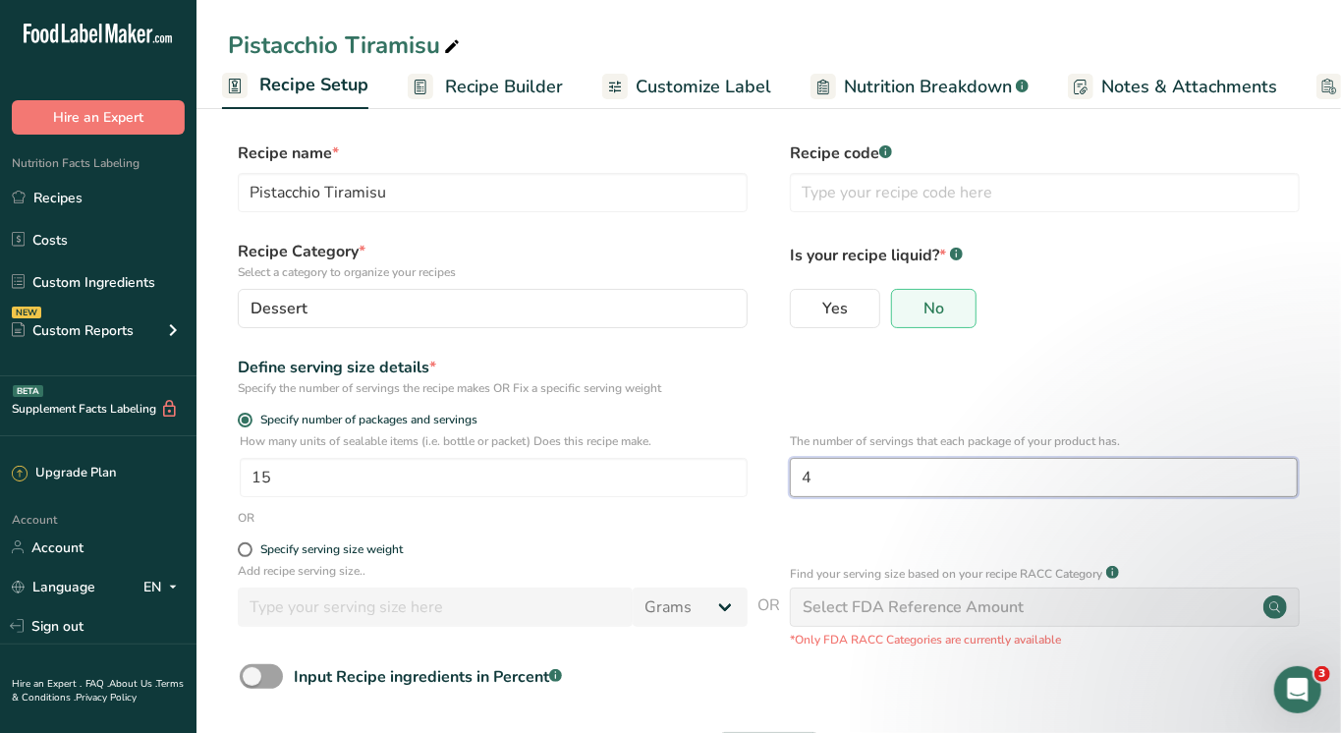
scroll to position [69, 0]
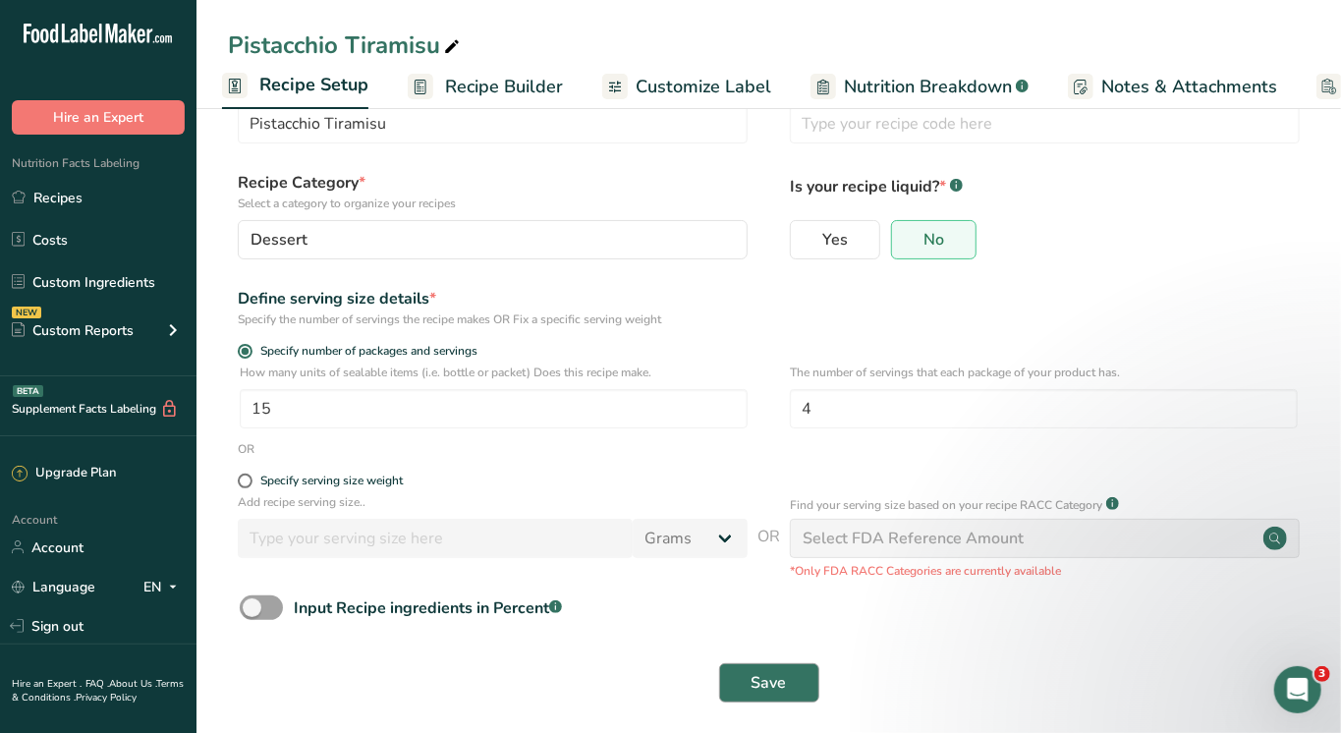
click at [752, 671] on span "Save" at bounding box center [768, 683] width 35 height 24
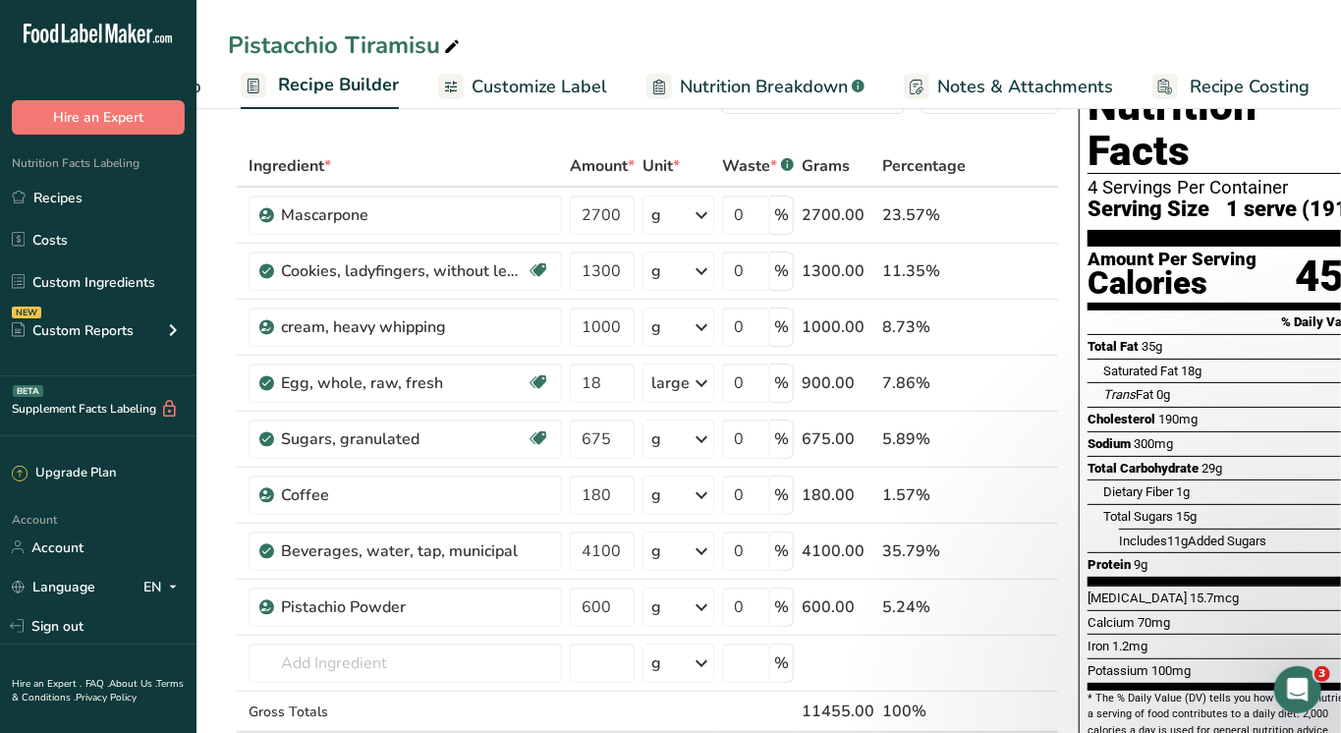
scroll to position [0, 170]
click at [1198, 67] on link "Recipe Costing" at bounding box center [1231, 87] width 157 height 44
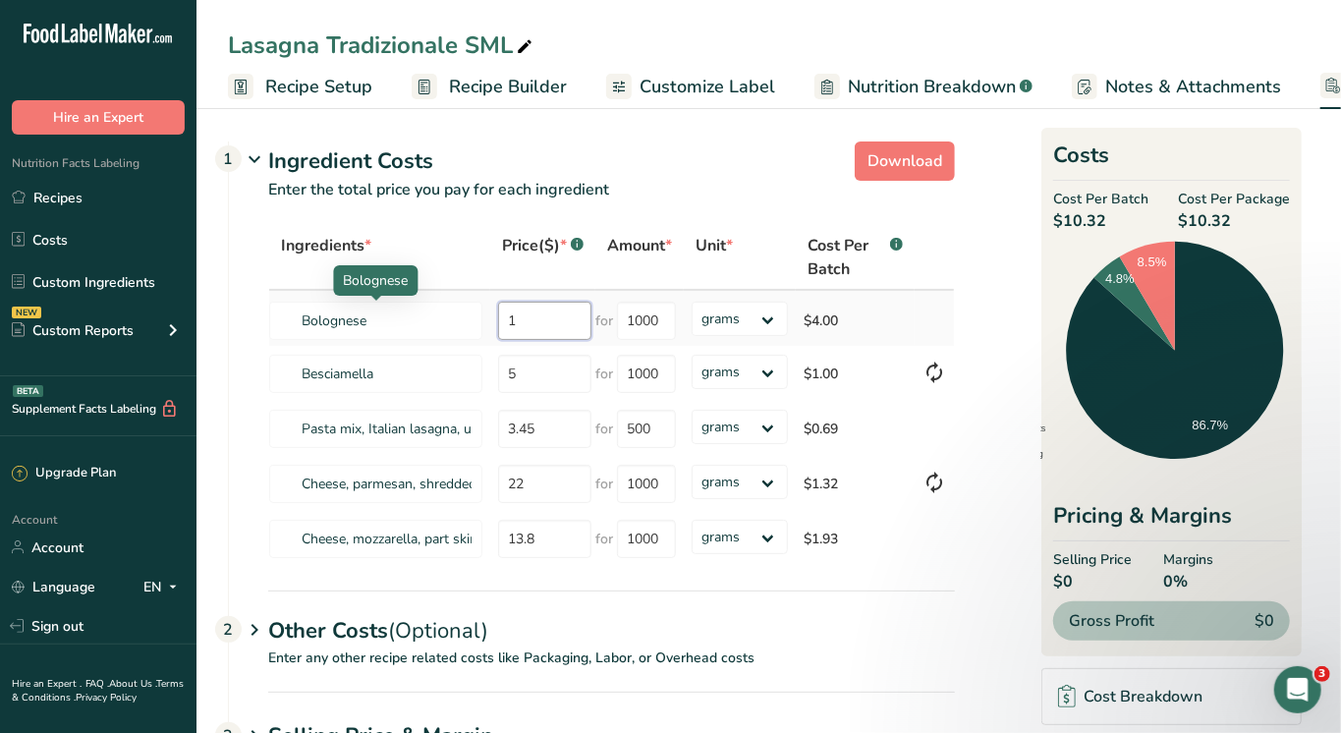
click at [469, 320] on tr "Bolognese 1 for 1000 grams kg mg mcg lb oz $4.00" at bounding box center [611, 318] width 685 height 55
type input "3"
type input "13.6"
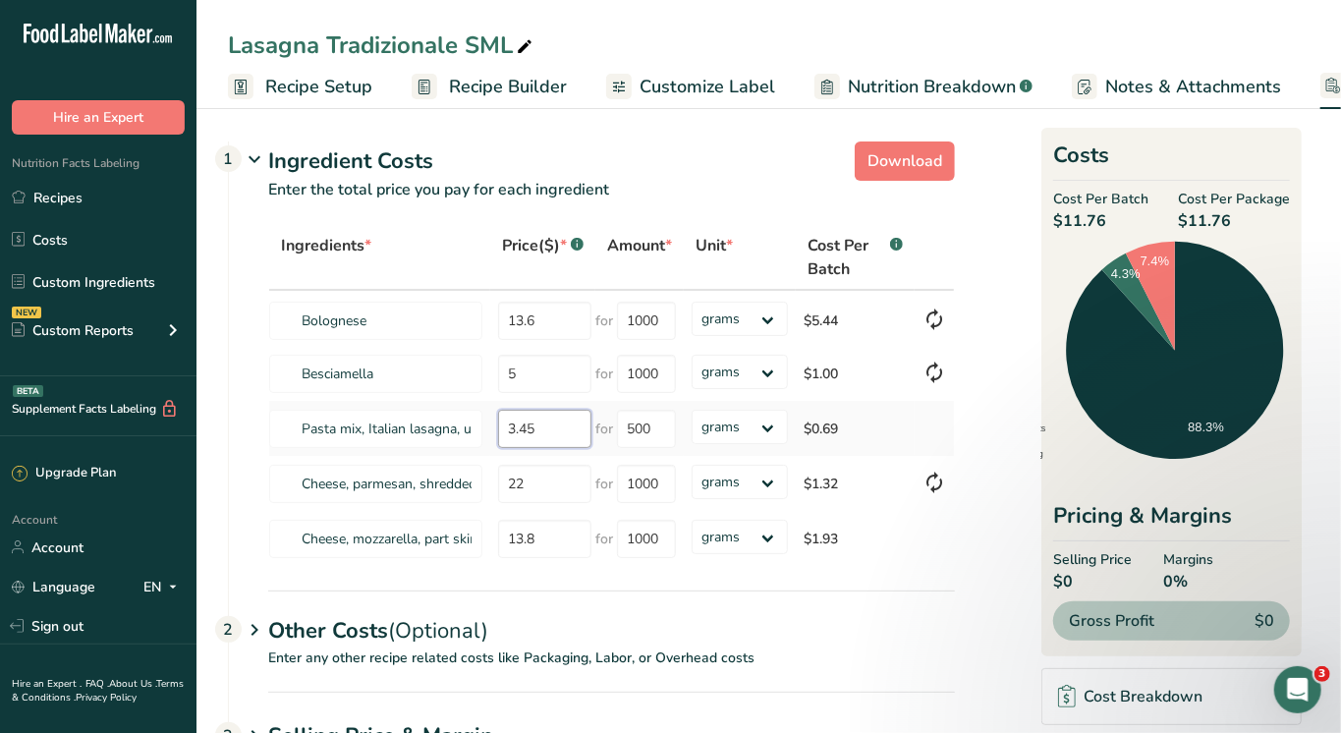
click at [528, 429] on input "3.45" at bounding box center [544, 429] width 93 height 38
type input "3.65"
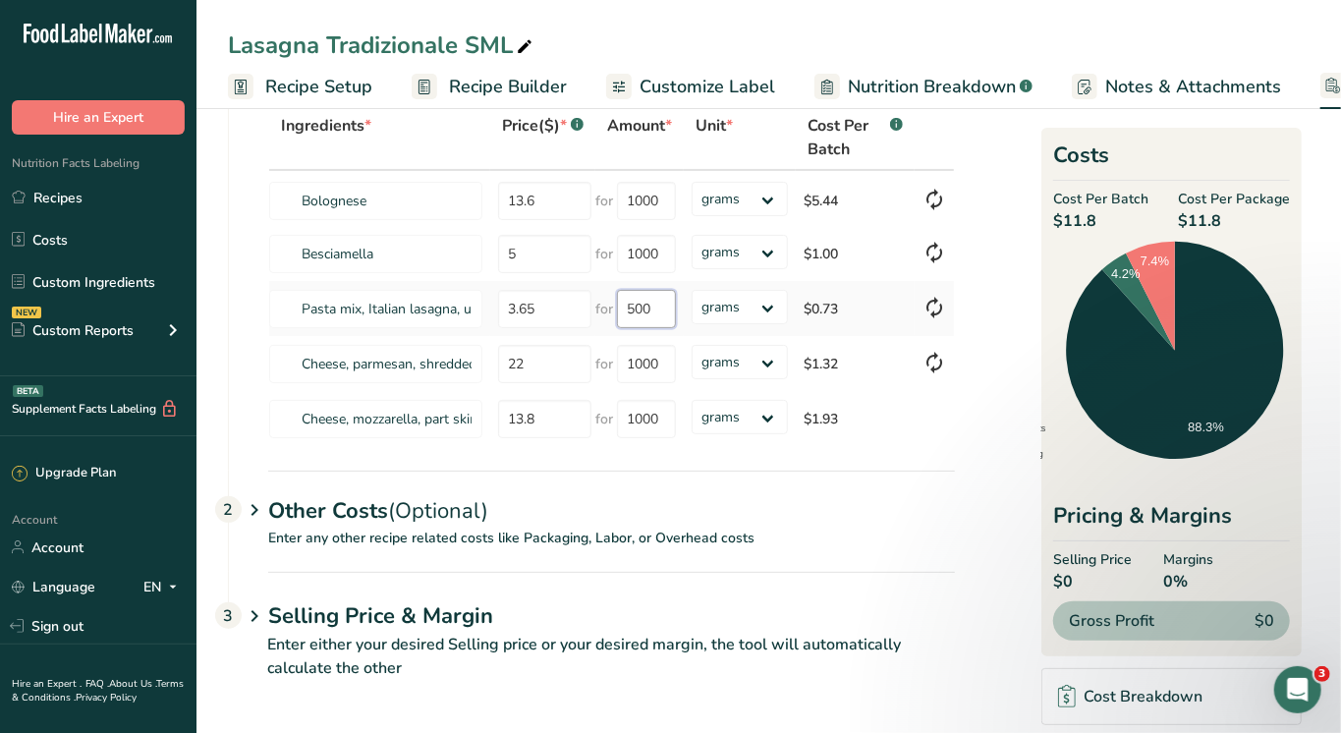
scroll to position [119, 0]
click at [355, 500] on div "Other Costs (Optional) 2" at bounding box center [611, 499] width 687 height 57
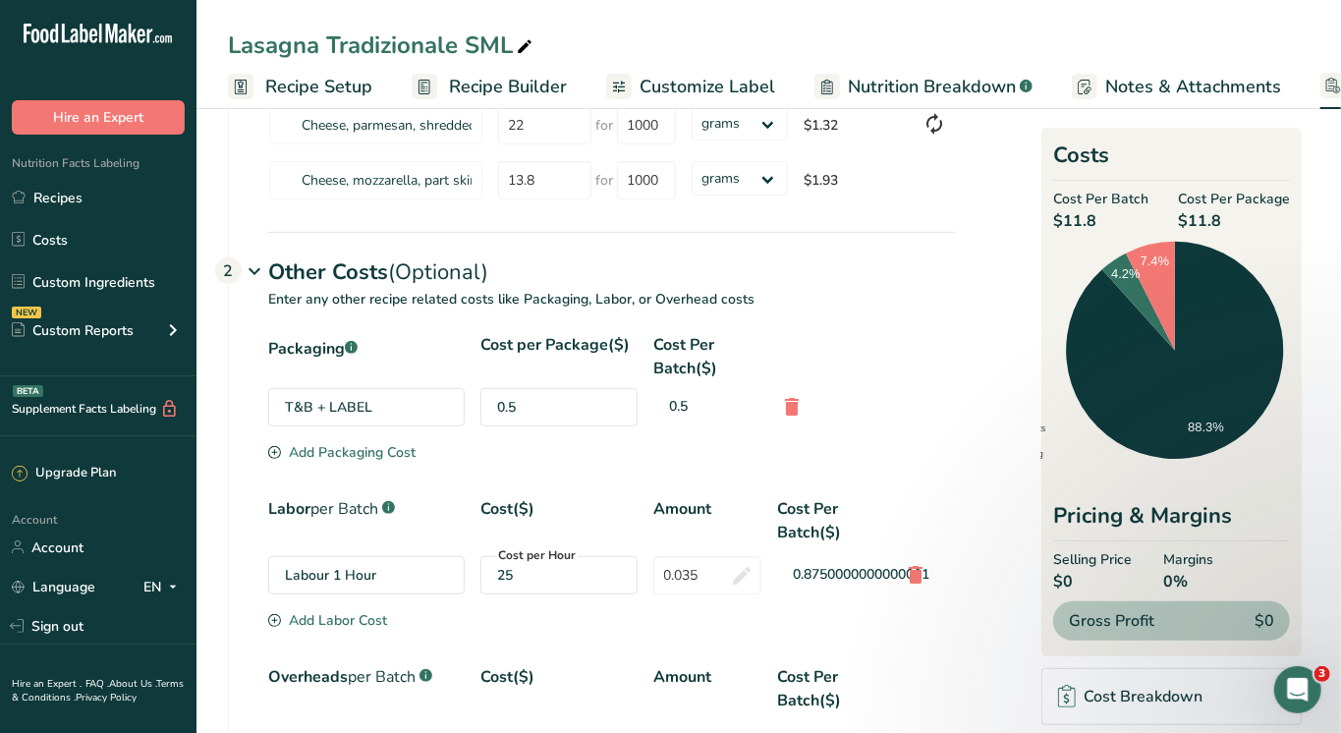
scroll to position [361, 0]
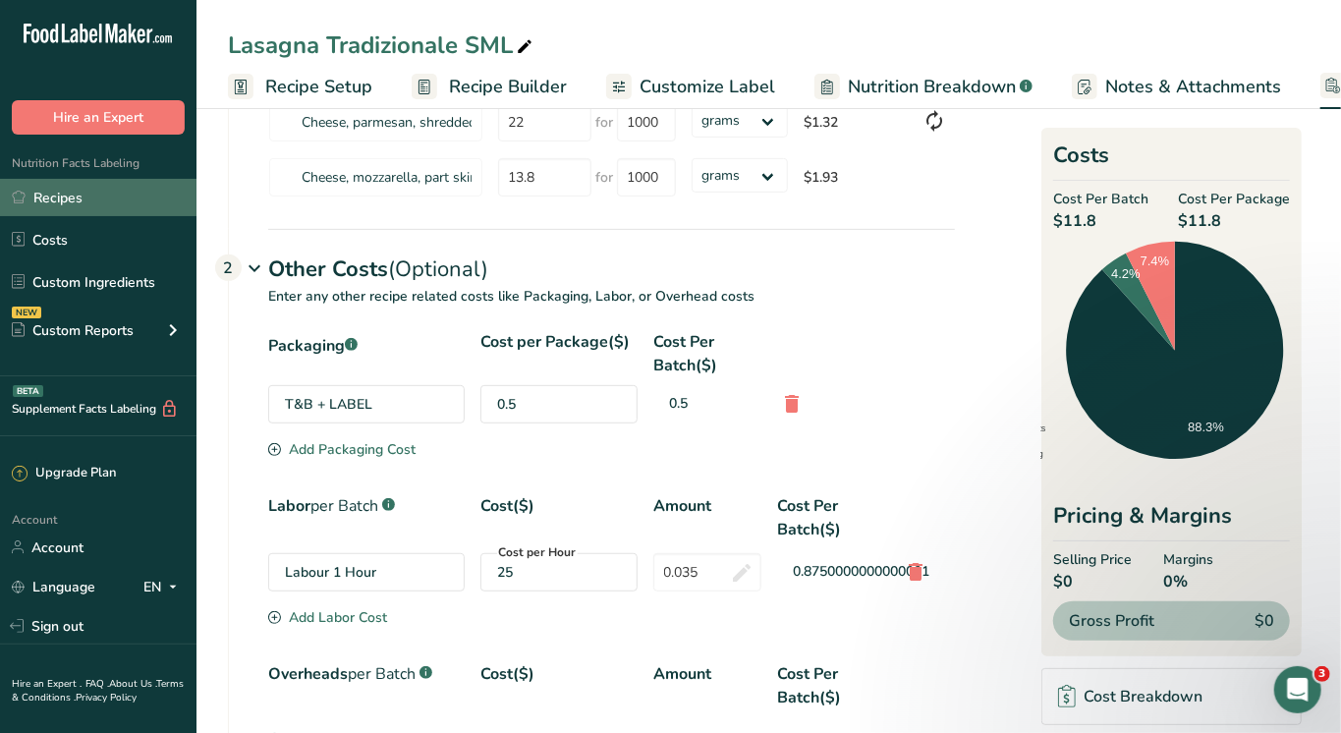
click at [53, 191] on link "Recipes" at bounding box center [98, 197] width 196 height 37
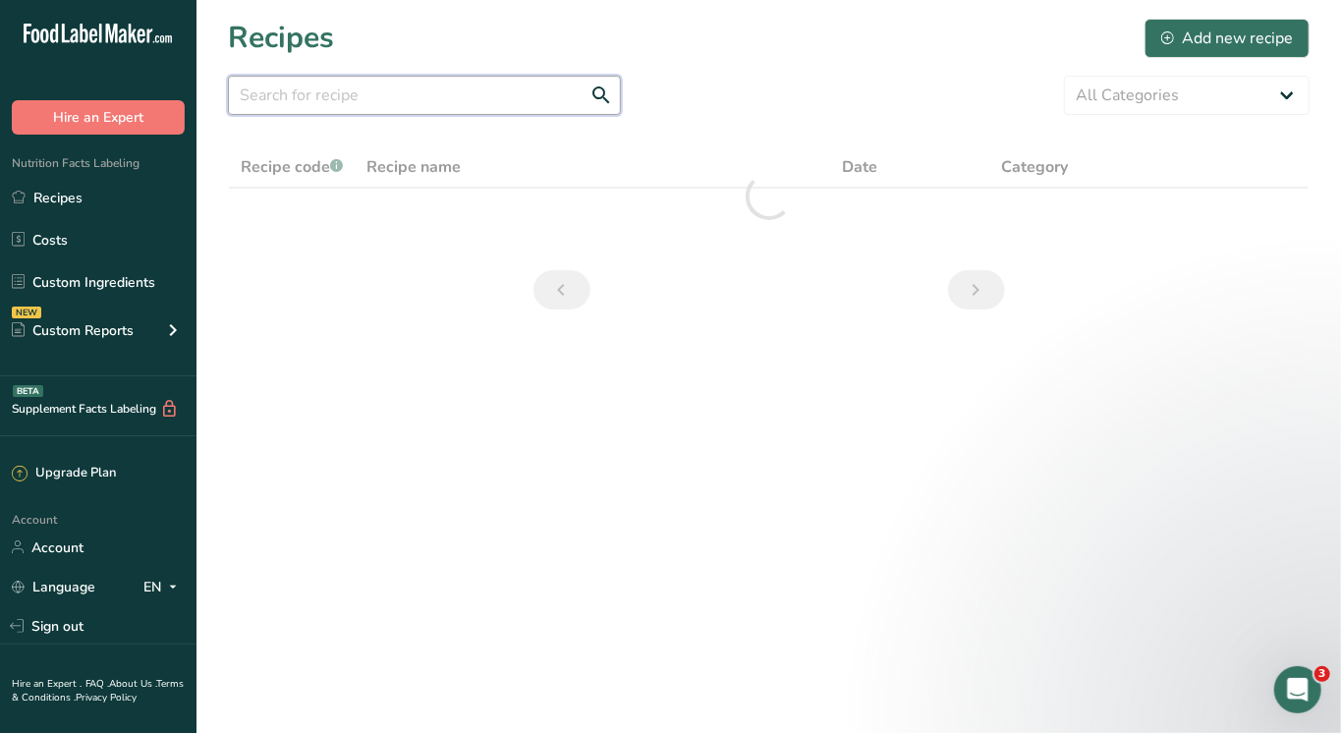
click at [343, 106] on input "text" at bounding box center [424, 95] width 393 height 39
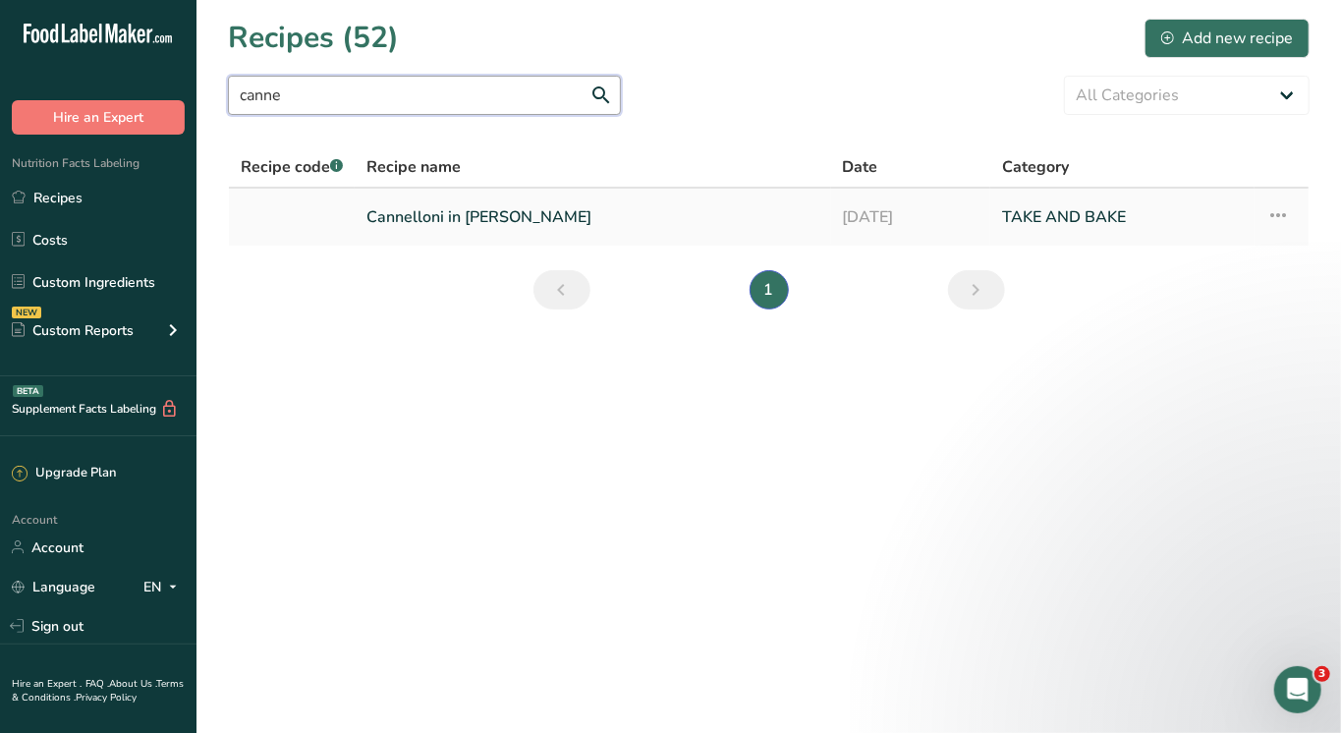
type input "canne"
click at [437, 212] on link "Cannelloni in Bianco" at bounding box center [592, 216] width 453 height 41
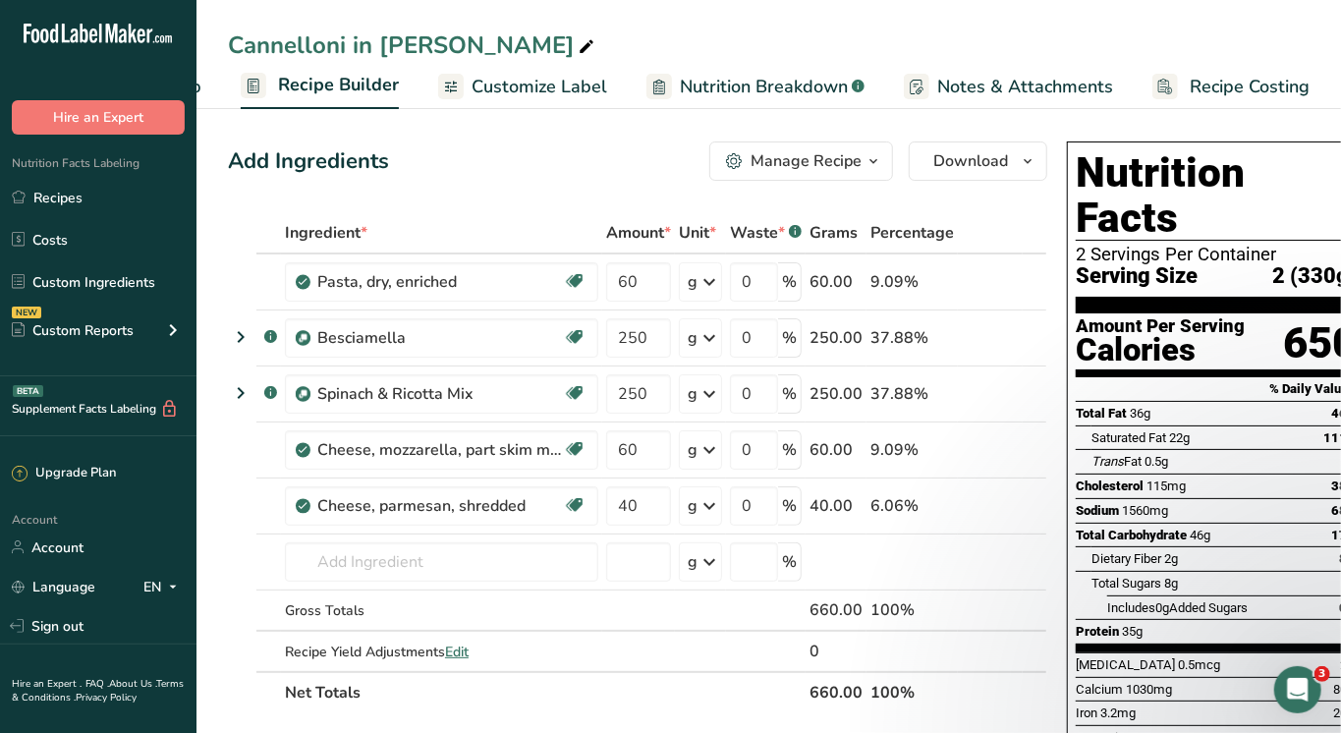
scroll to position [0, 170]
click at [1191, 75] on span "Recipe Costing" at bounding box center [1251, 87] width 120 height 27
select select "1"
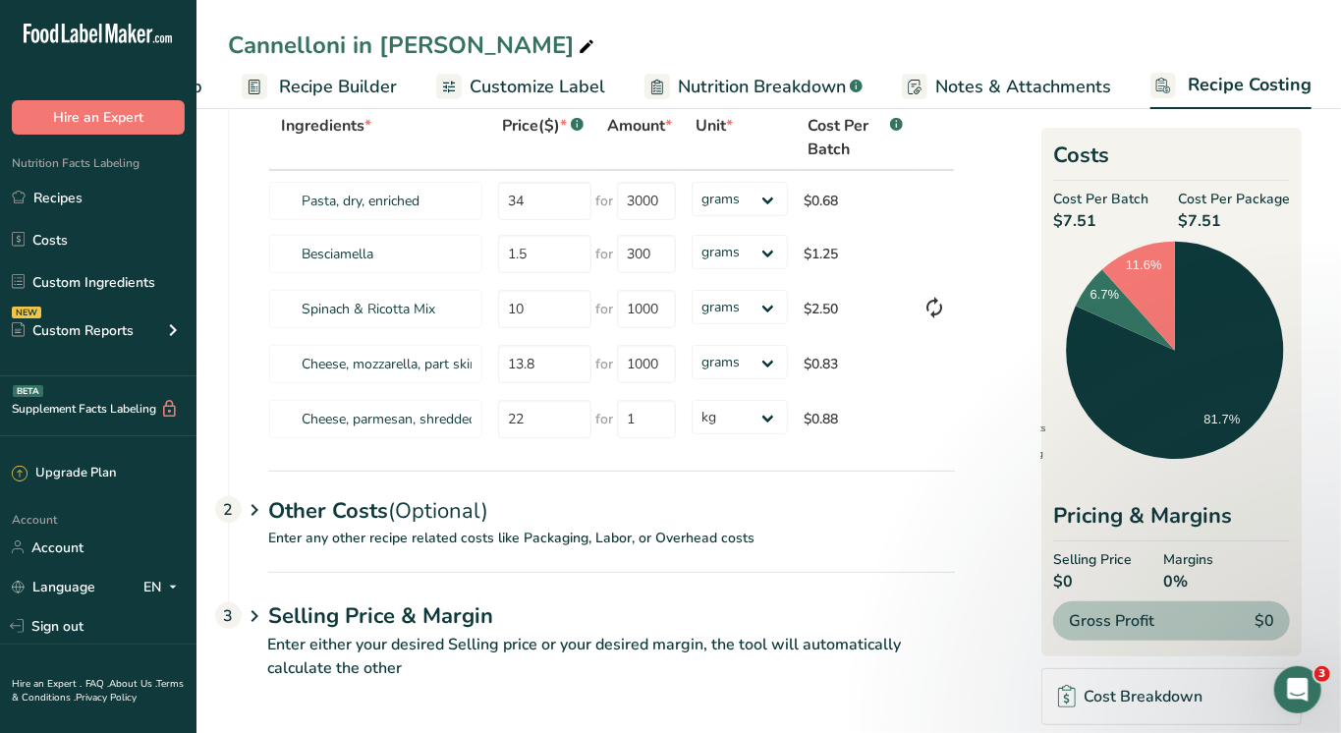
scroll to position [119, 0]
click at [460, 493] on div "Other Costs (Optional) 2" at bounding box center [611, 499] width 687 height 57
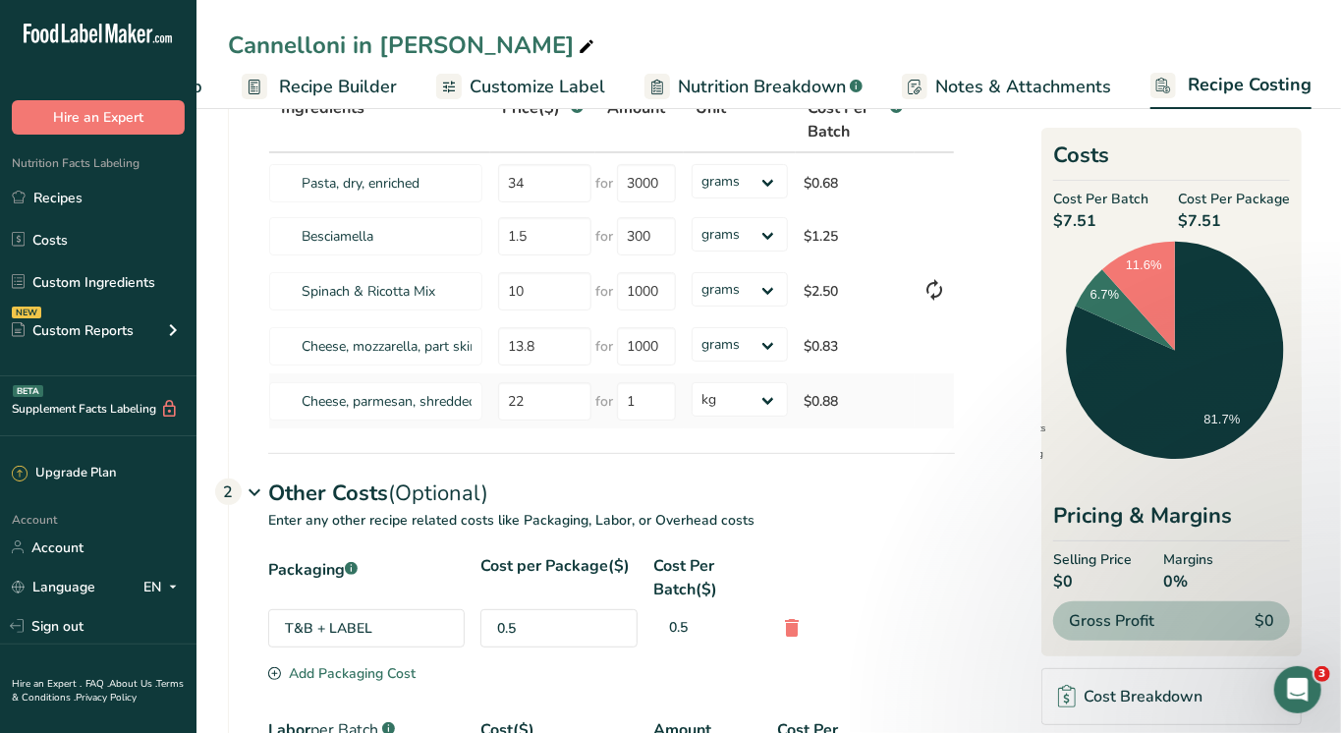
scroll to position [104, 0]
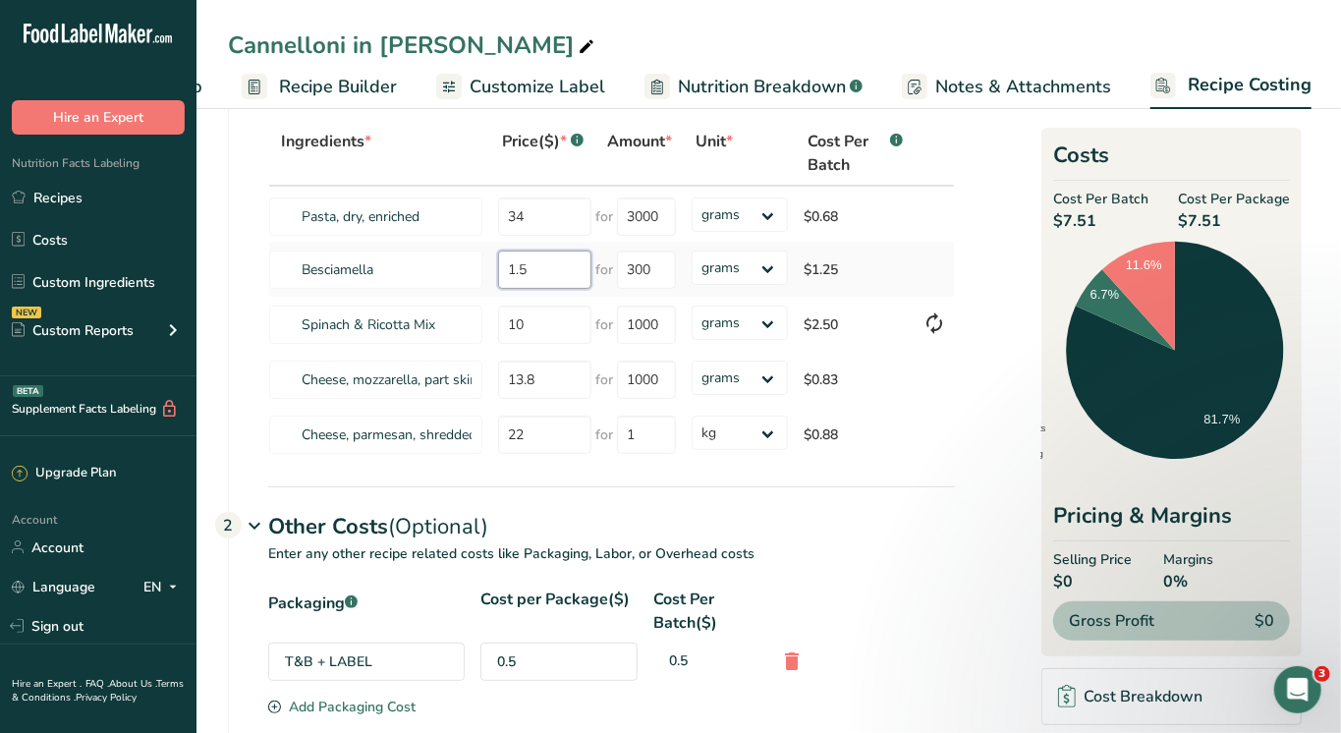
click at [429, 265] on tr "Besciamella 1.5 for 300 grams kg mg mcg lb oz $1.25" at bounding box center [611, 269] width 685 height 55
type input "5"
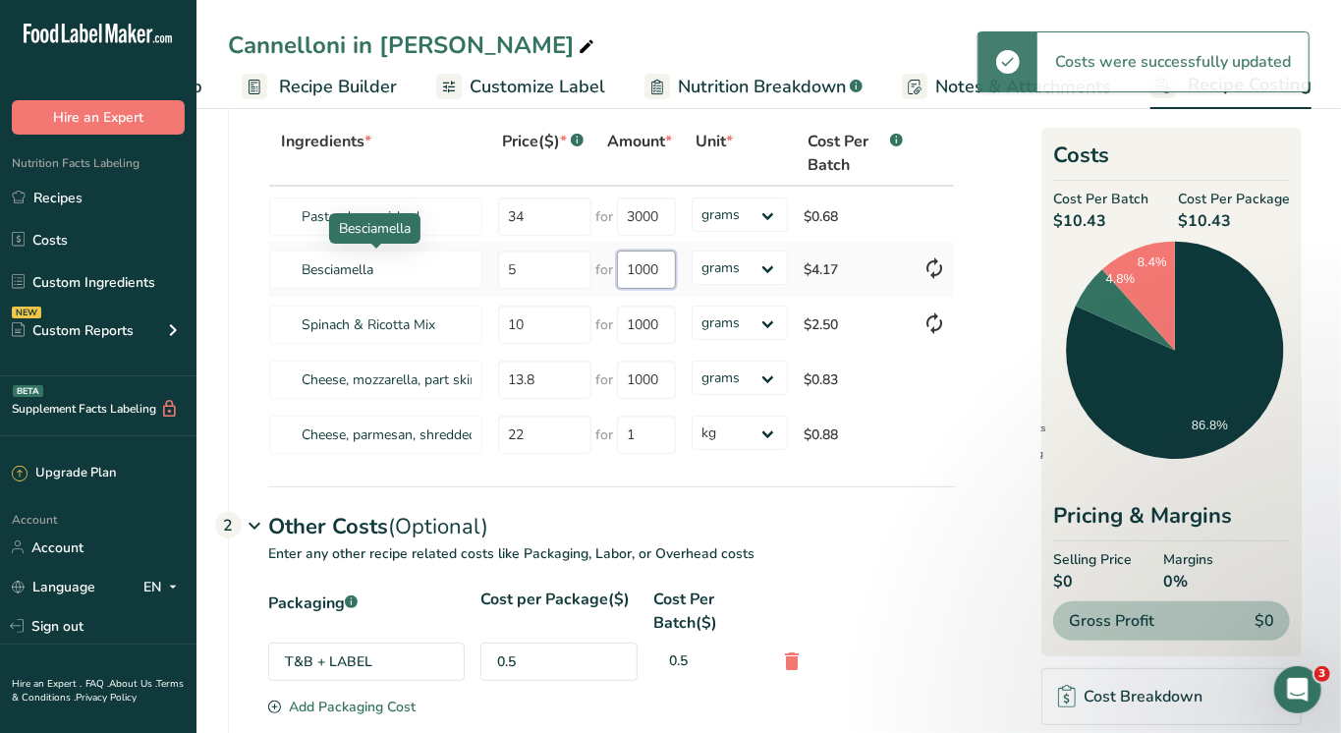
type input "300"
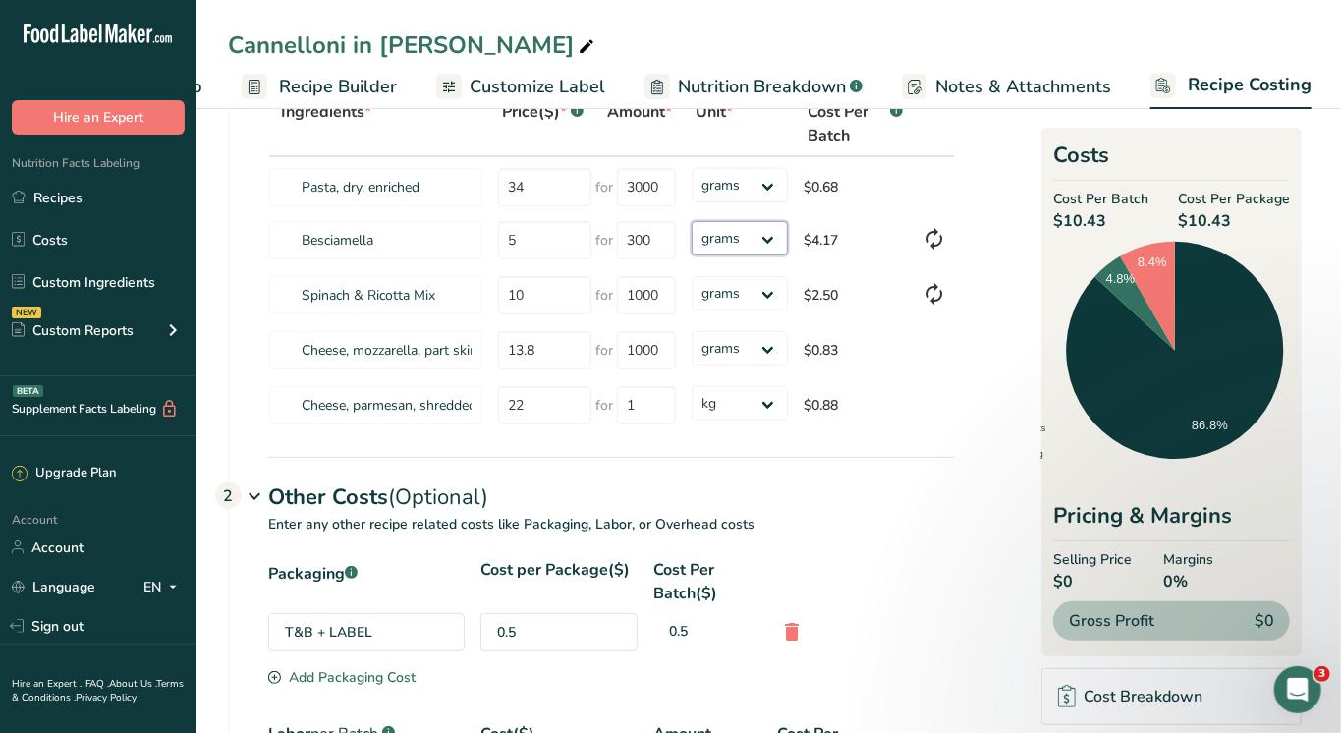
scroll to position [132, 0]
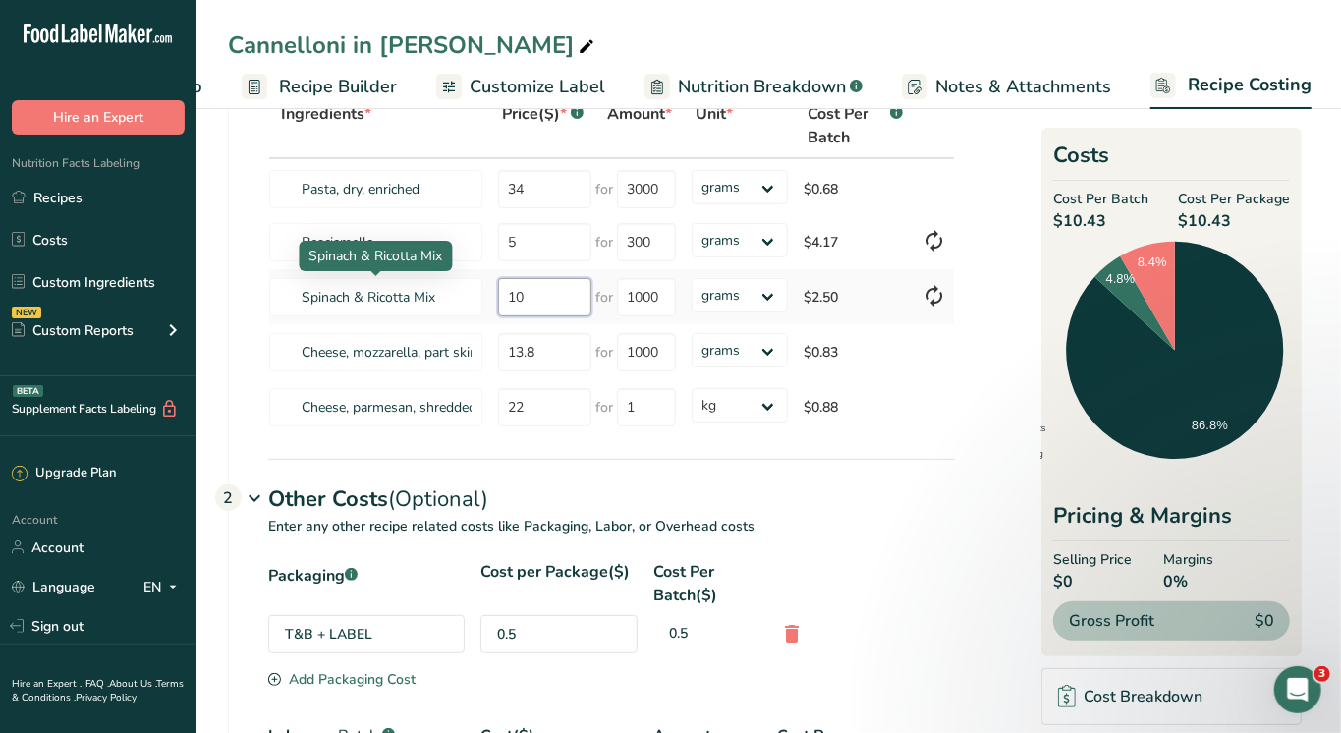
click at [460, 288] on tr "Spinach & Ricotta Mix 10 for 1000 grams kg mg mcg lb oz $2.50" at bounding box center [611, 296] width 685 height 55
type input "12.75"
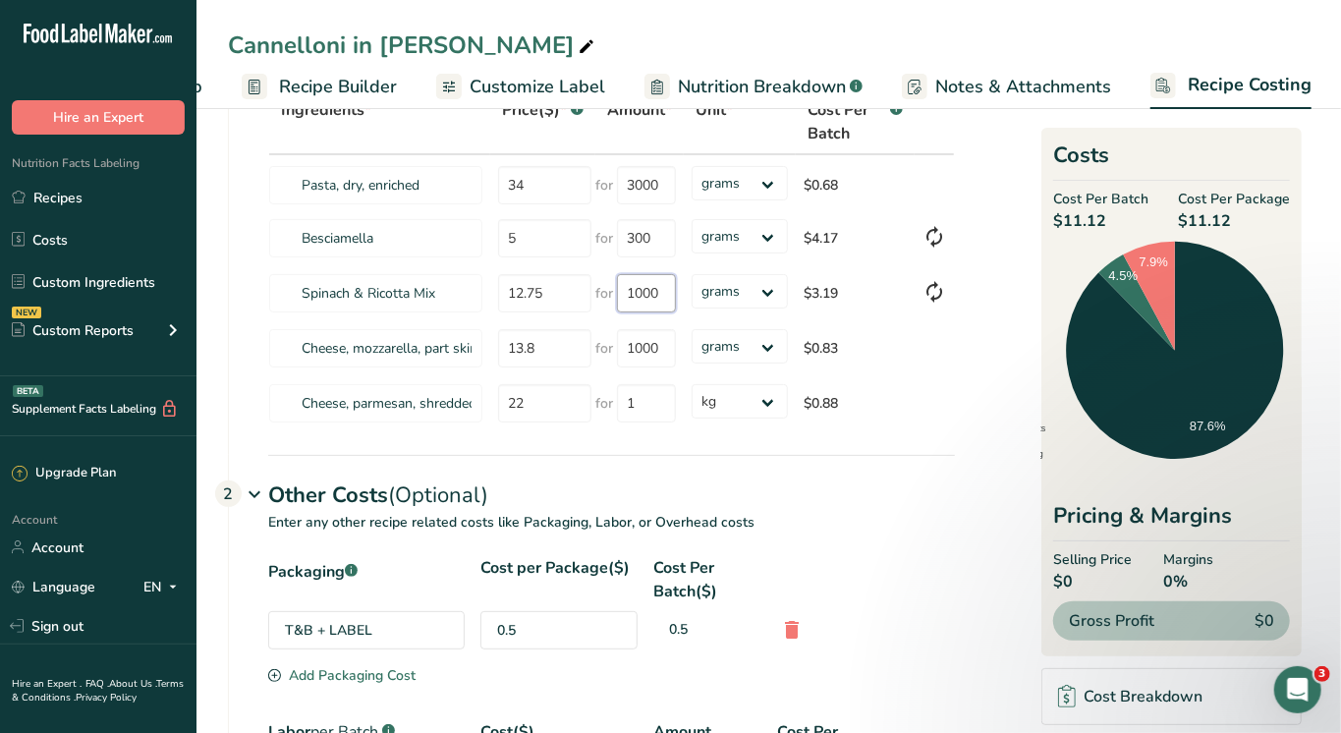
scroll to position [104, 0]
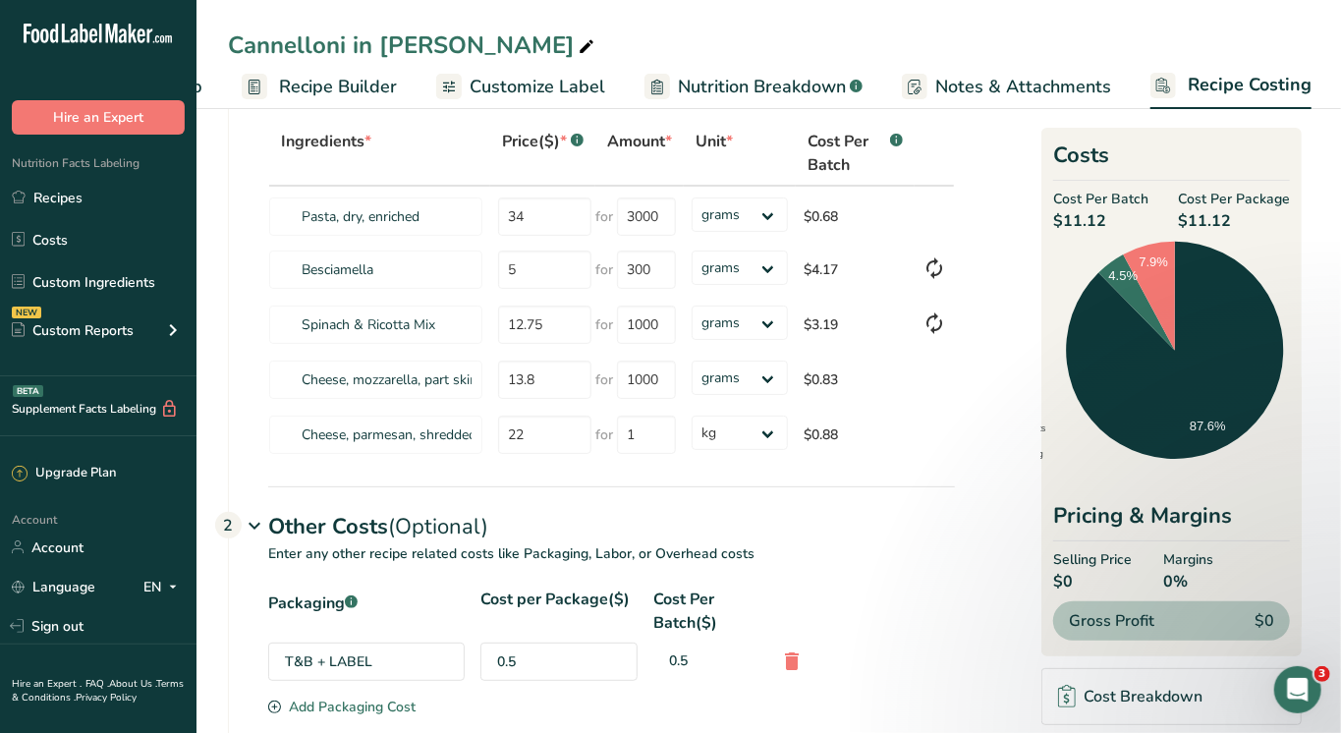
click at [992, 180] on section "Download Ingredient Costs 1 Enter the total price you pay for each ingredient I…" at bounding box center [768, 612] width 1081 height 1167
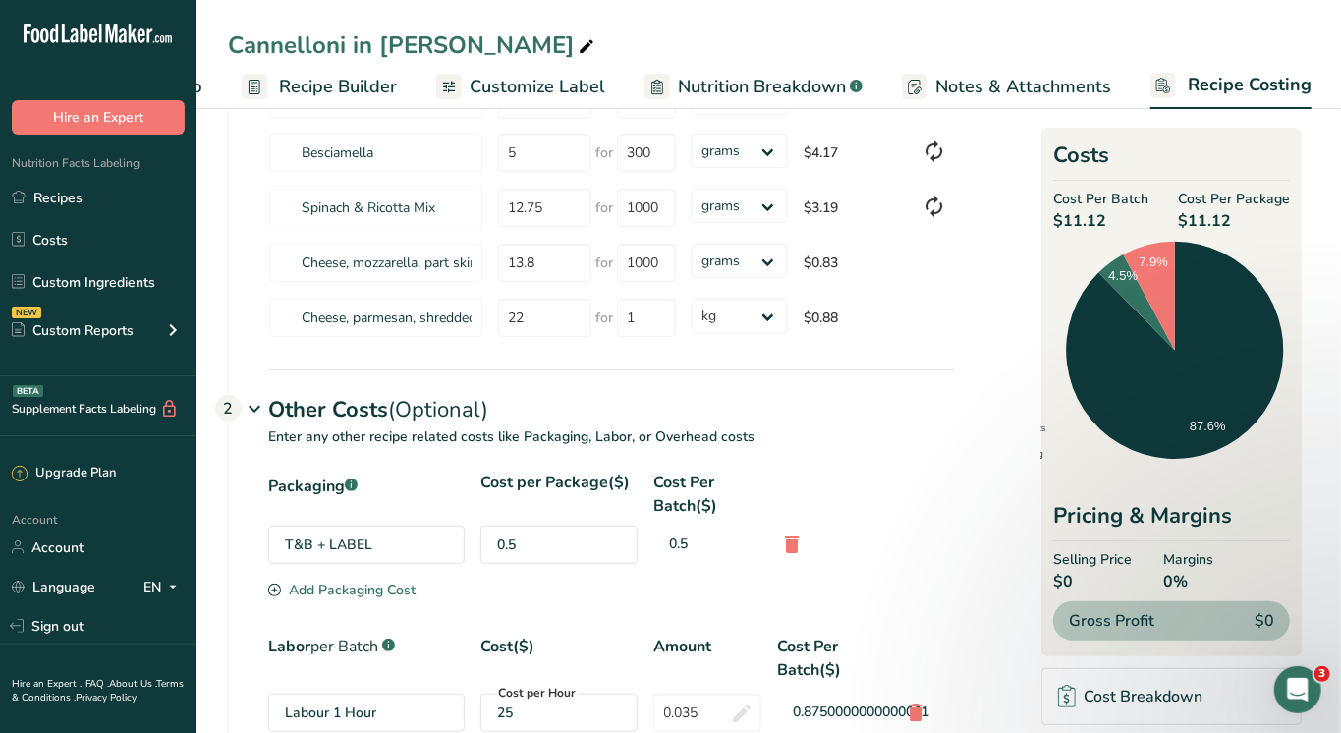
scroll to position [222, 0]
click at [63, 194] on link "Recipes" at bounding box center [98, 197] width 196 height 37
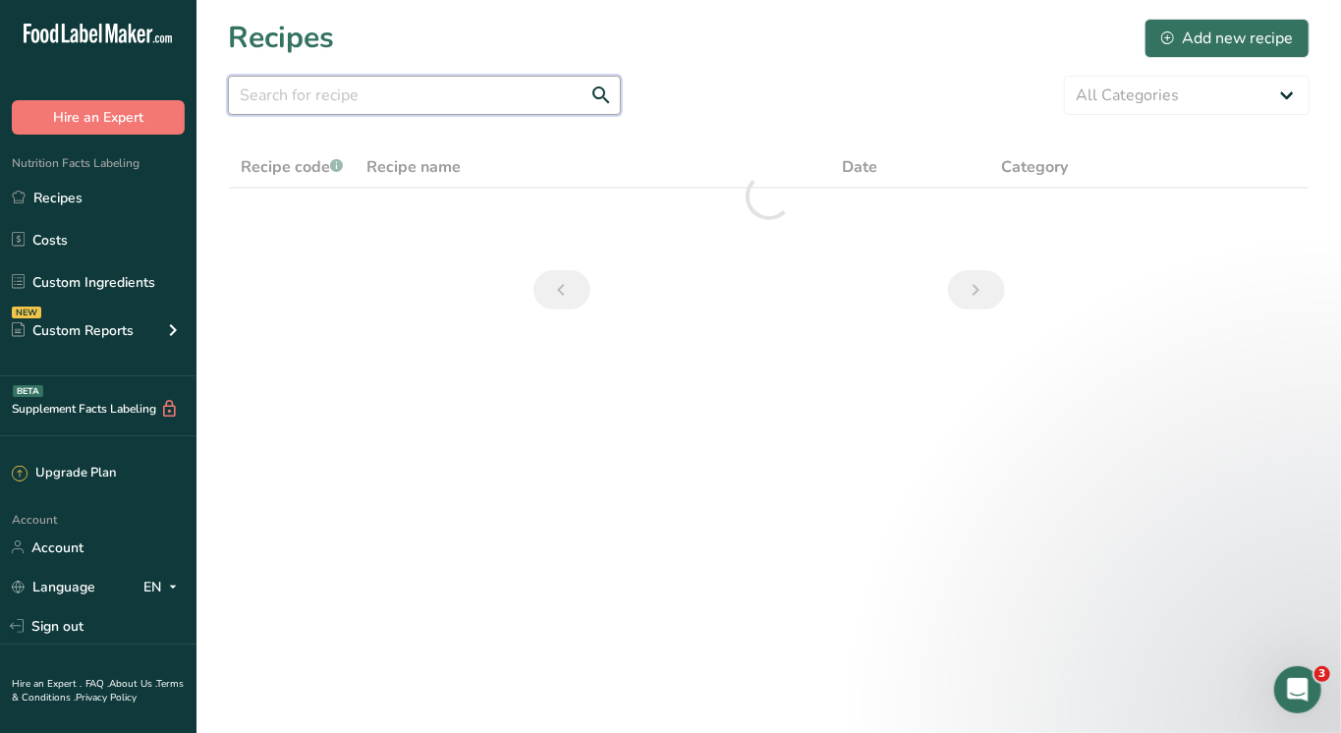
click at [395, 98] on input "text" at bounding box center [424, 95] width 393 height 39
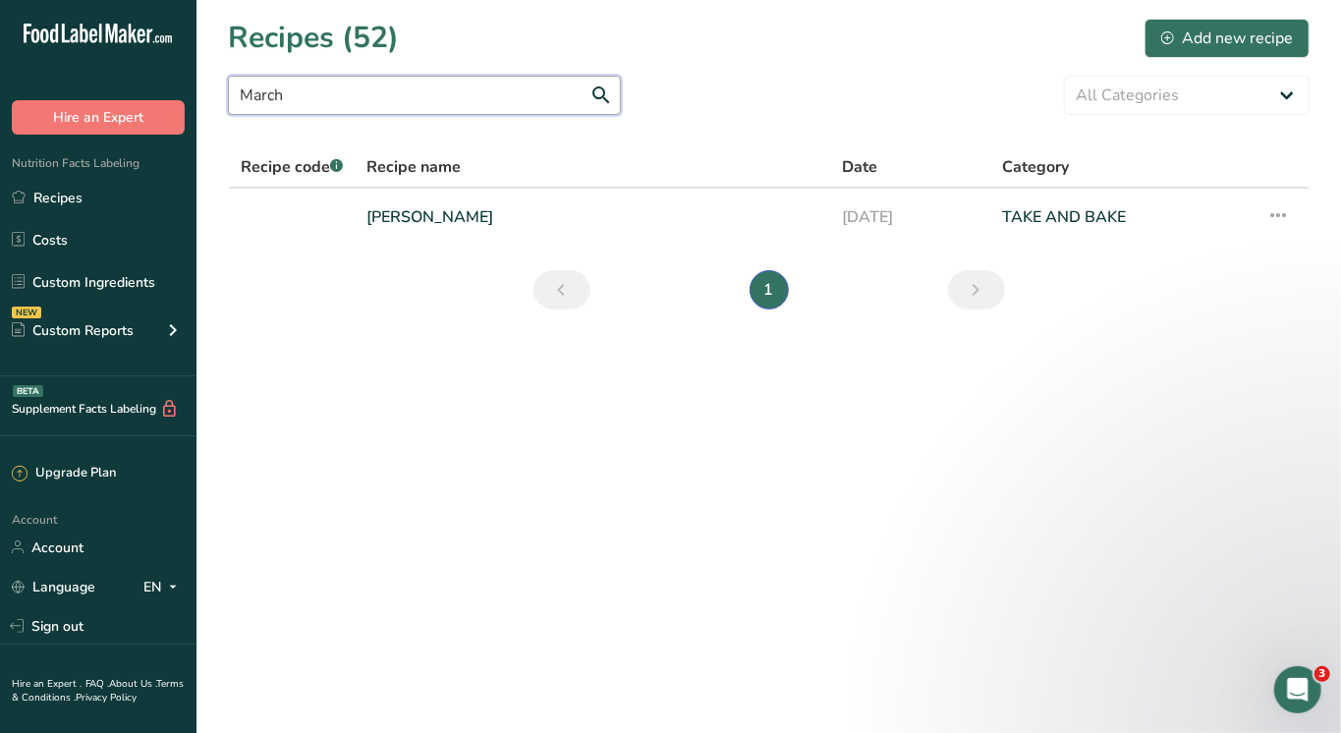
type input "March"
drag, startPoint x: 395, startPoint y: 98, endPoint x: 417, endPoint y: 217, distance: 121.0
click at [417, 217] on link "Margherita Pizza" at bounding box center [592, 216] width 453 height 41
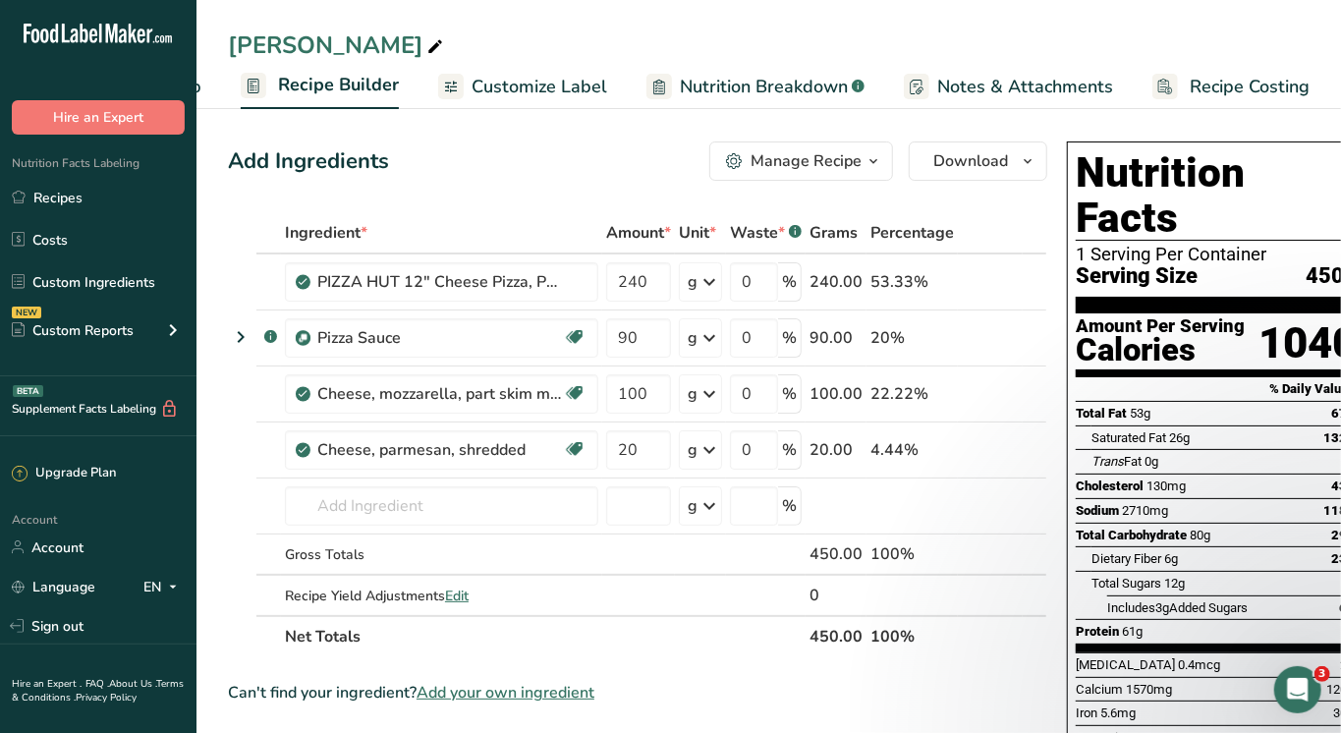
scroll to position [0, 170]
click at [1207, 74] on span "Recipe Costing" at bounding box center [1251, 87] width 120 height 27
select select "1"
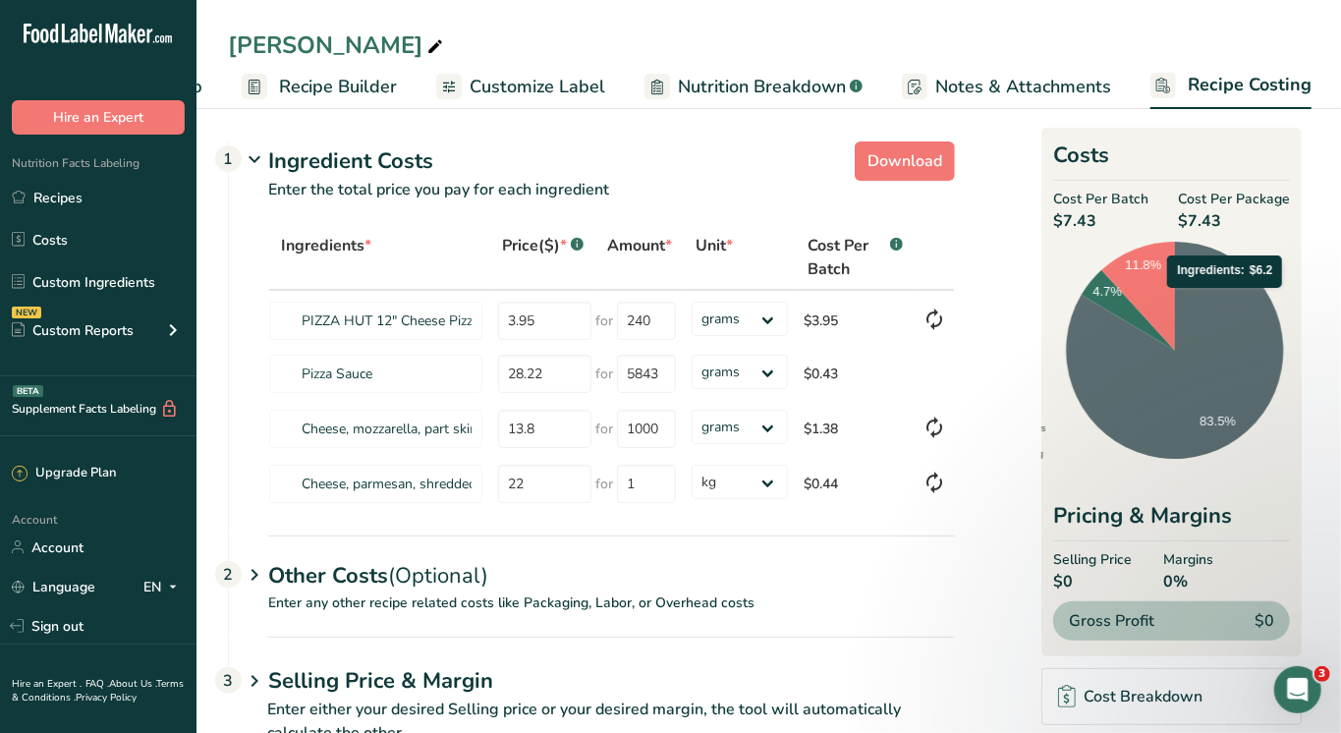
scroll to position [31, 0]
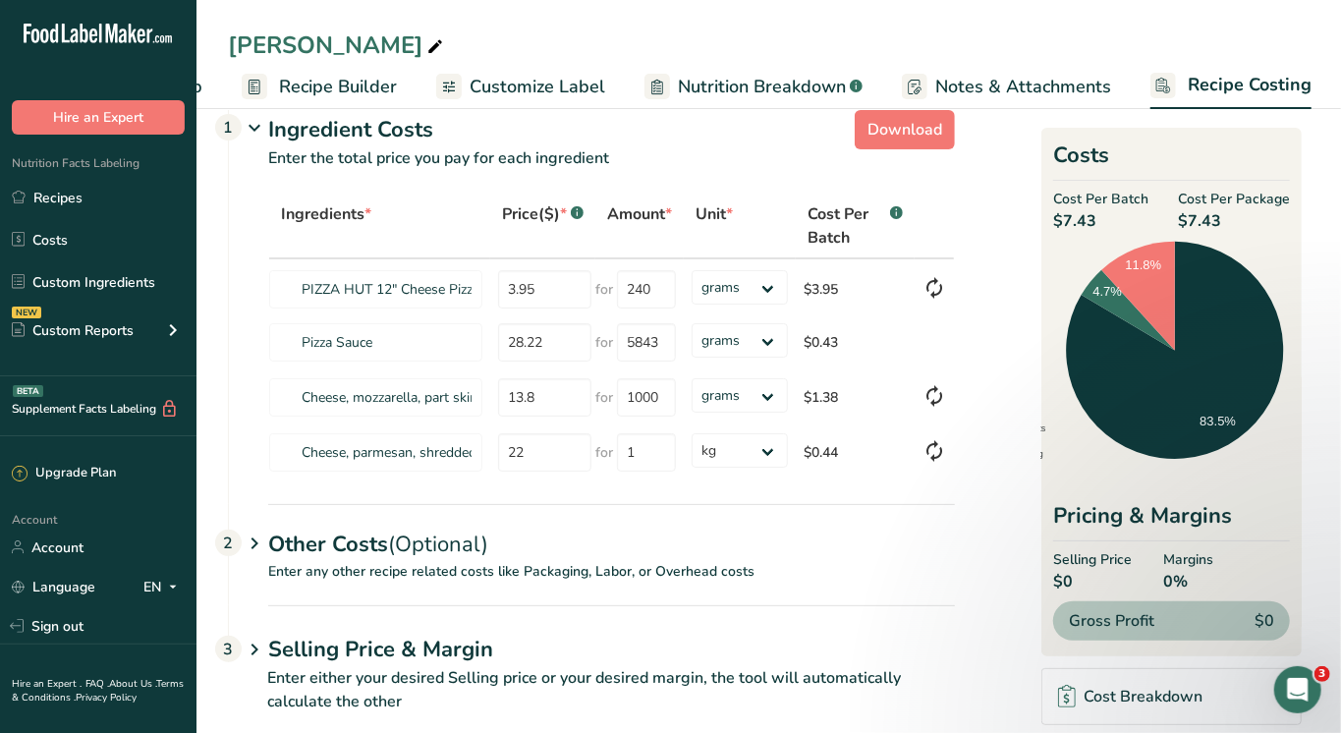
click at [319, 644] on h1 "Selling Price & Margin" at bounding box center [611, 650] width 687 height 32
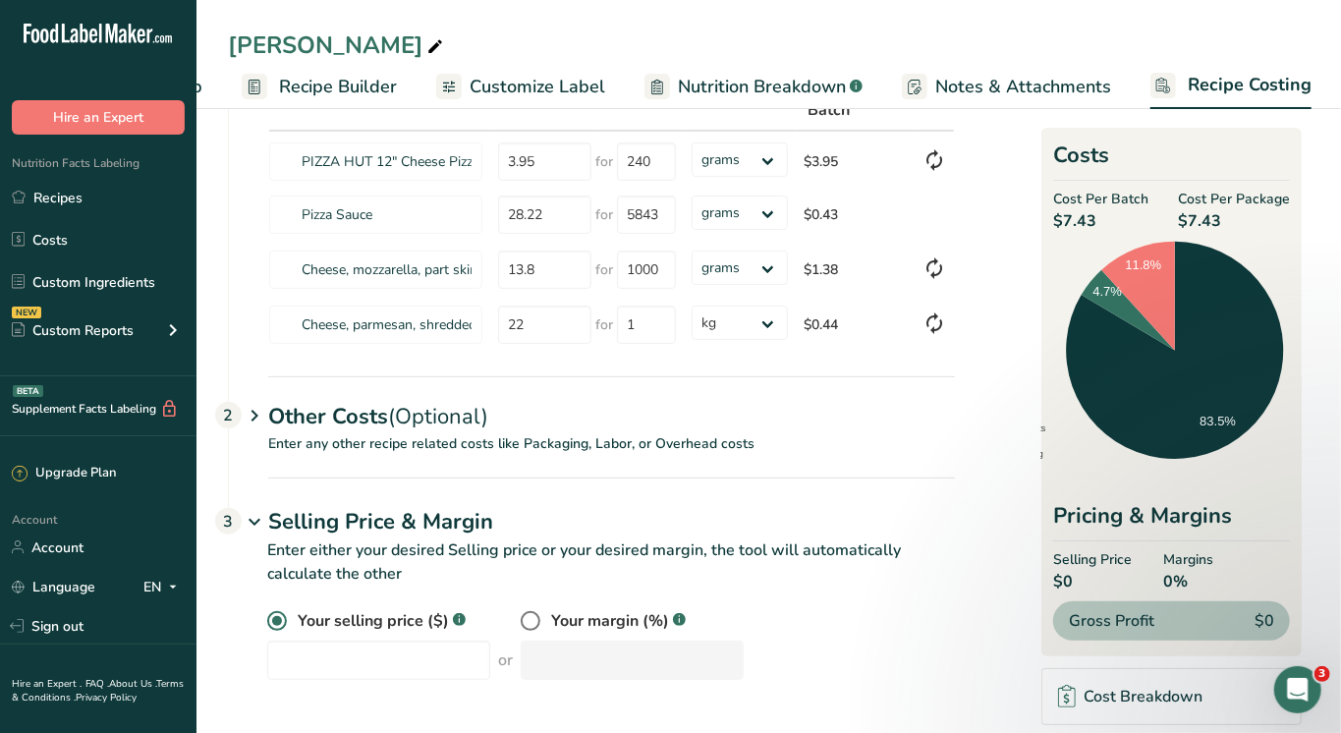
scroll to position [158, 0]
click at [393, 658] on input "number" at bounding box center [378, 660] width 223 height 39
click at [527, 614] on span at bounding box center [531, 622] width 20 height 20
click at [527, 616] on input "radio" at bounding box center [527, 622] width 13 height 13
radio input "true"
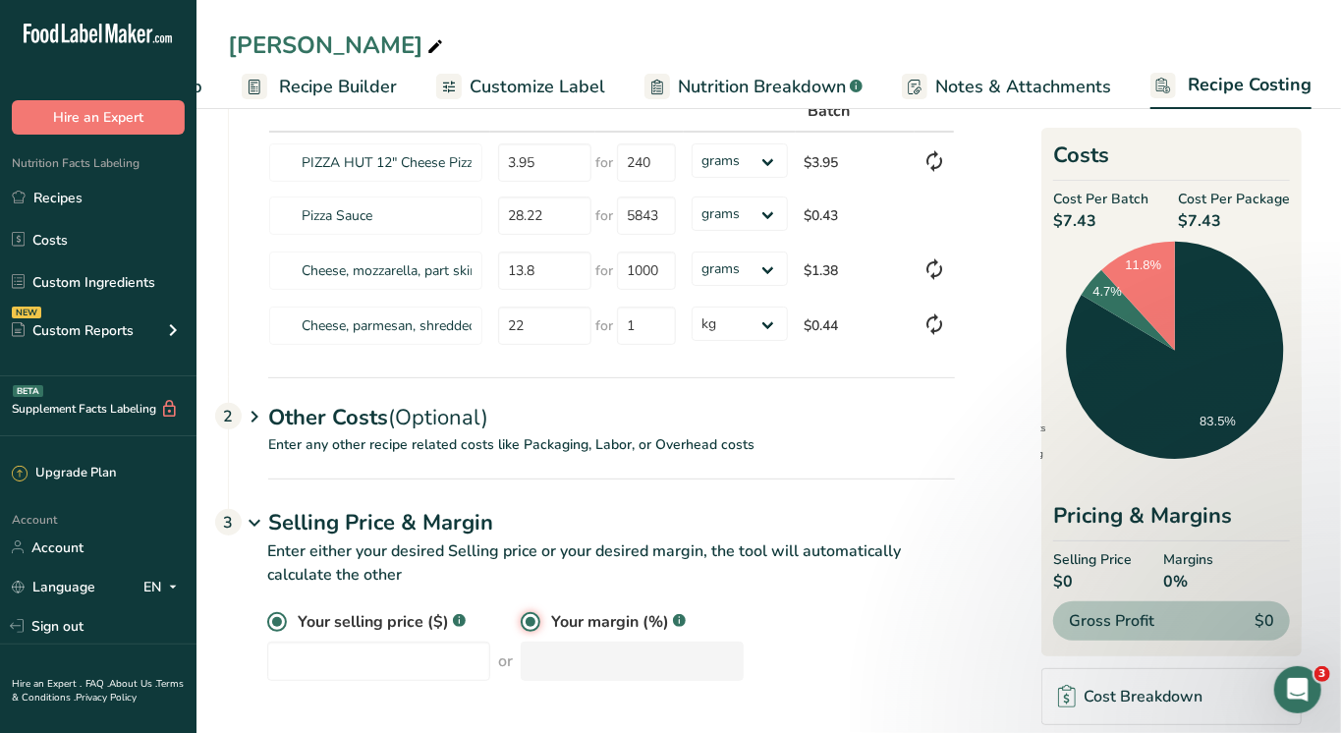
radio input "false"
click at [563, 667] on input "number" at bounding box center [632, 660] width 223 height 39
click at [346, 659] on div "Your selling price ($) .a-a{fill:#347362;}.b-a{fill:#fff;} or Your margin (%) .…" at bounding box center [611, 645] width 688 height 71
click at [454, 646] on div "Your selling price ($) .a-a{fill:#347362;}.b-a{fill:#fff;} or Your margin (%) .…" at bounding box center [611, 645] width 688 height 71
click at [466, 654] on div "Your selling price ($) .a-a{fill:#347362;}.b-a{fill:#fff;} or Your margin (%) .…" at bounding box center [611, 645] width 688 height 71
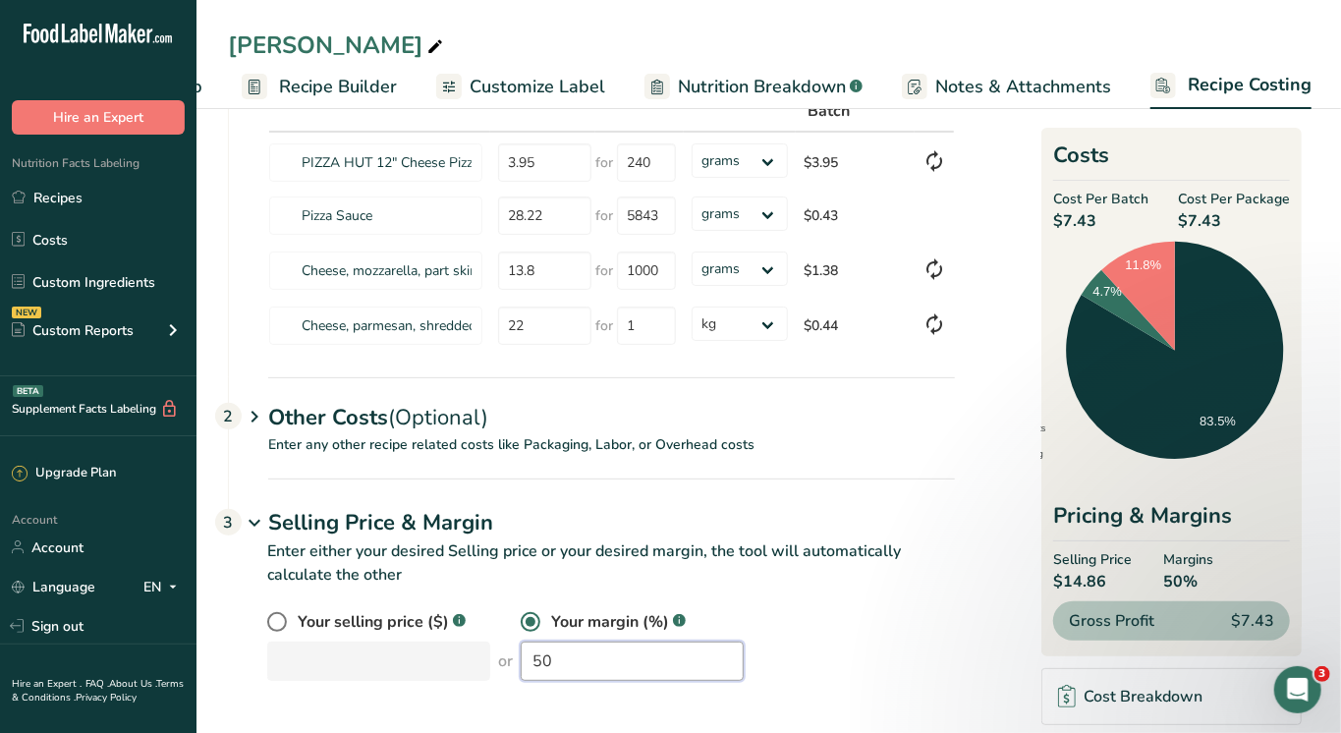
drag, startPoint x: 568, startPoint y: 669, endPoint x: 507, endPoint y: 669, distance: 60.9
click at [509, 669] on div "Your selling price ($) .a-a{fill:#347362;}.b-a{fill:#fff;} or Your margin (%) .…" at bounding box center [611, 645] width 688 height 71
type input "5"
click at [560, 666] on input "35" at bounding box center [632, 660] width 223 height 39
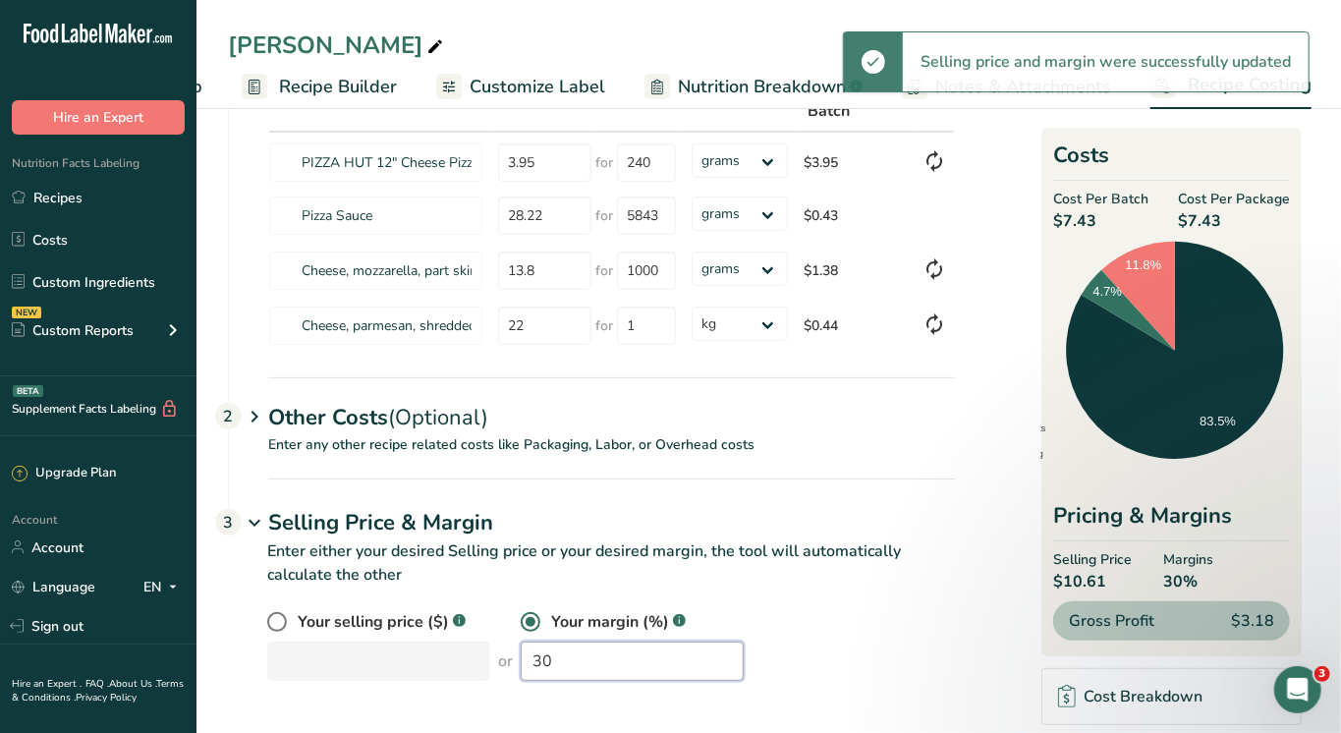
click at [559, 666] on input "30" at bounding box center [632, 660] width 223 height 39
click at [684, 661] on input "32" at bounding box center [632, 660] width 223 height 39
click at [641, 657] on input "33" at bounding box center [632, 660] width 223 height 39
drag, startPoint x: 674, startPoint y: 651, endPoint x: 539, endPoint y: 651, distance: 134.6
click at [539, 651] on input "3.35" at bounding box center [632, 660] width 223 height 39
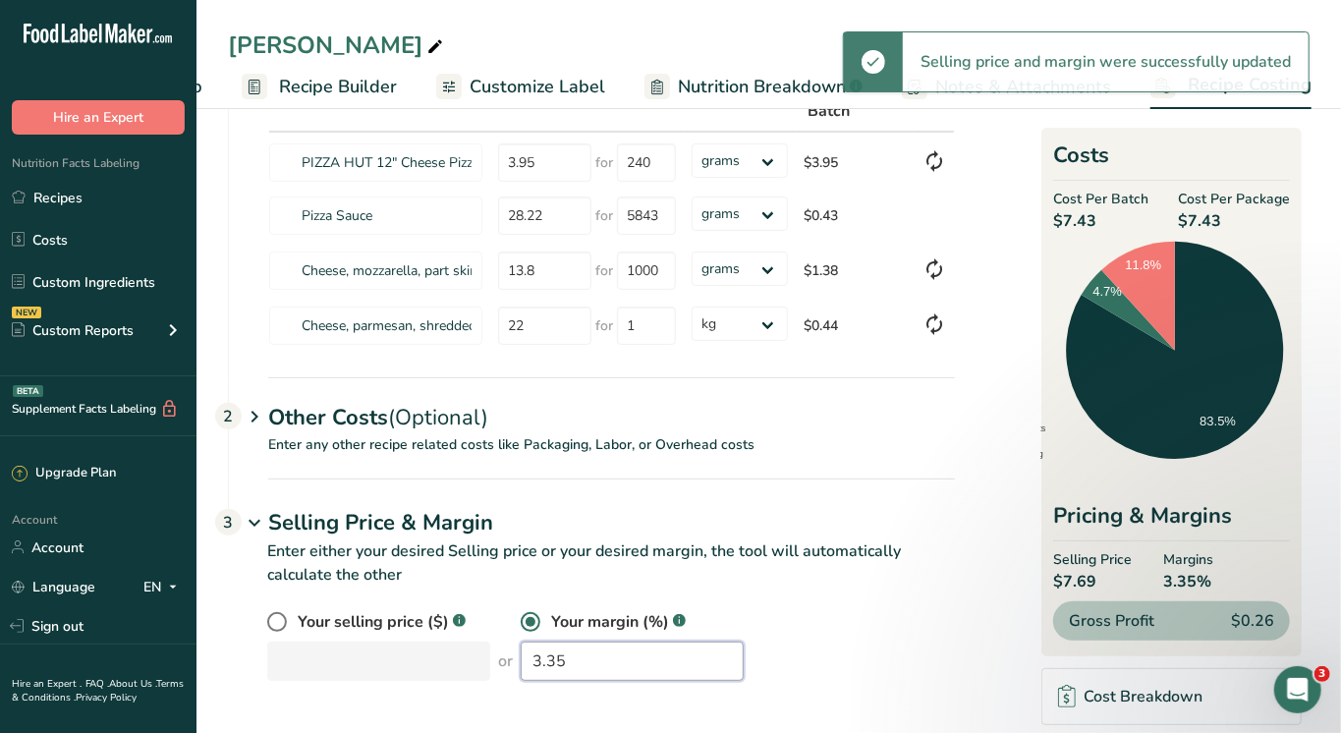
type input "3"
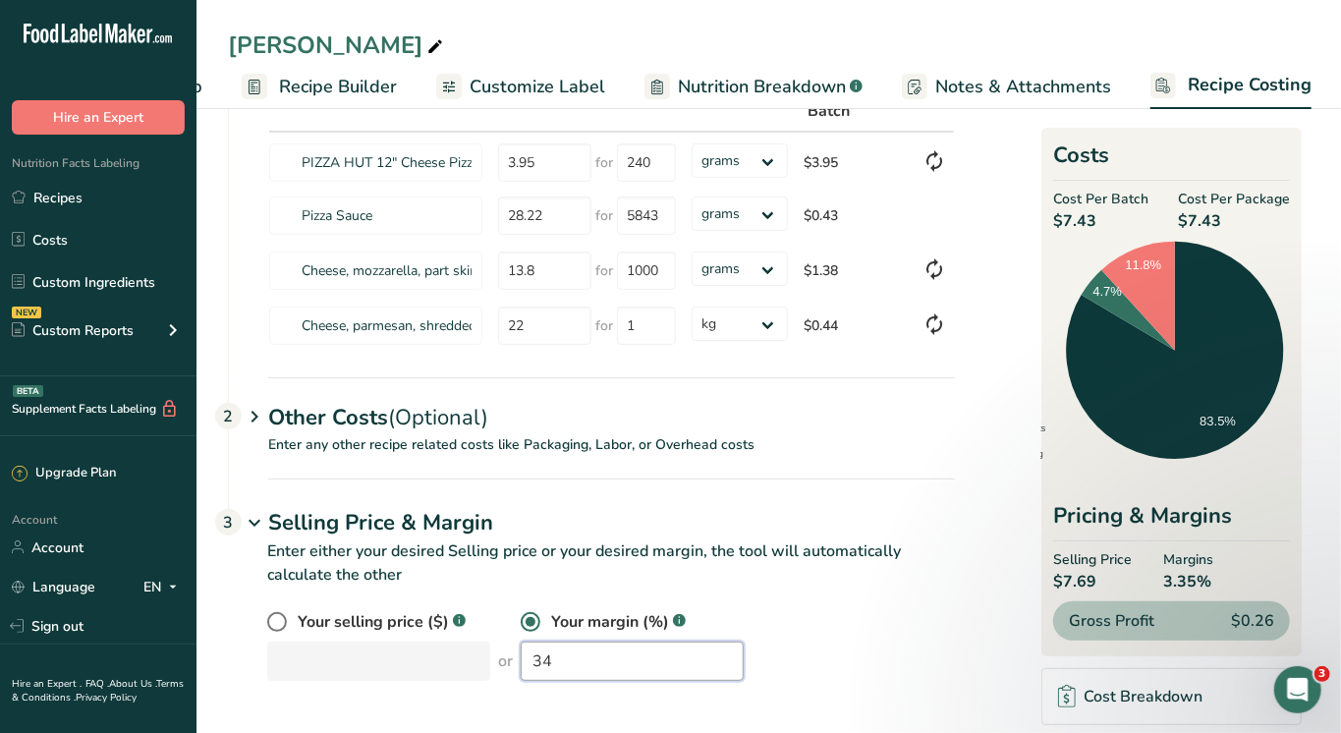
type input "34"
select select "1"
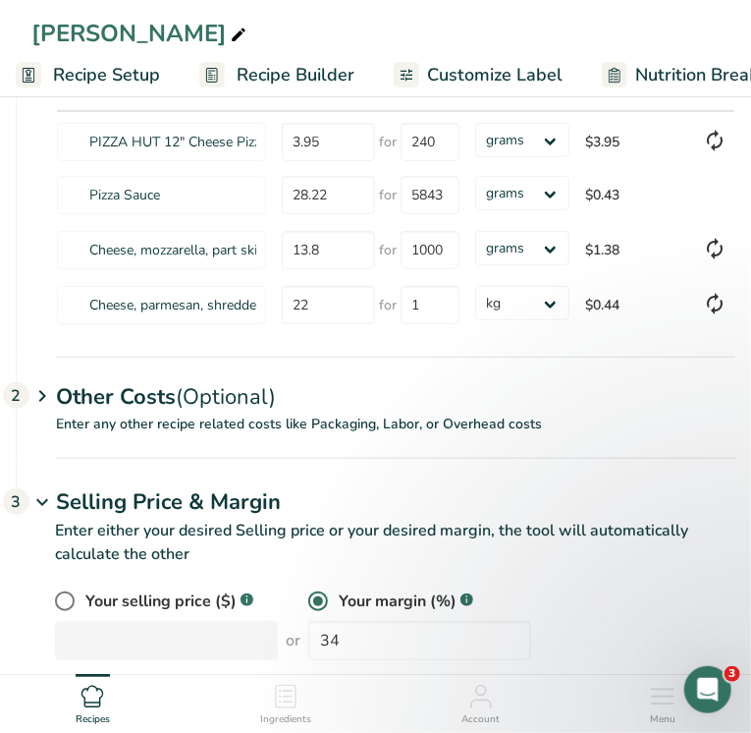
select select "1"
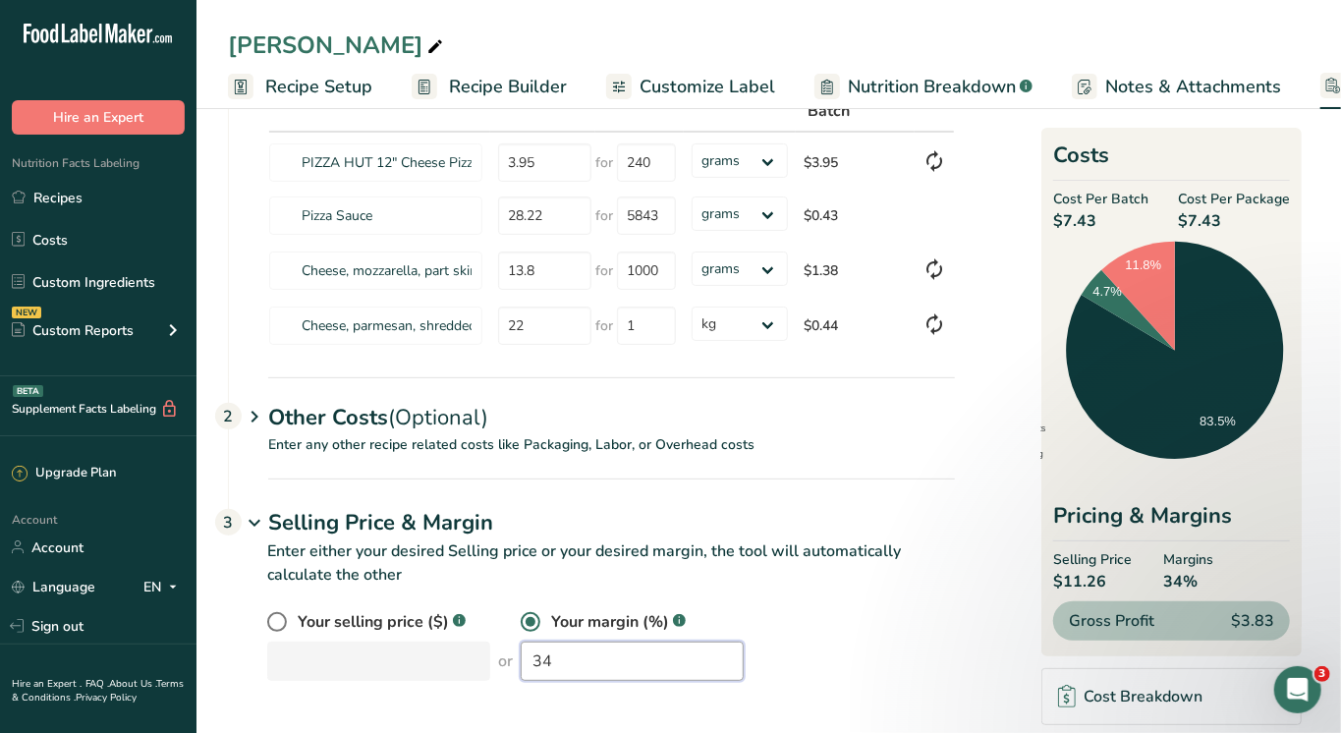
click at [574, 653] on input "34" at bounding box center [632, 660] width 223 height 39
click at [332, 627] on span "Your selling price ($)" at bounding box center [373, 622] width 151 height 24
click at [280, 627] on input "radio" at bounding box center [273, 622] width 13 height 13
radio input "true"
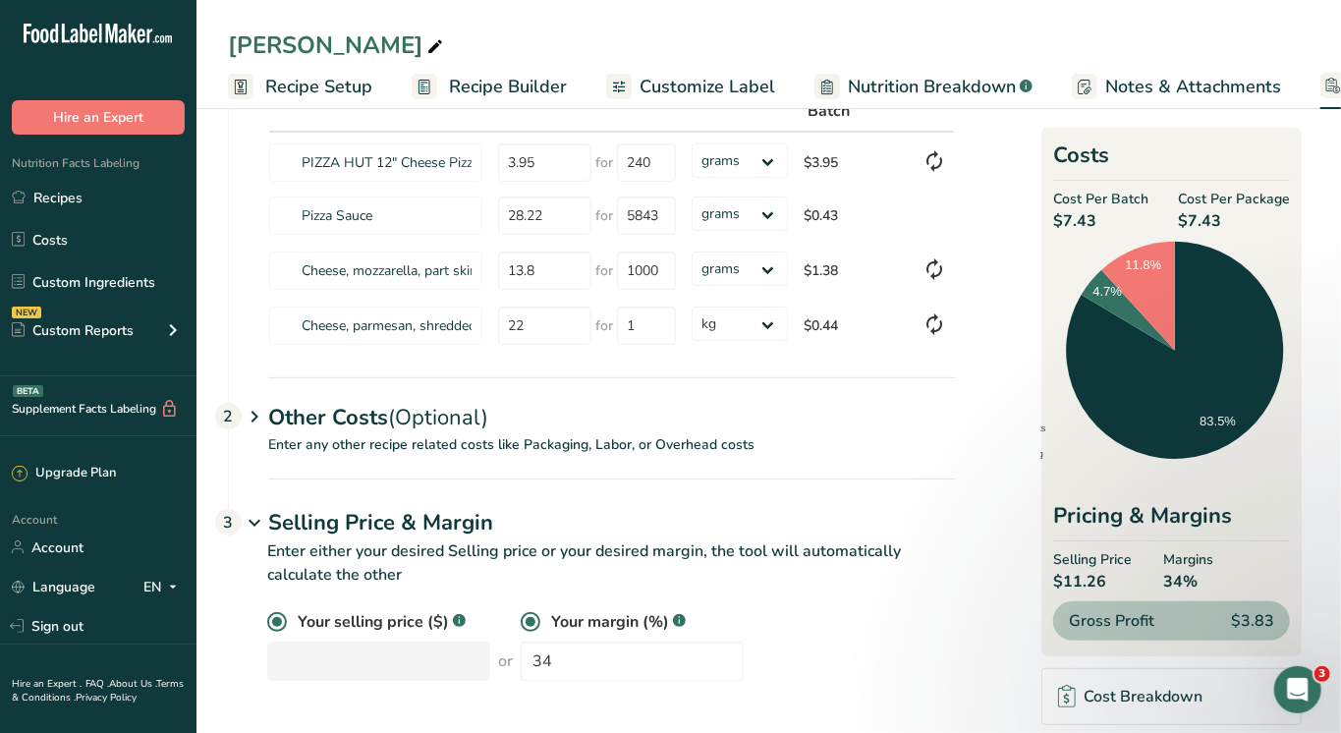
radio input "false"
click at [314, 654] on input "number" at bounding box center [378, 660] width 223 height 39
type input "11.15"
drag, startPoint x: 53, startPoint y: 202, endPoint x: 499, endPoint y: 79, distance: 462.8
click at [53, 202] on link "Recipes" at bounding box center [98, 197] width 196 height 37
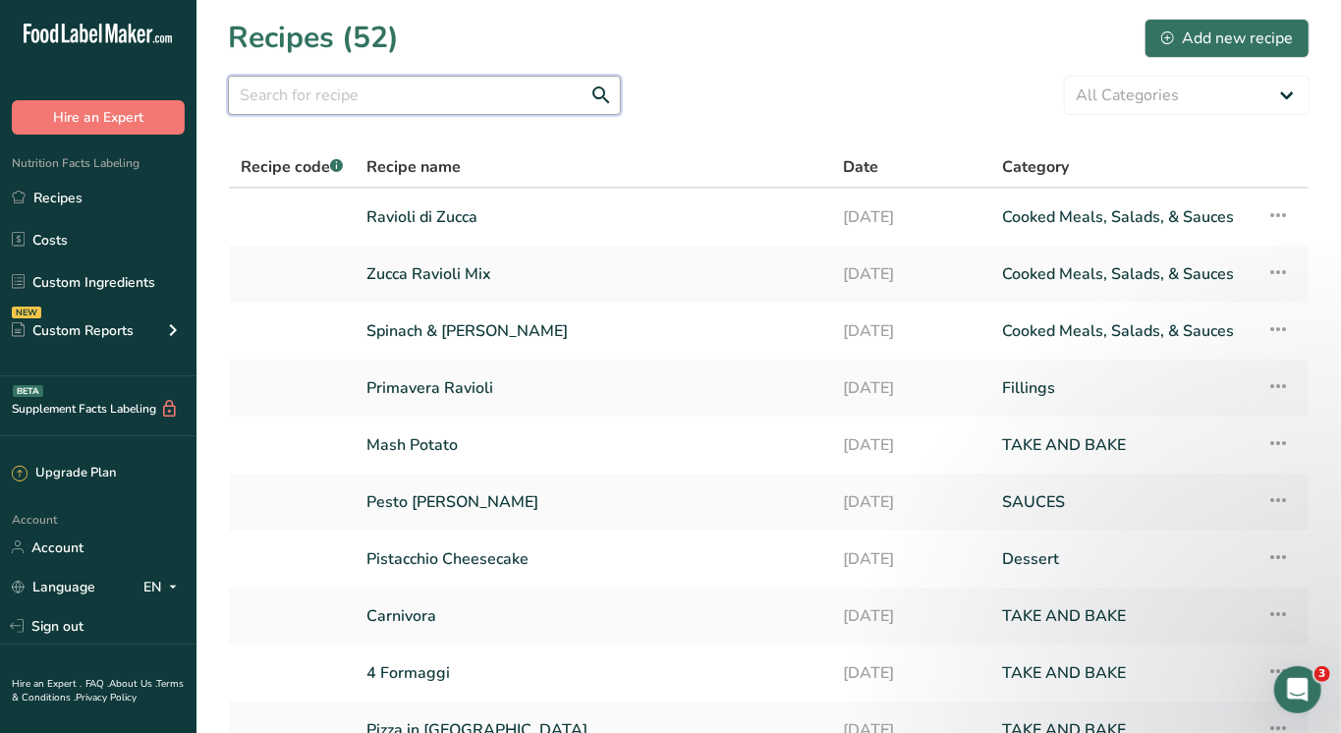
click at [339, 90] on input "text" at bounding box center [424, 95] width 393 height 39
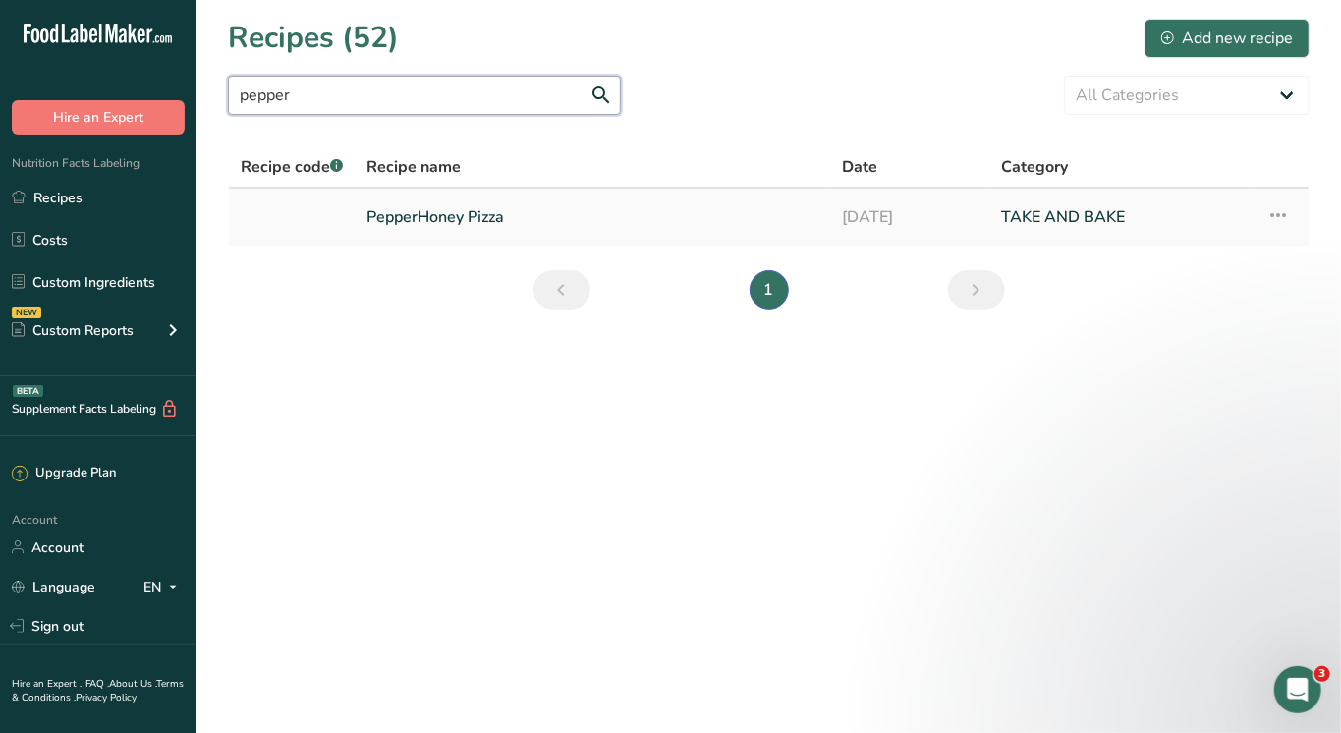
type input "pepper"
click at [429, 217] on link "PepperHoney Pizza" at bounding box center [592, 216] width 452 height 41
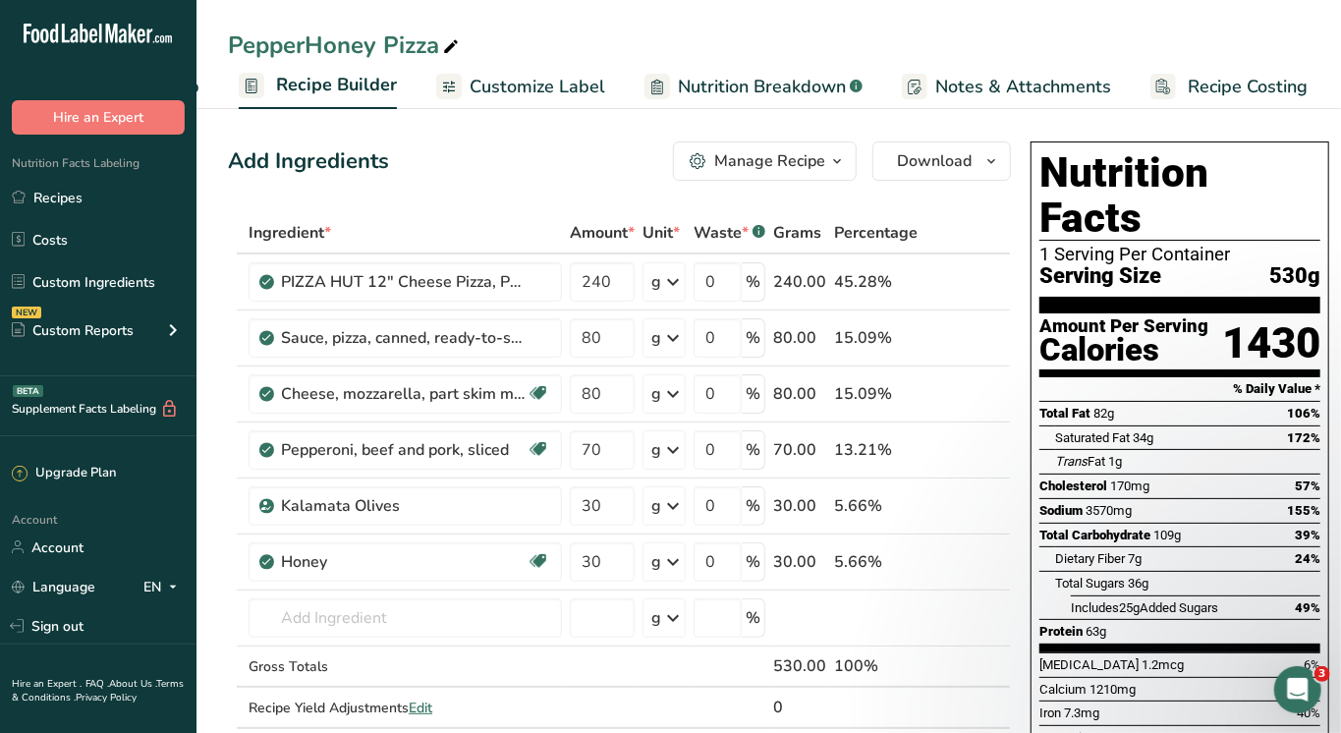
scroll to position [0, 170]
click at [1207, 81] on span "Recipe Costing" at bounding box center [1251, 87] width 120 height 27
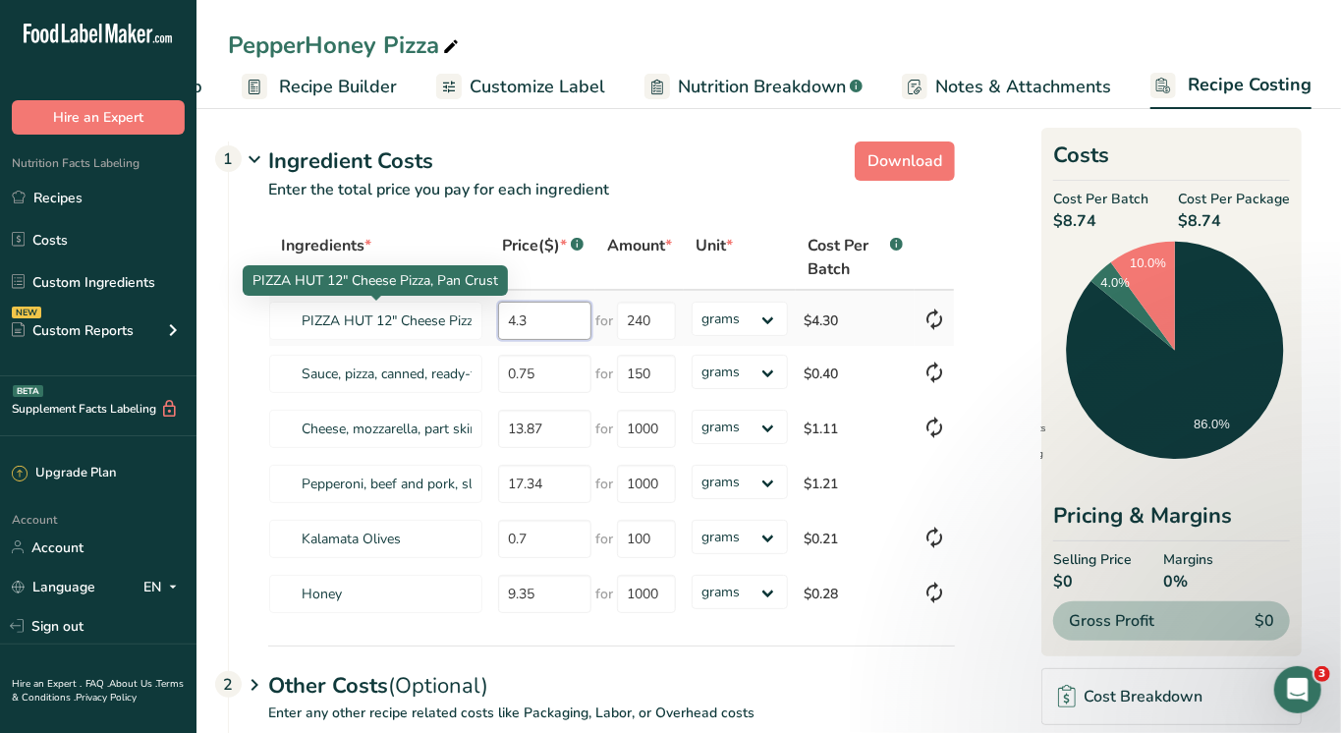
click at [415, 323] on tr "PIZZA HUT 12" Cheese Pizza, Pan Crust 4.3 for 240 grams kg mg mcg lb oz $4.30" at bounding box center [611, 318] width 685 height 55
type input "3.95"
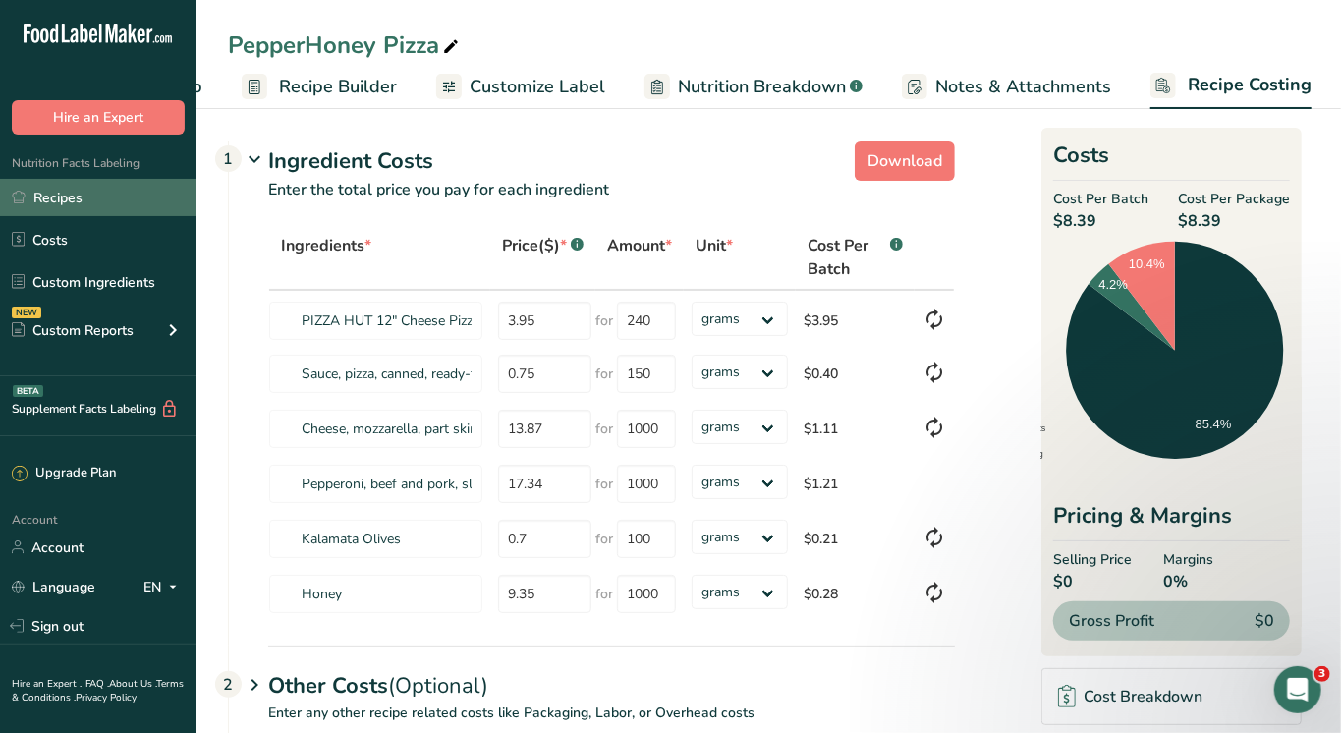
click at [51, 202] on link "Recipes" at bounding box center [98, 197] width 196 height 37
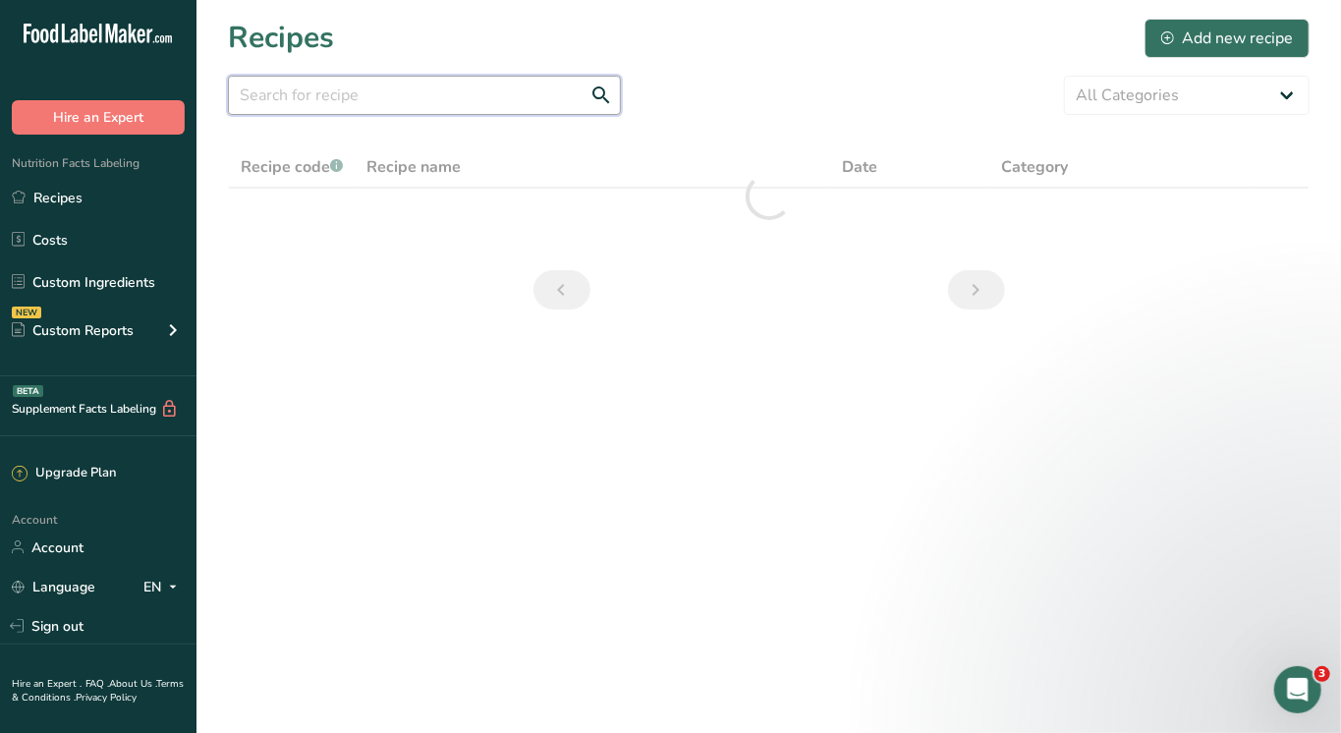
click at [377, 98] on input "text" at bounding box center [424, 95] width 393 height 39
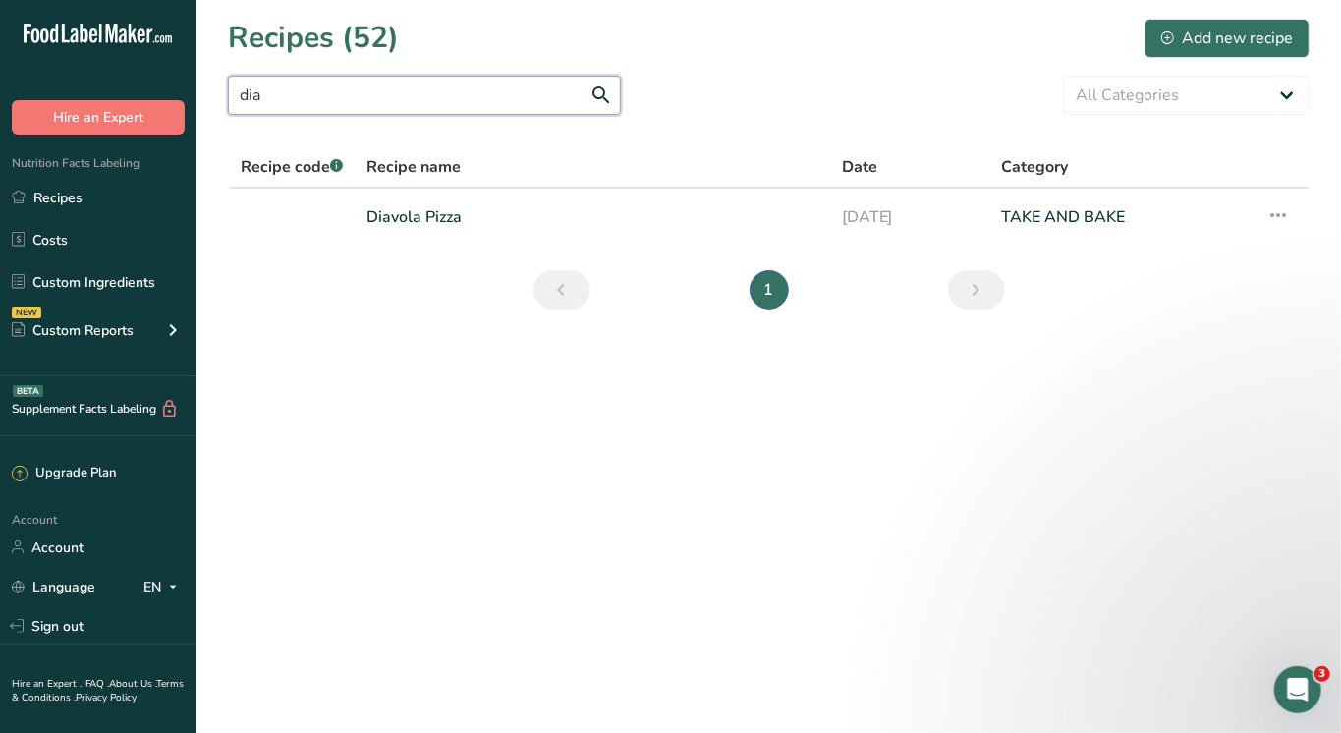
type input "dia"
click at [422, 212] on link "Diavola Pizza" at bounding box center [592, 216] width 452 height 41
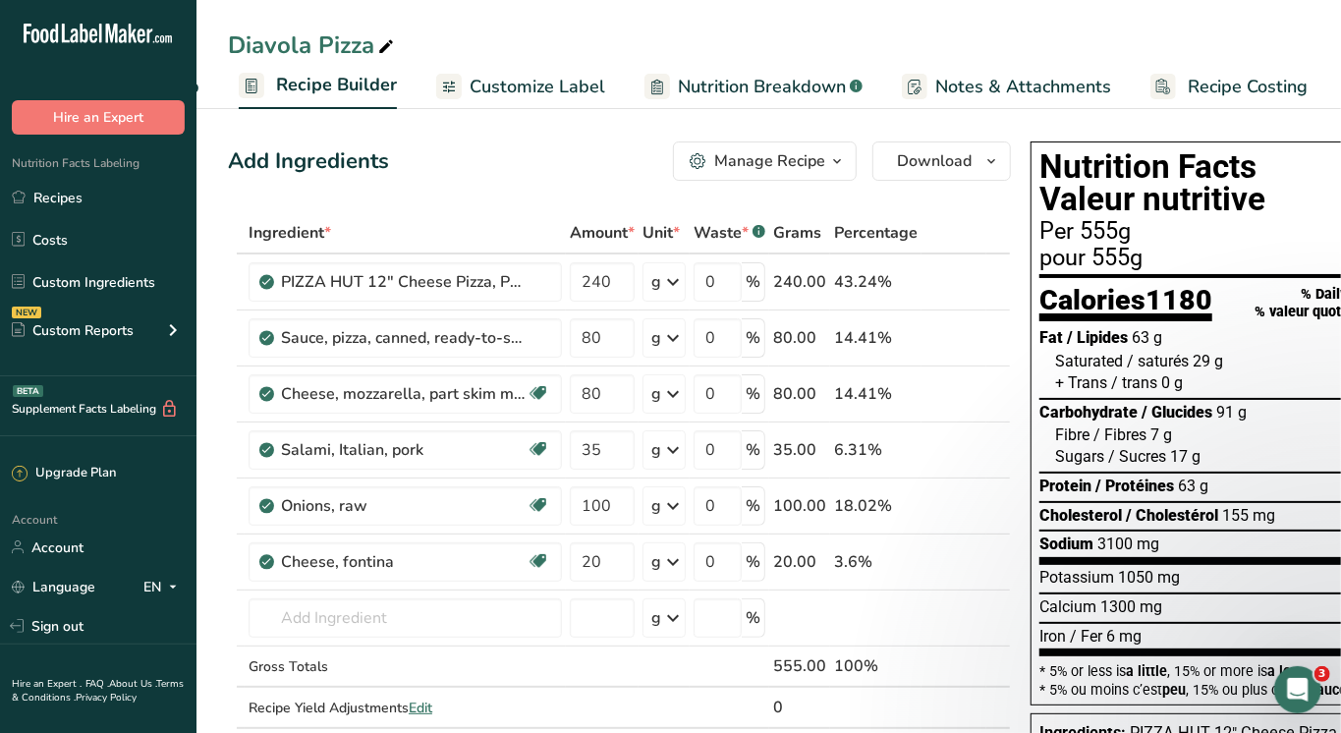
scroll to position [0, 170]
click at [1191, 76] on span "Recipe Costing" at bounding box center [1251, 87] width 120 height 27
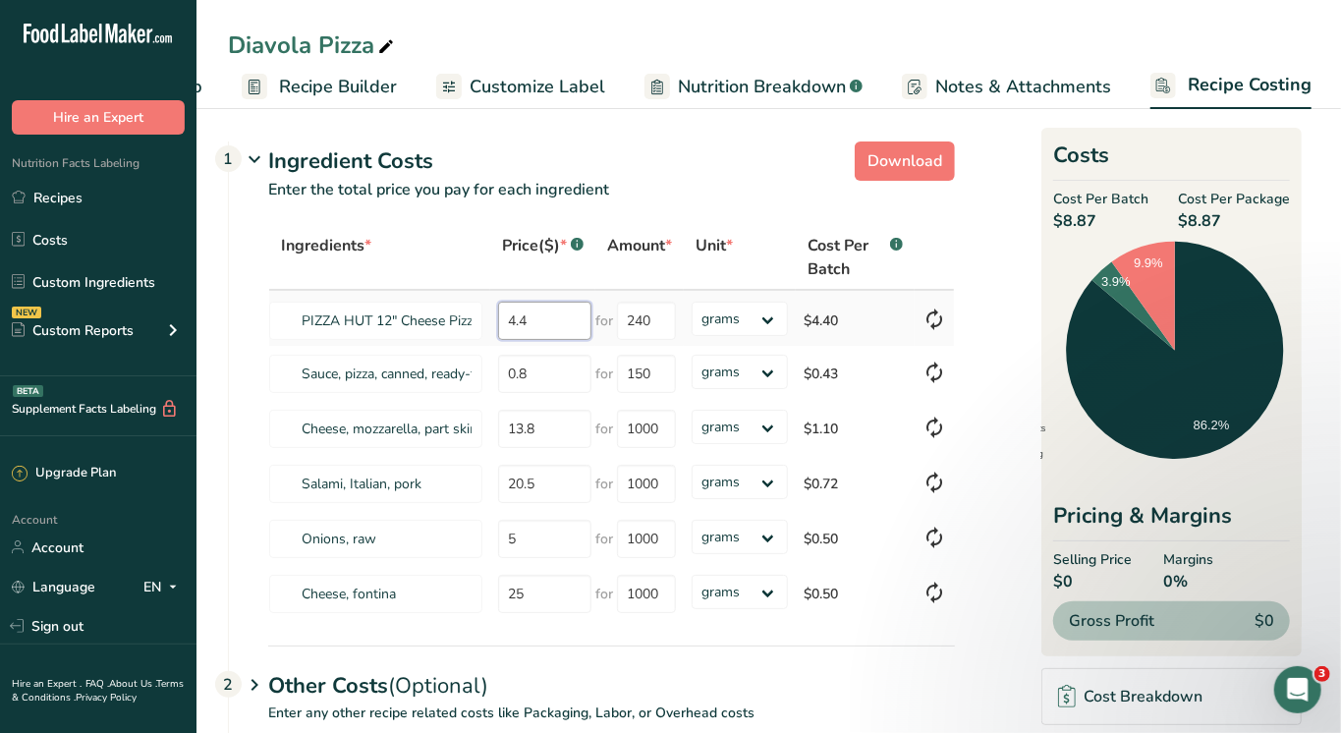
click at [436, 312] on tr "PIZZA HUT 12" Cheese Pizza, Pan Crust 4.4 for 240 grams kg mg mcg lb oz $4.40" at bounding box center [611, 318] width 685 height 55
type input "3.95"
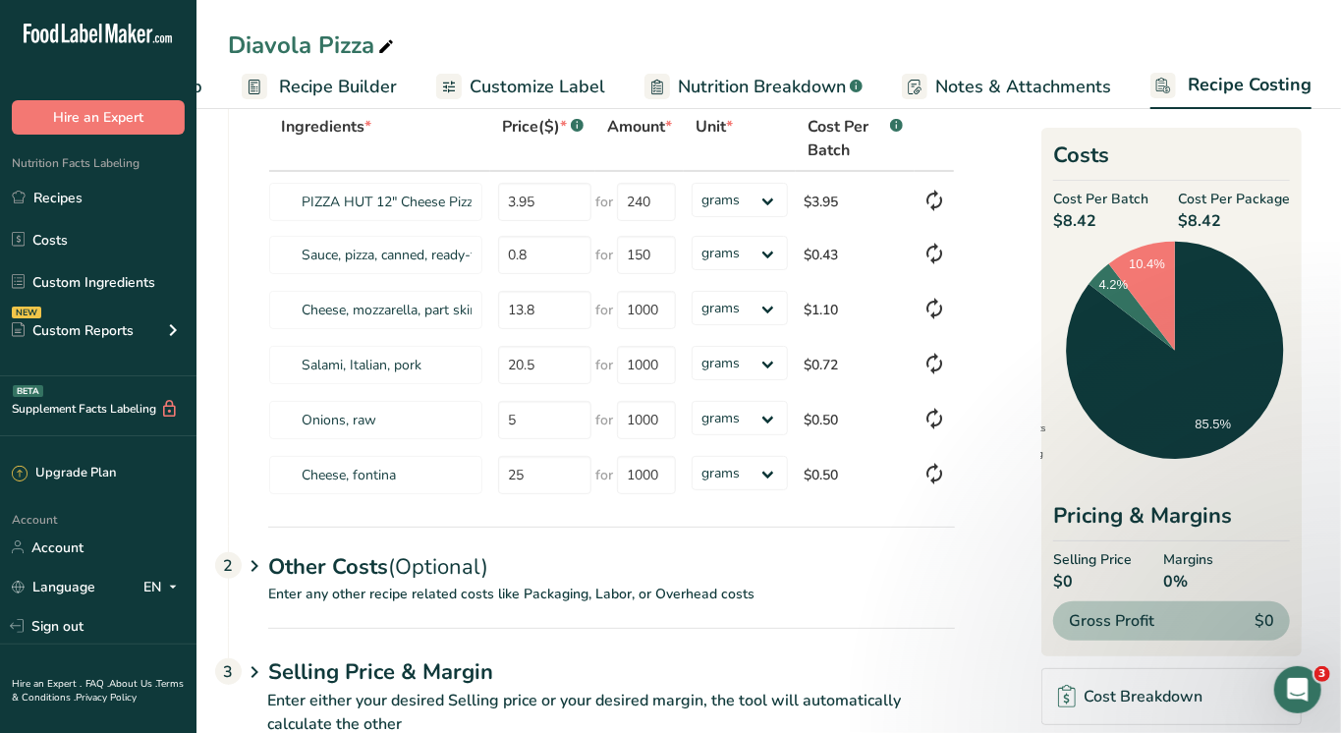
click at [401, 583] on p "Enter any other recipe related costs like Packaging, Labor, or Overhead costs" at bounding box center [592, 605] width 726 height 44
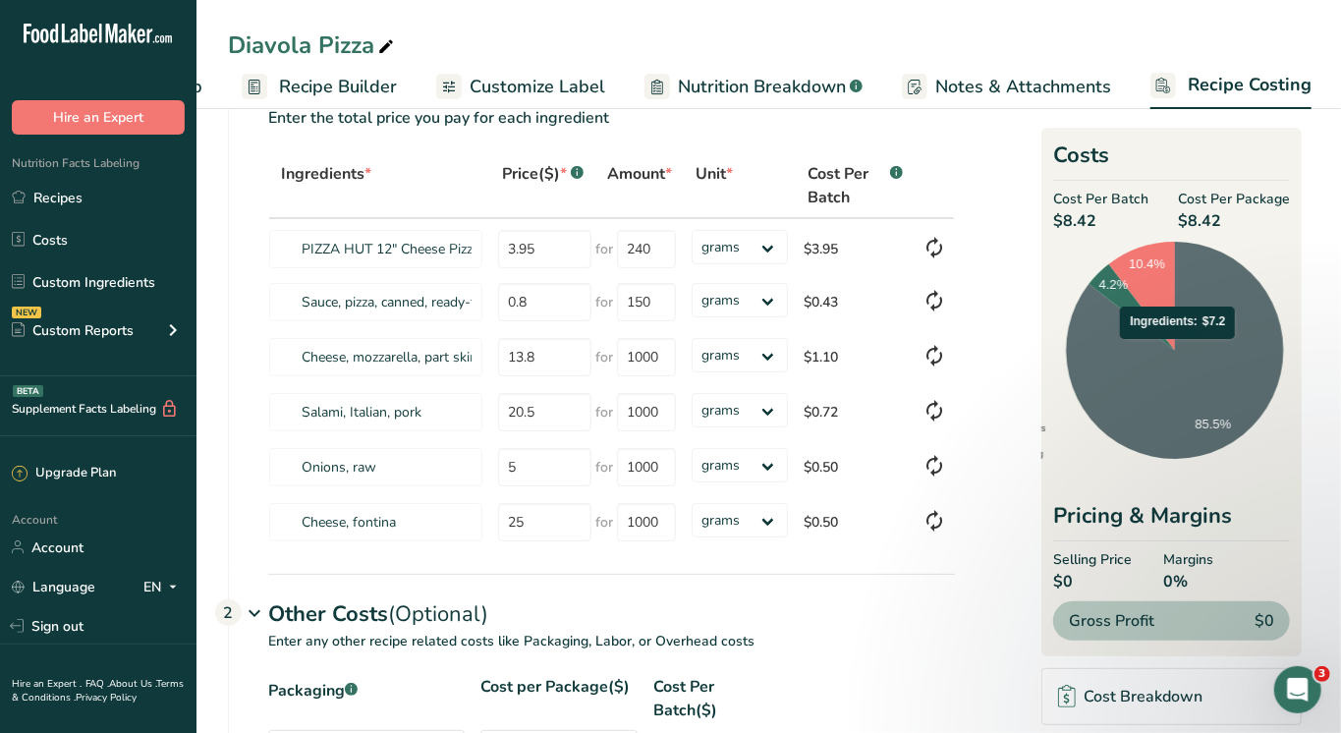
scroll to position [68, 0]
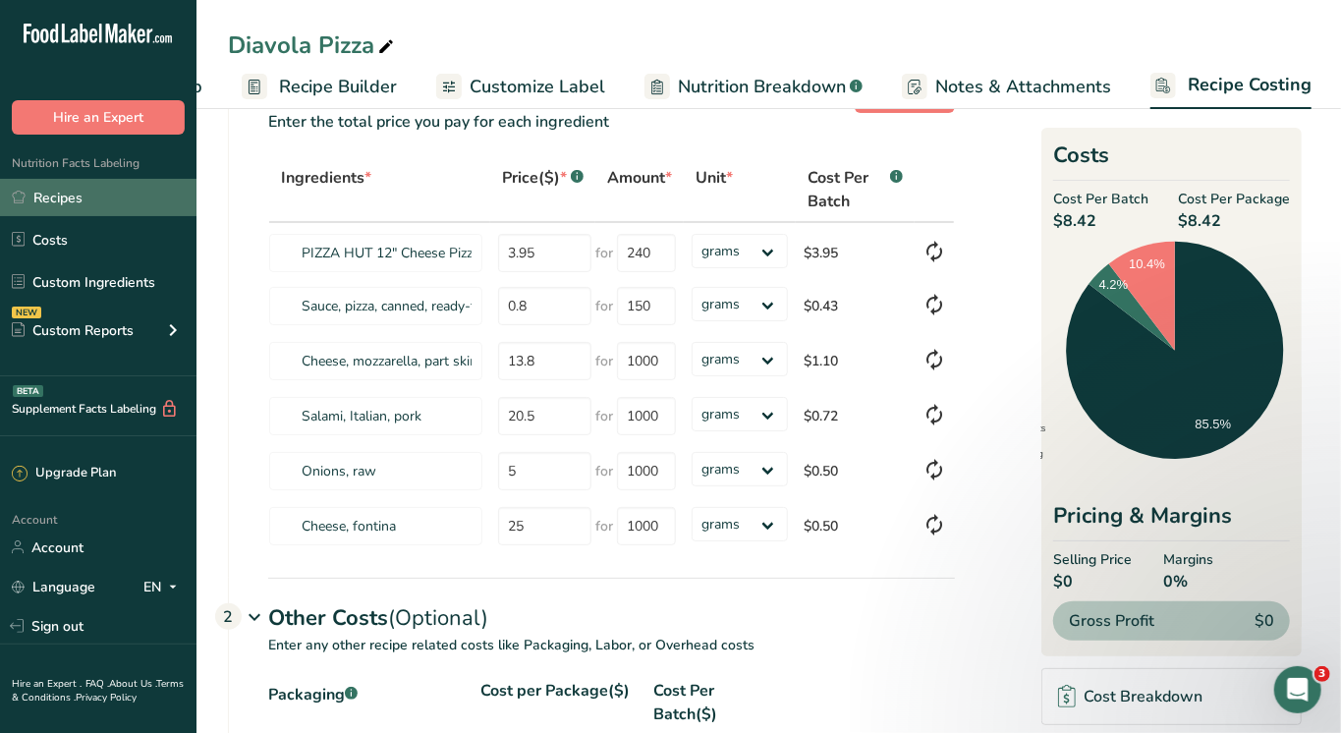
click at [64, 188] on link "Recipes" at bounding box center [98, 197] width 196 height 37
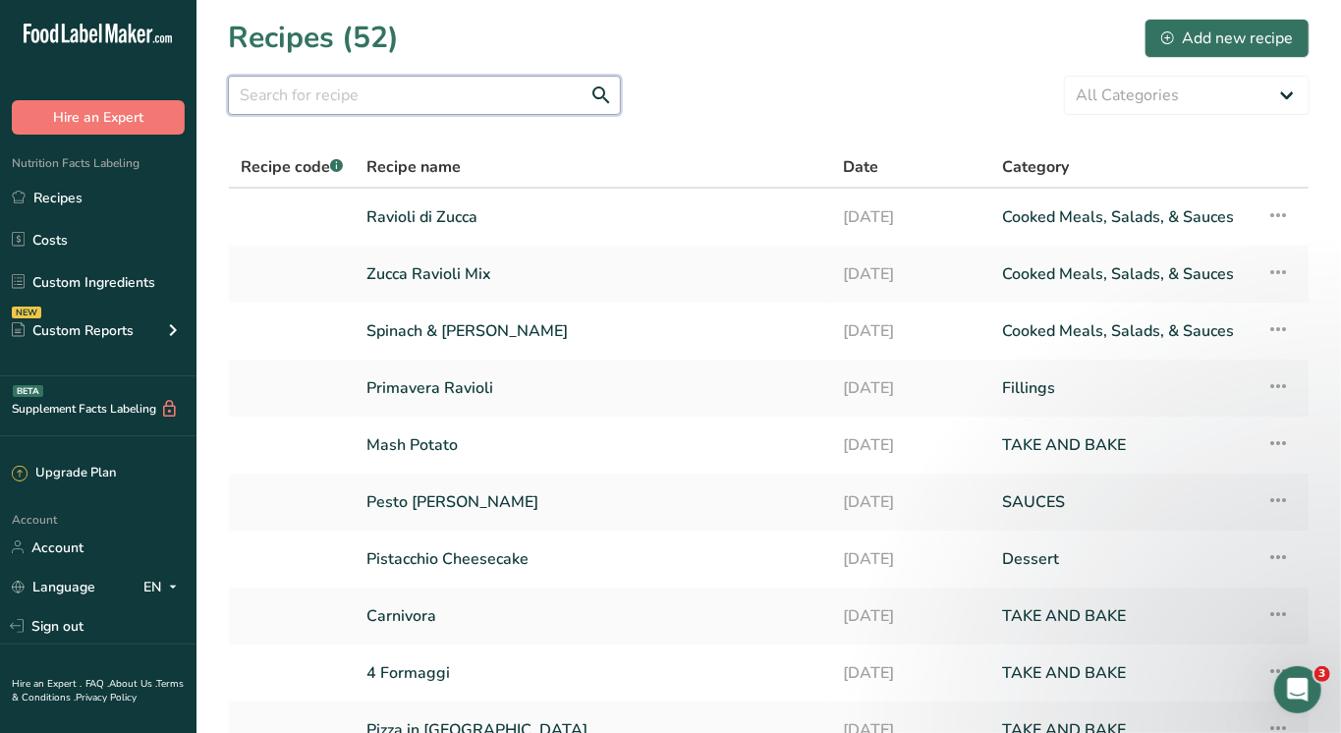
click at [369, 99] on input "text" at bounding box center [424, 95] width 393 height 39
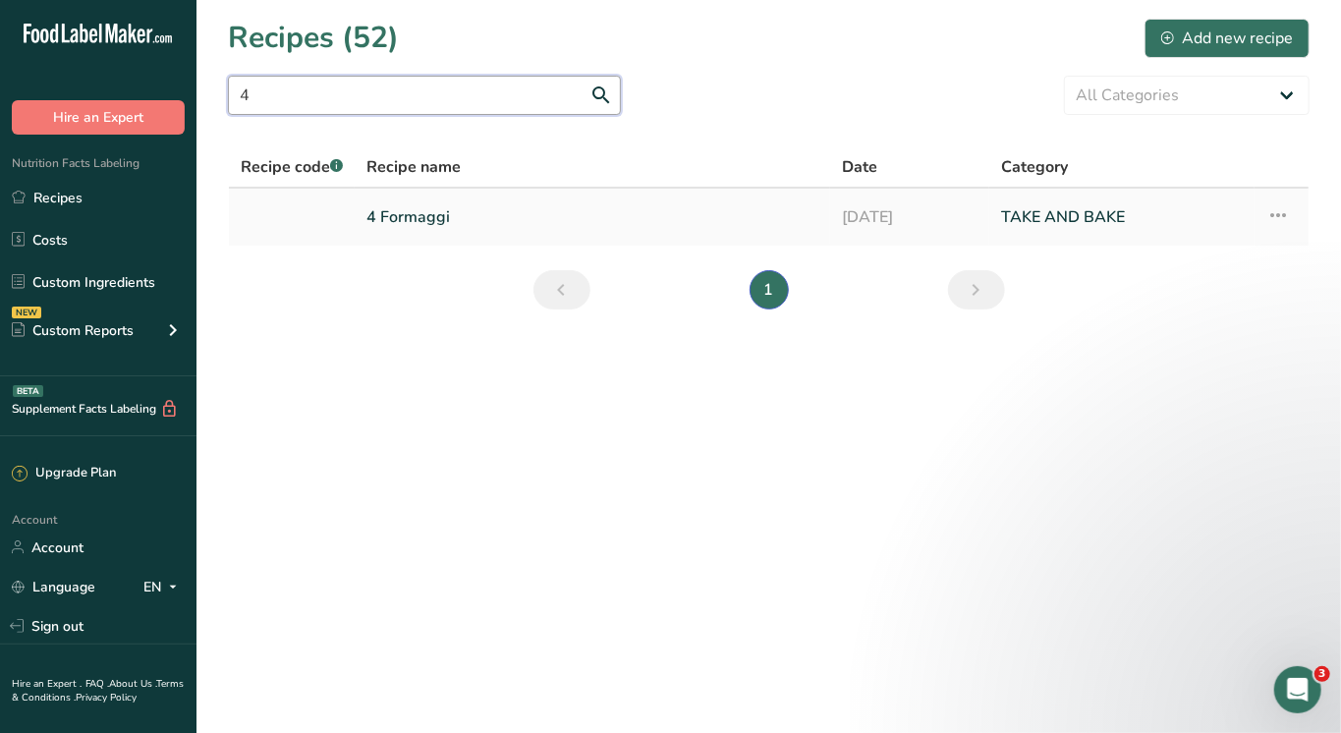
type input "4"
click at [401, 218] on link "4 Formaggi" at bounding box center [592, 216] width 452 height 41
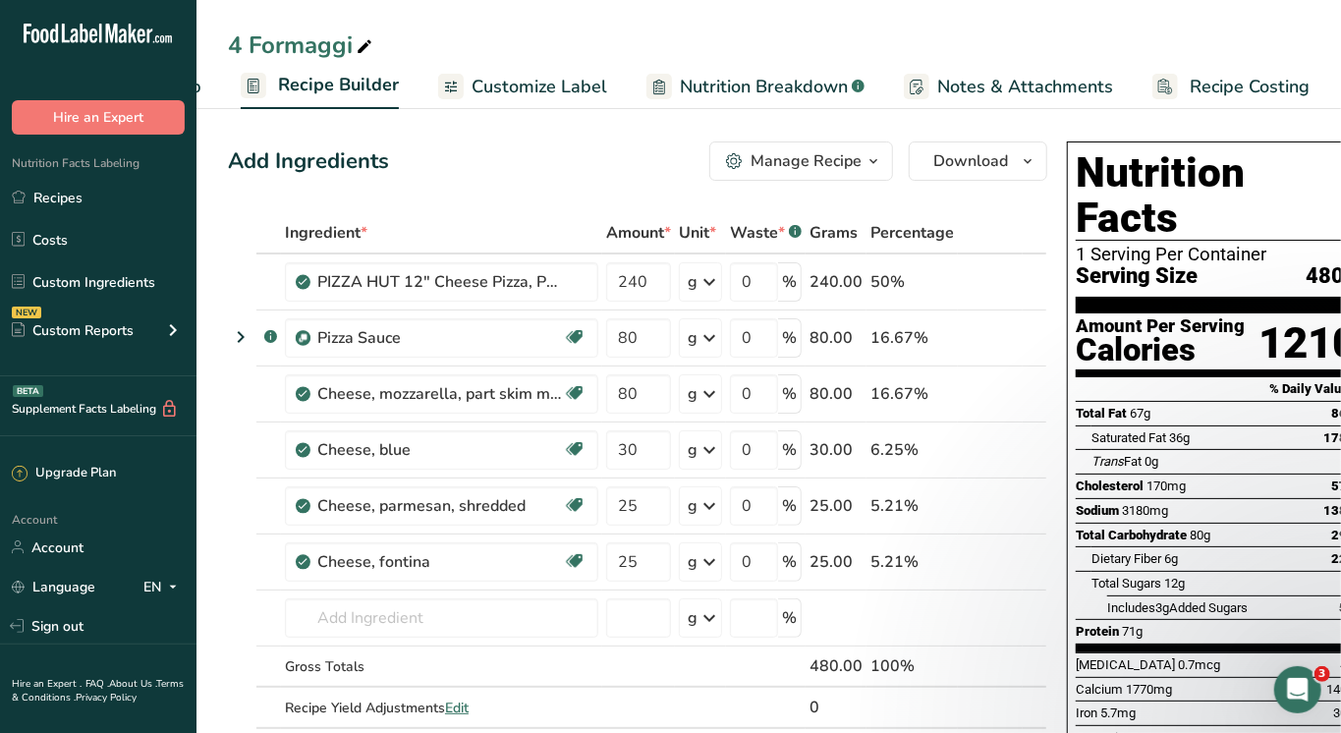
scroll to position [0, 170]
click at [1227, 76] on span "Recipe Costing" at bounding box center [1251, 87] width 120 height 27
select select "1"
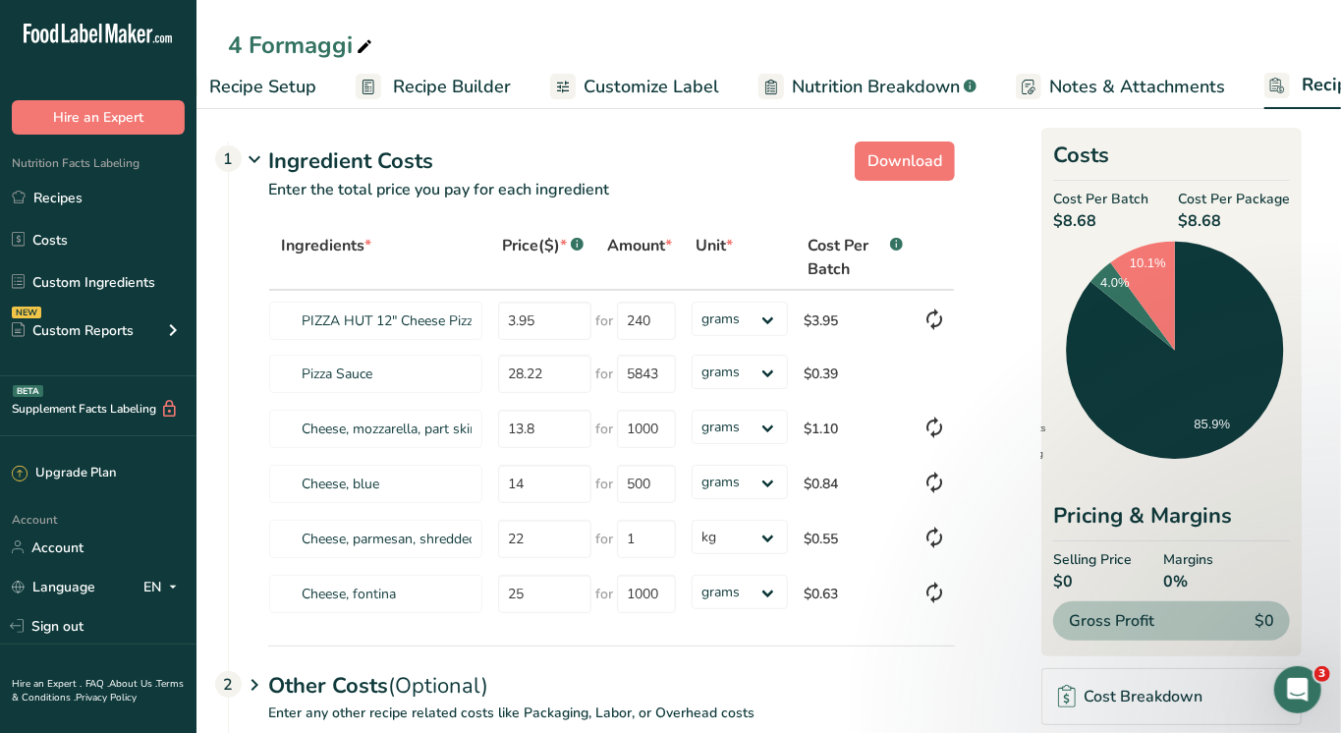
scroll to position [0, 41]
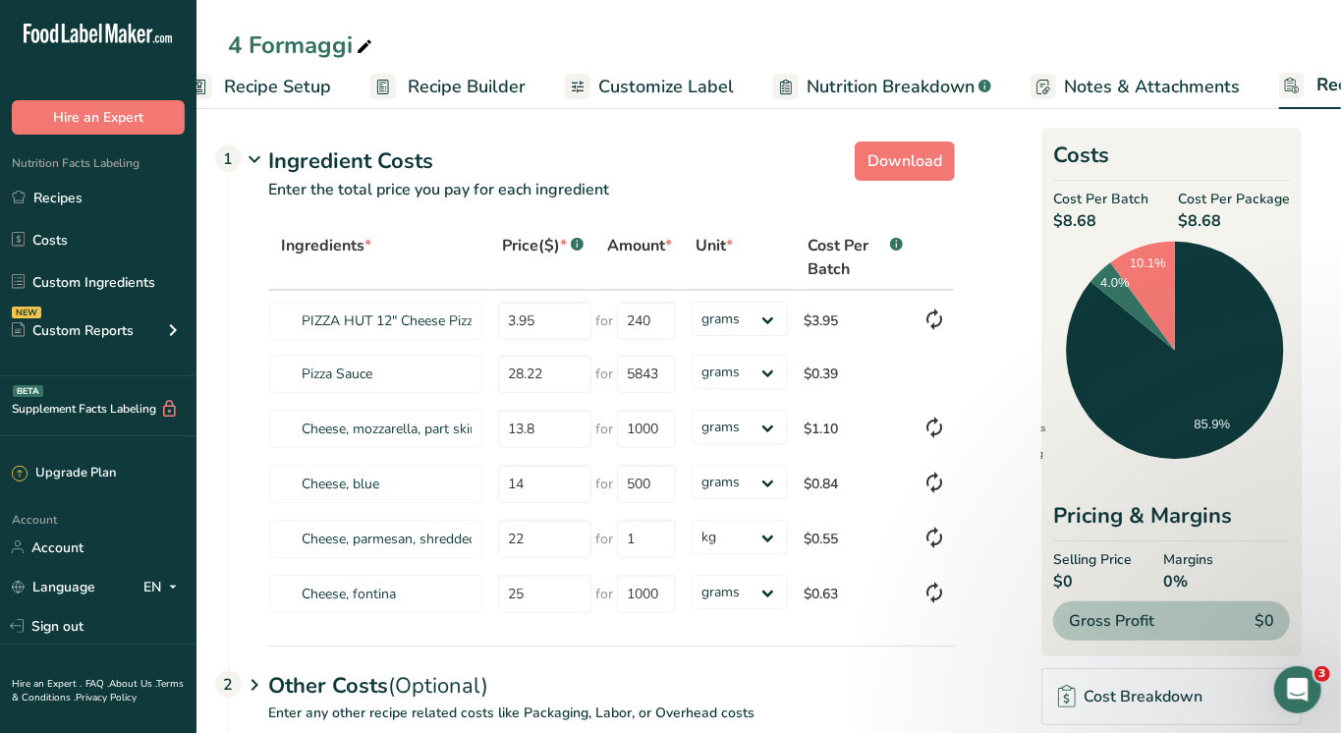
click at [471, 81] on span "Recipe Builder" at bounding box center [467, 87] width 118 height 27
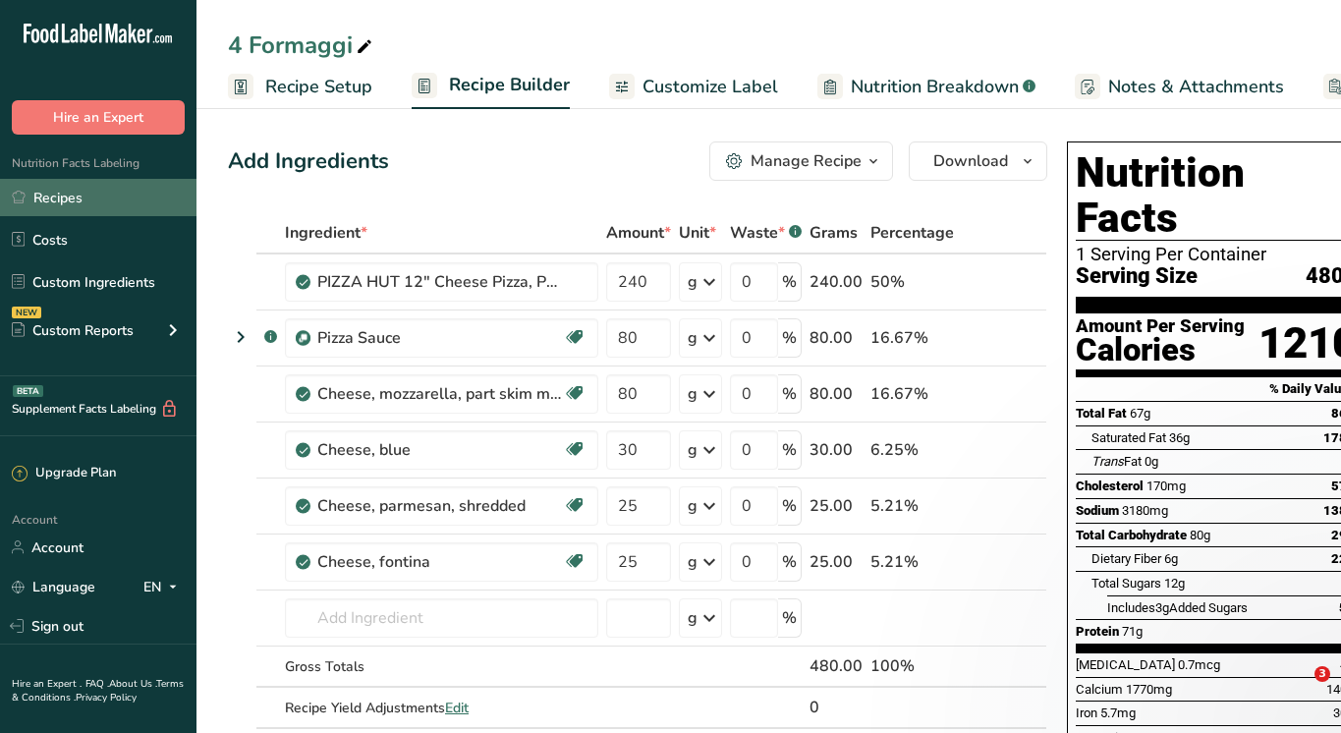
click at [55, 194] on link "Recipes" at bounding box center [98, 197] width 196 height 37
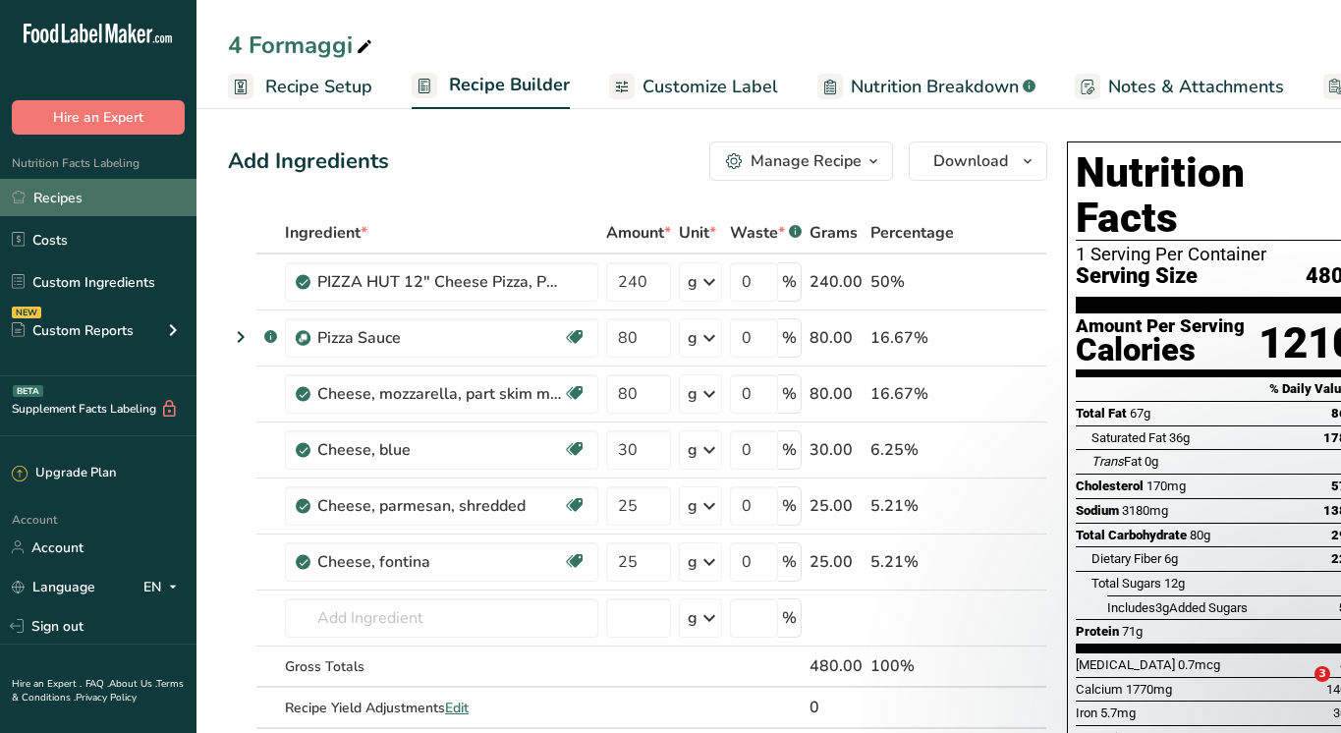
click at [68, 198] on link "Recipes" at bounding box center [98, 197] width 196 height 37
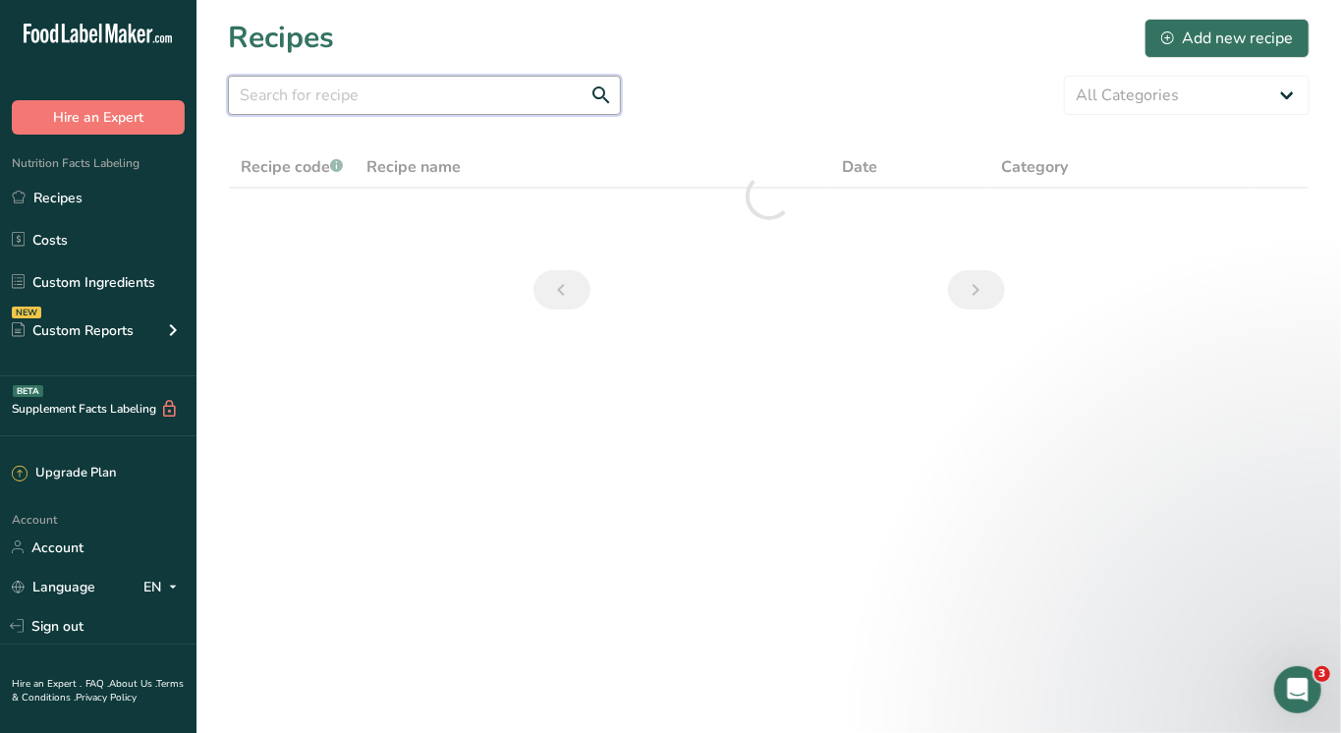
click at [387, 100] on input "text" at bounding box center [424, 95] width 393 height 39
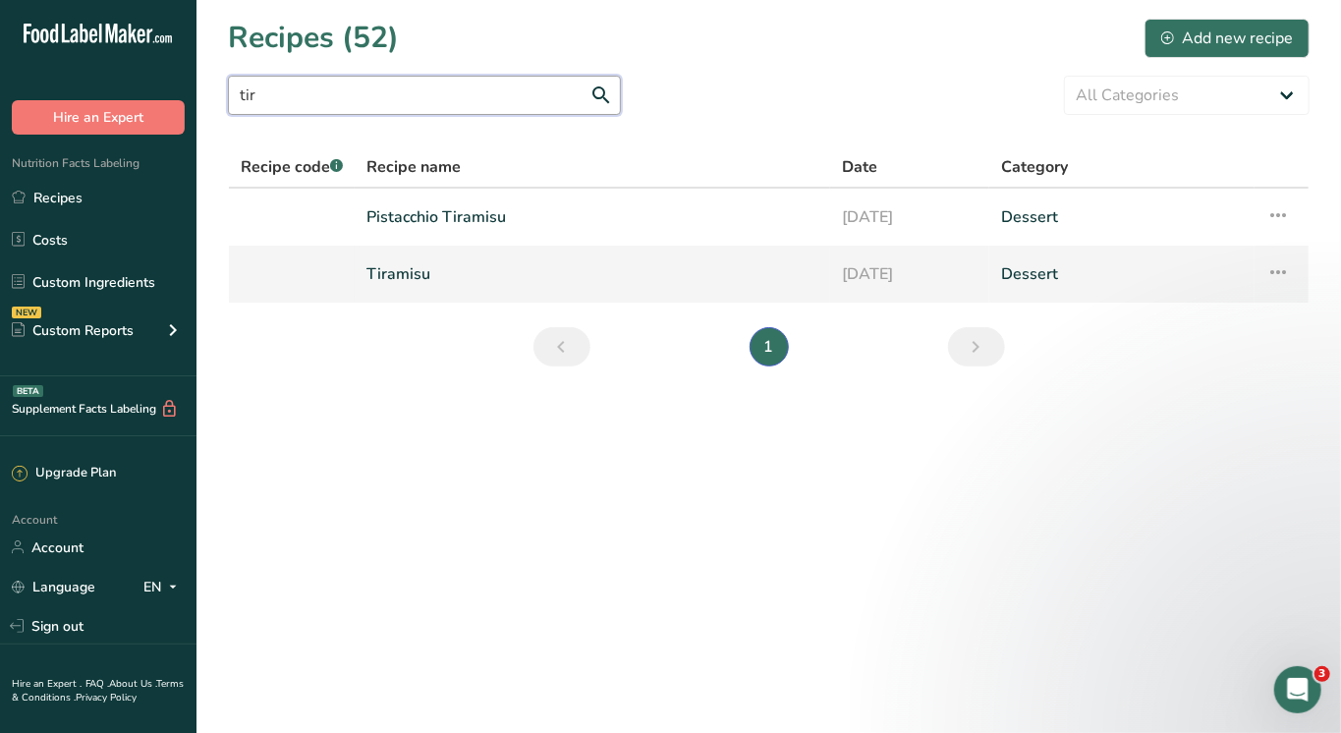
type input "tir"
click at [398, 273] on link "Tiramisu" at bounding box center [592, 273] width 452 height 41
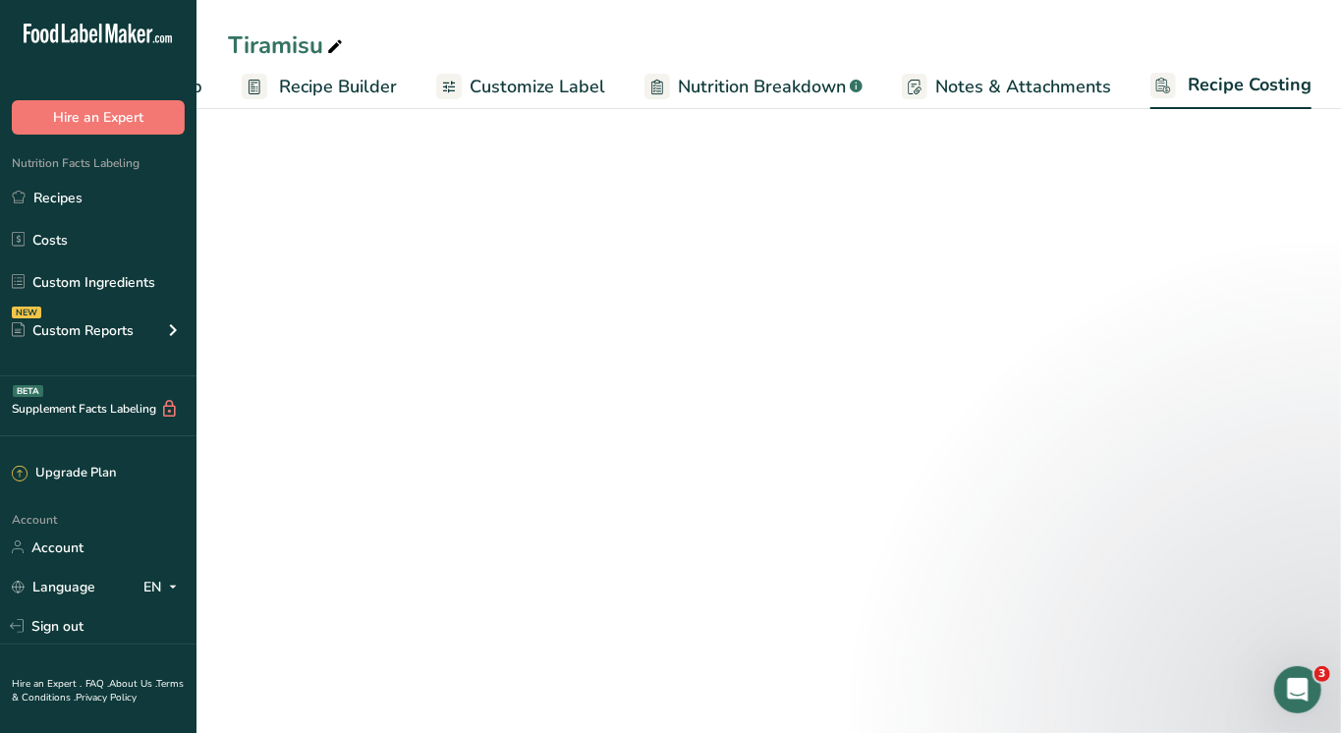
select select "1"
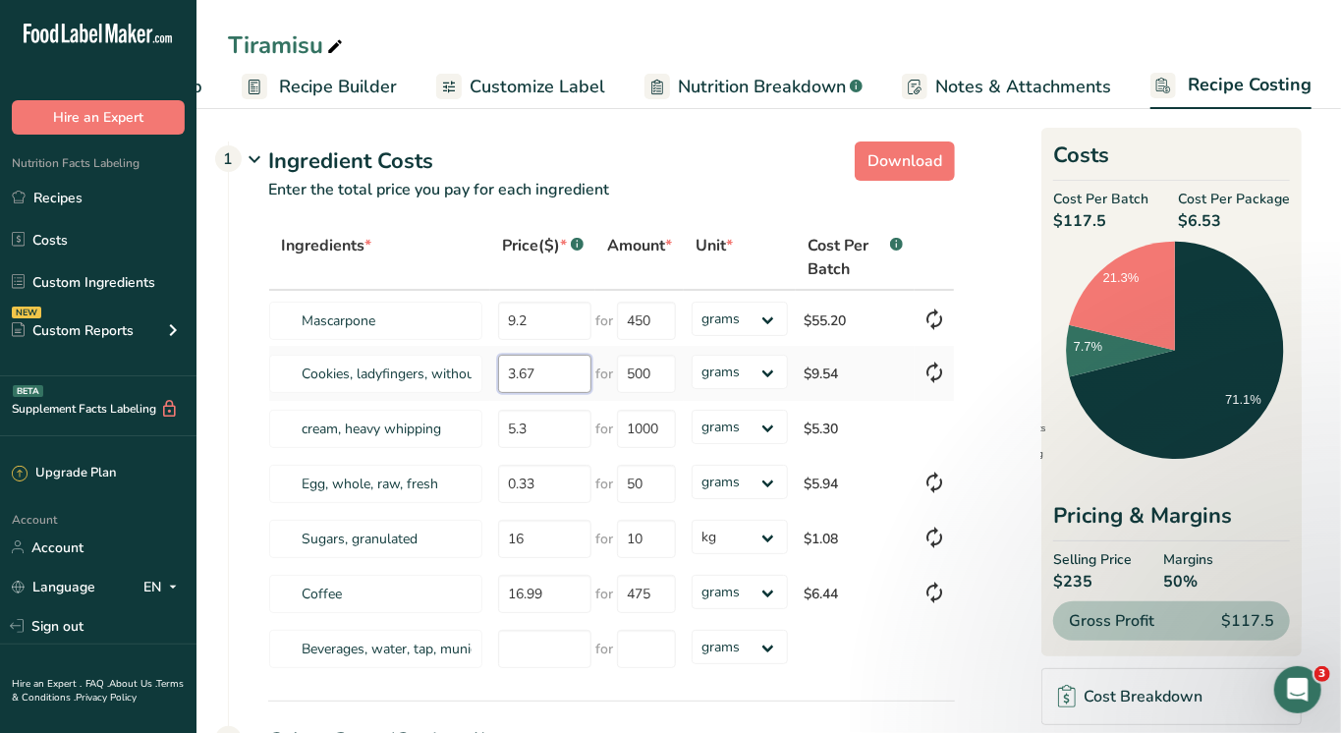
click at [547, 373] on input "3.67" at bounding box center [544, 374] width 93 height 38
type input "3.54"
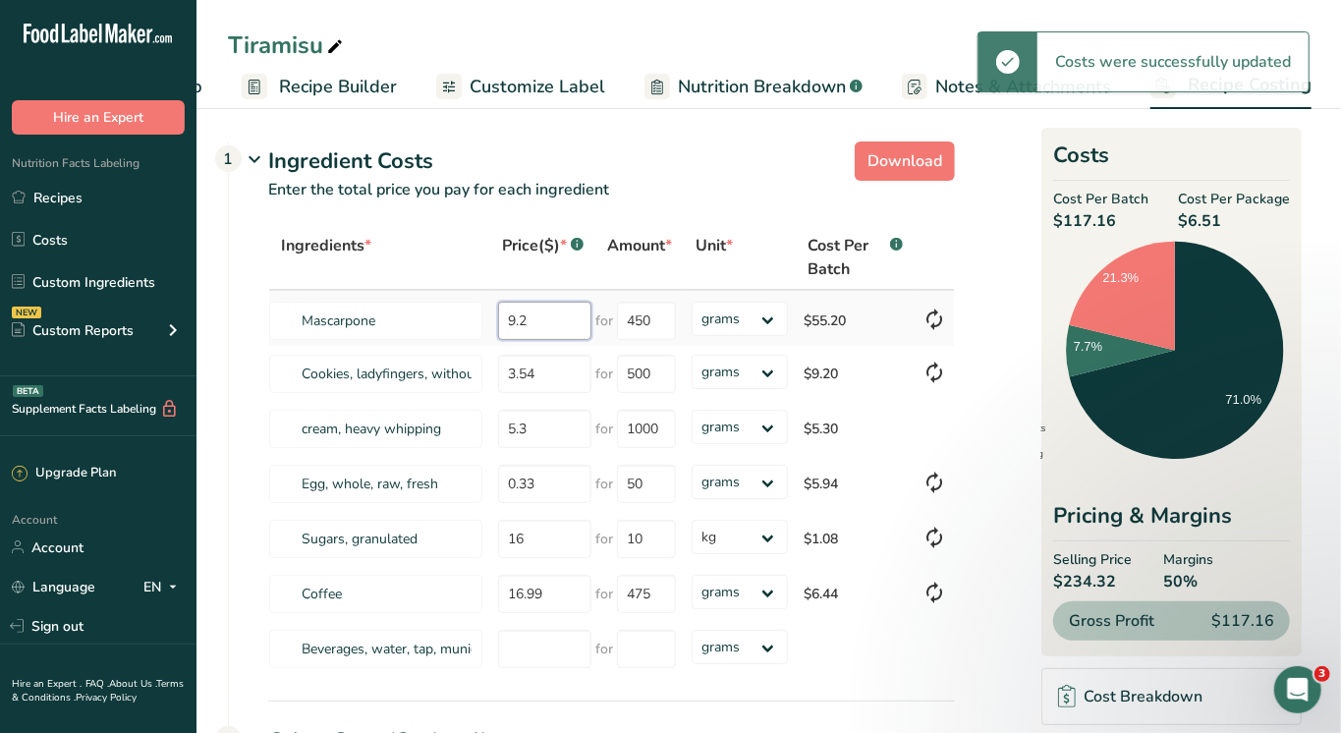
click at [544, 326] on input "9.2" at bounding box center [544, 321] width 93 height 38
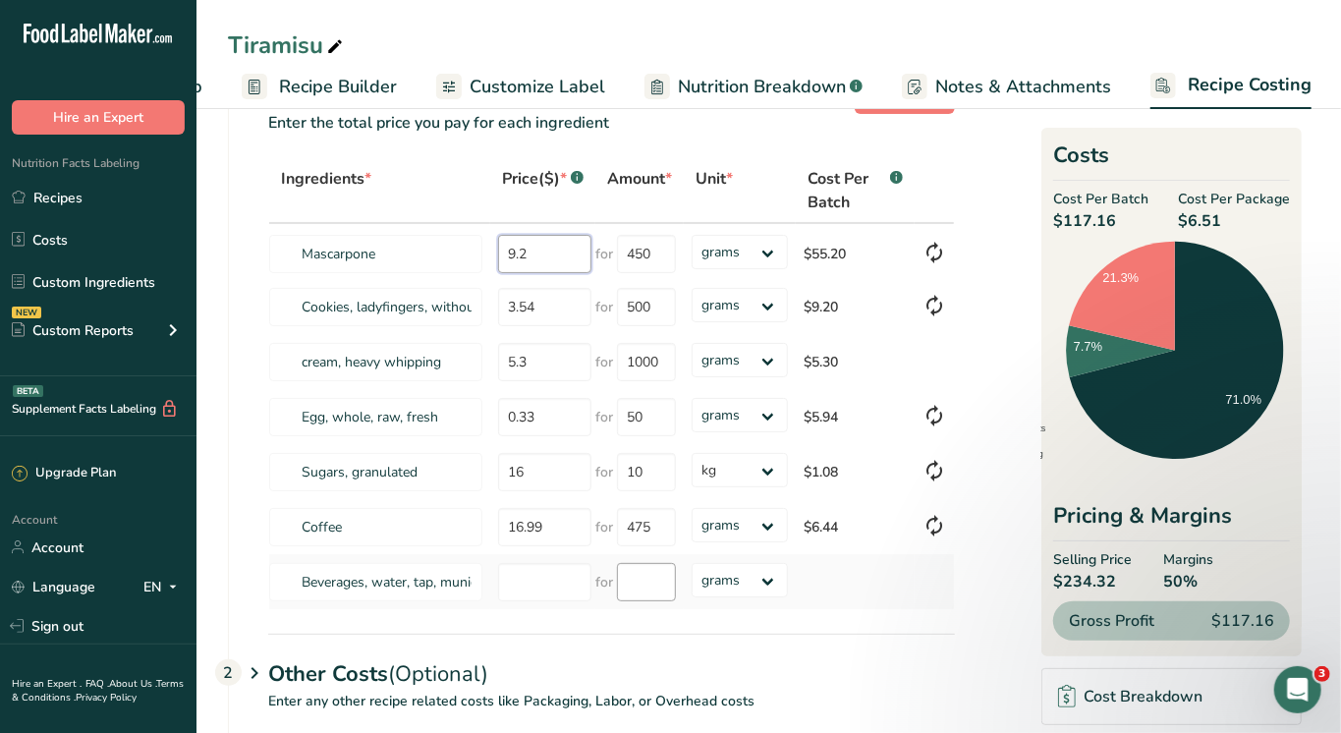
scroll to position [92, 0]
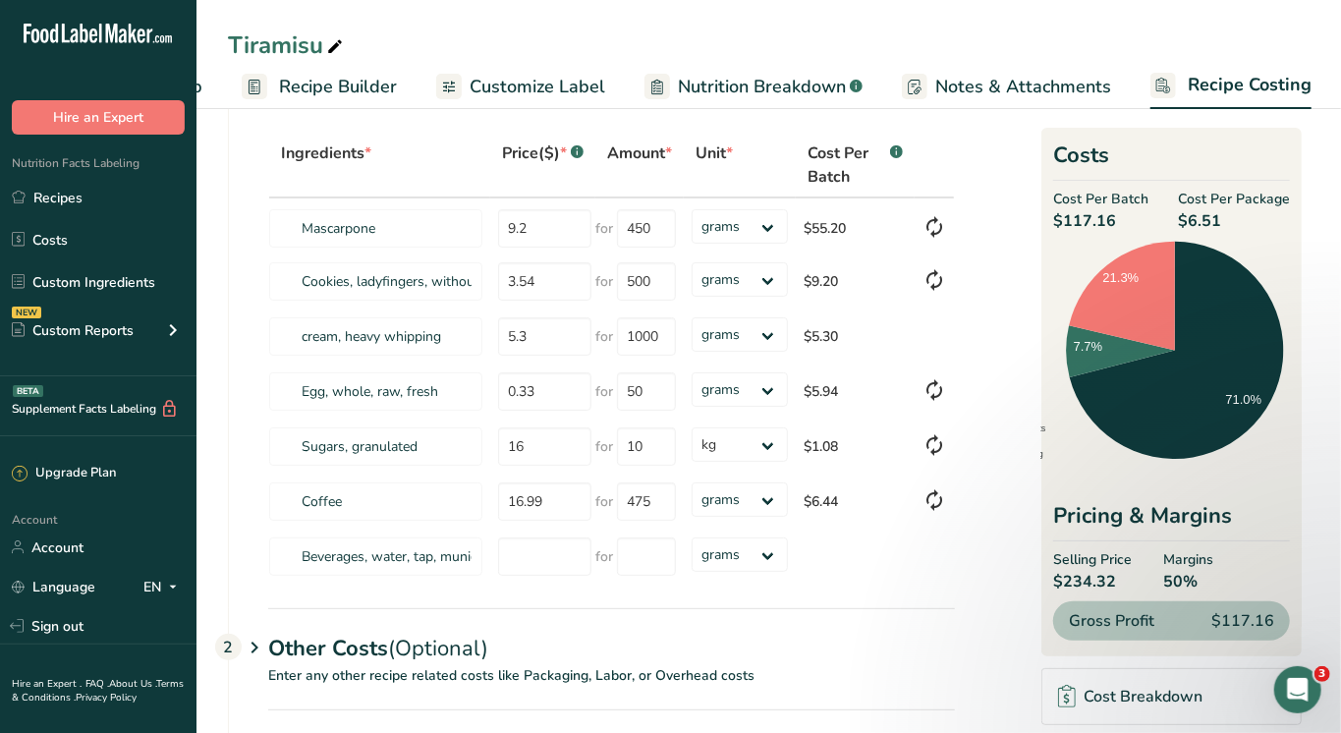
click at [398, 646] on span "(Optional)" at bounding box center [438, 648] width 100 height 29
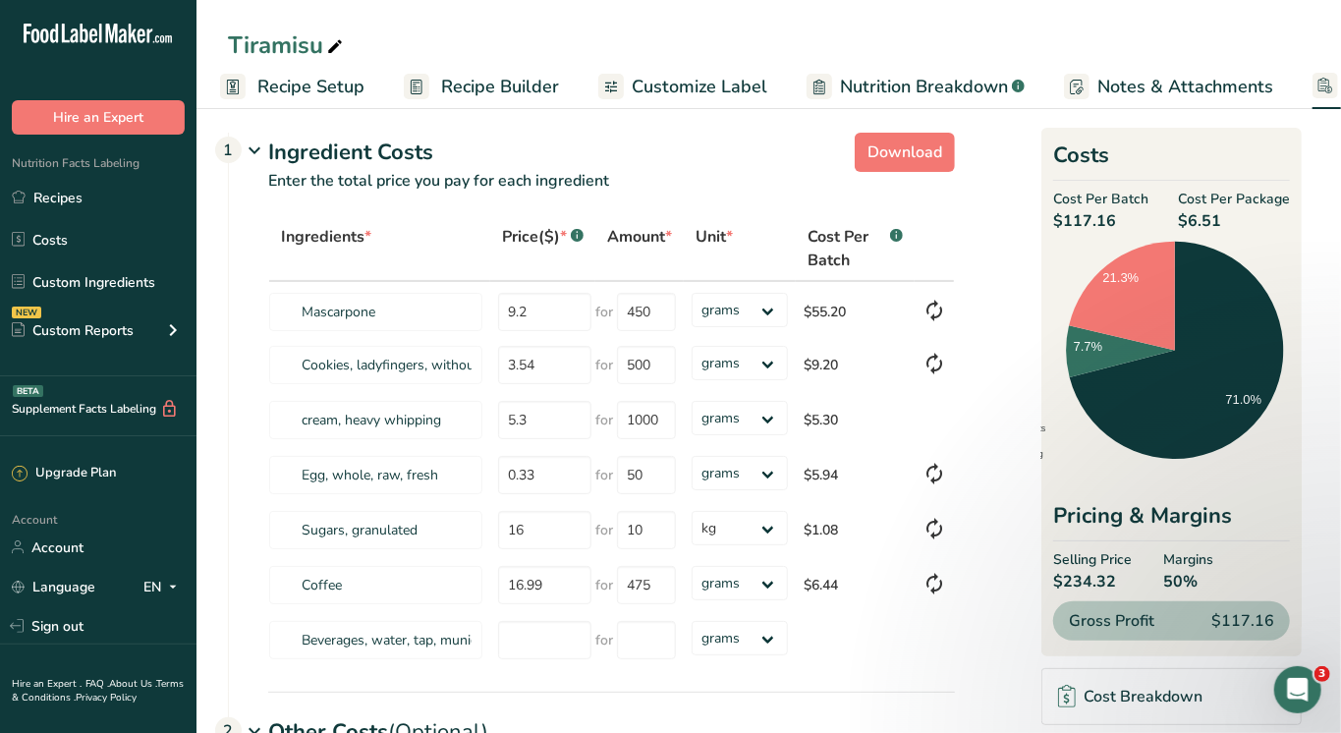
scroll to position [0, 0]
click at [272, 78] on span "Recipe Setup" at bounding box center [318, 87] width 107 height 27
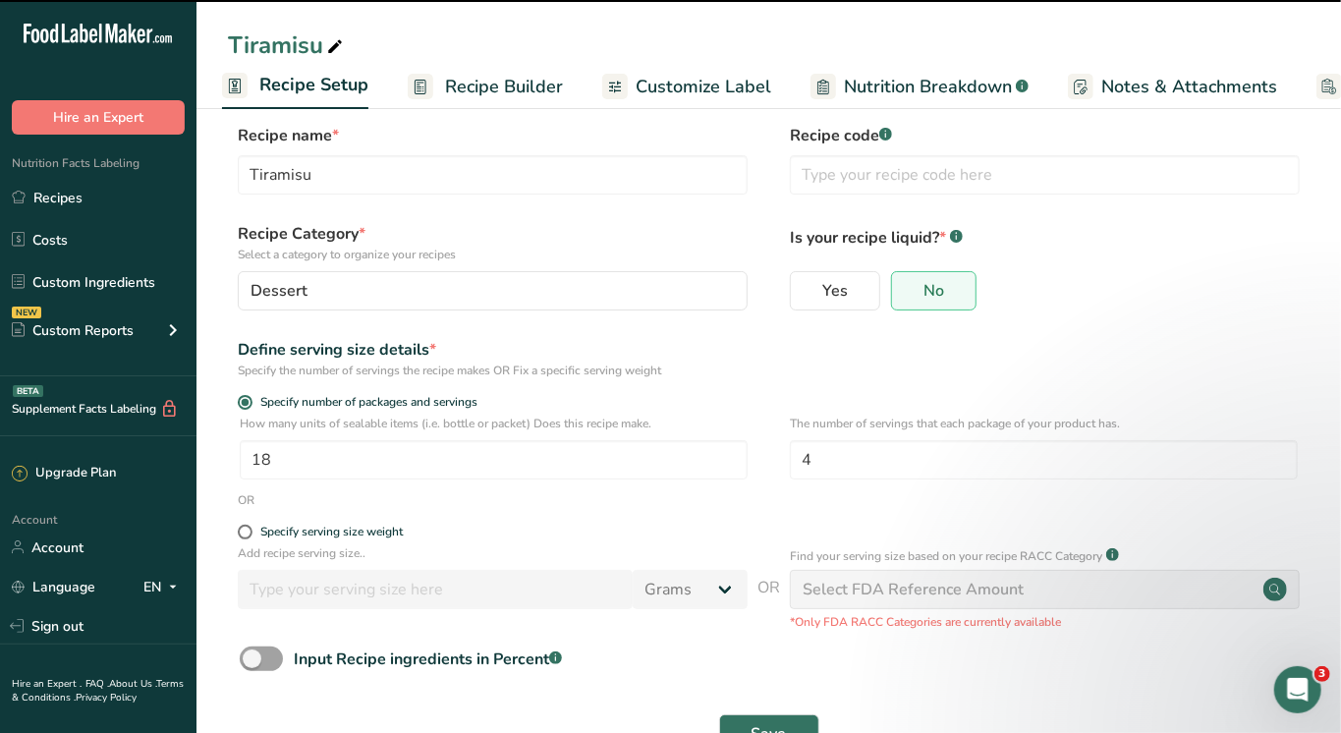
scroll to position [53, 0]
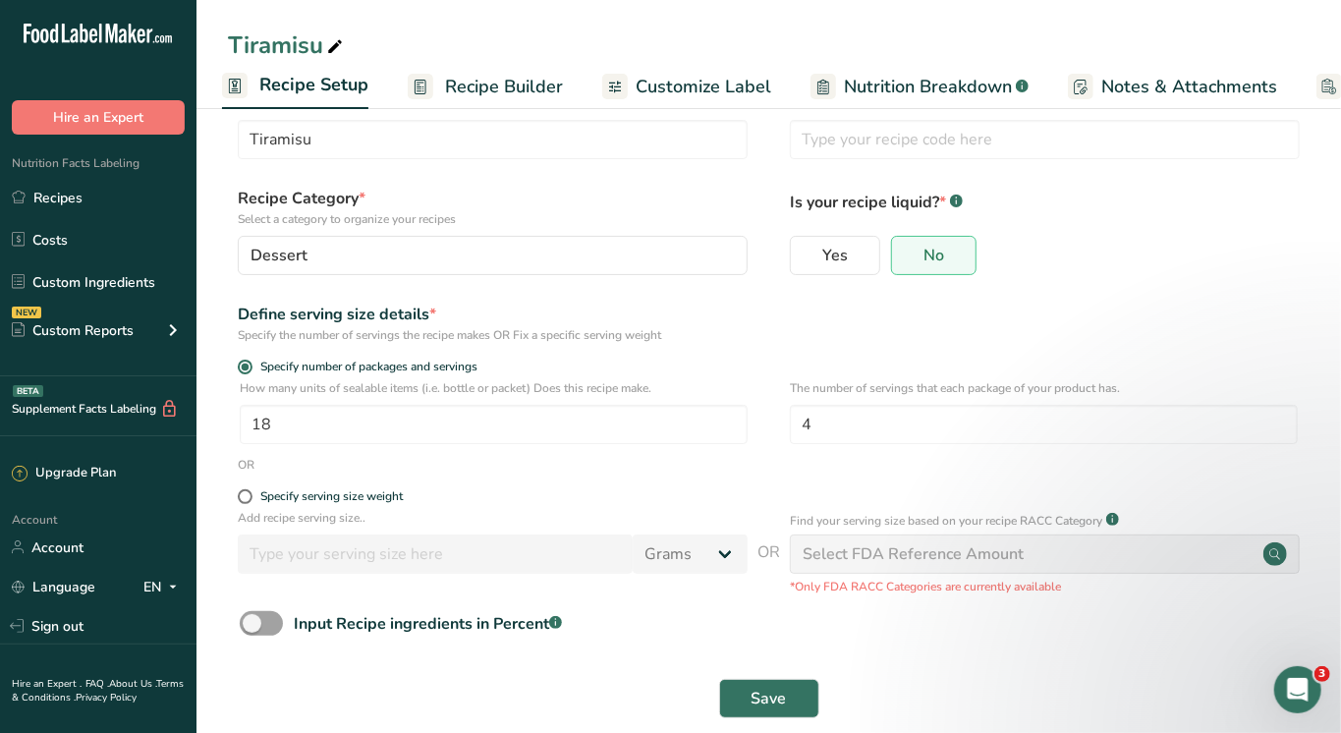
click at [452, 449] on div "How many units of sealable items (i.e. bottle or packet) Does this recipe make.…" at bounding box center [768, 417] width 1081 height 77
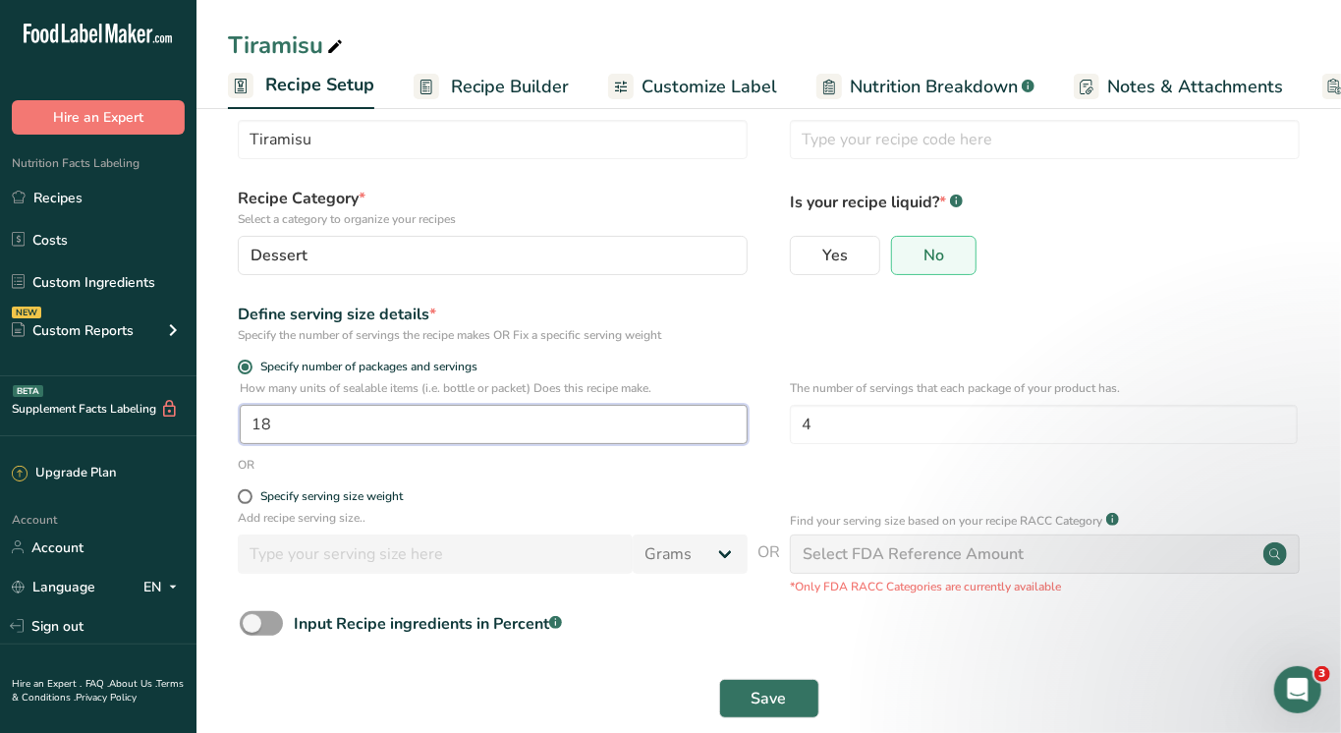
click at [503, 418] on input "18" at bounding box center [494, 424] width 508 height 39
type input "15"
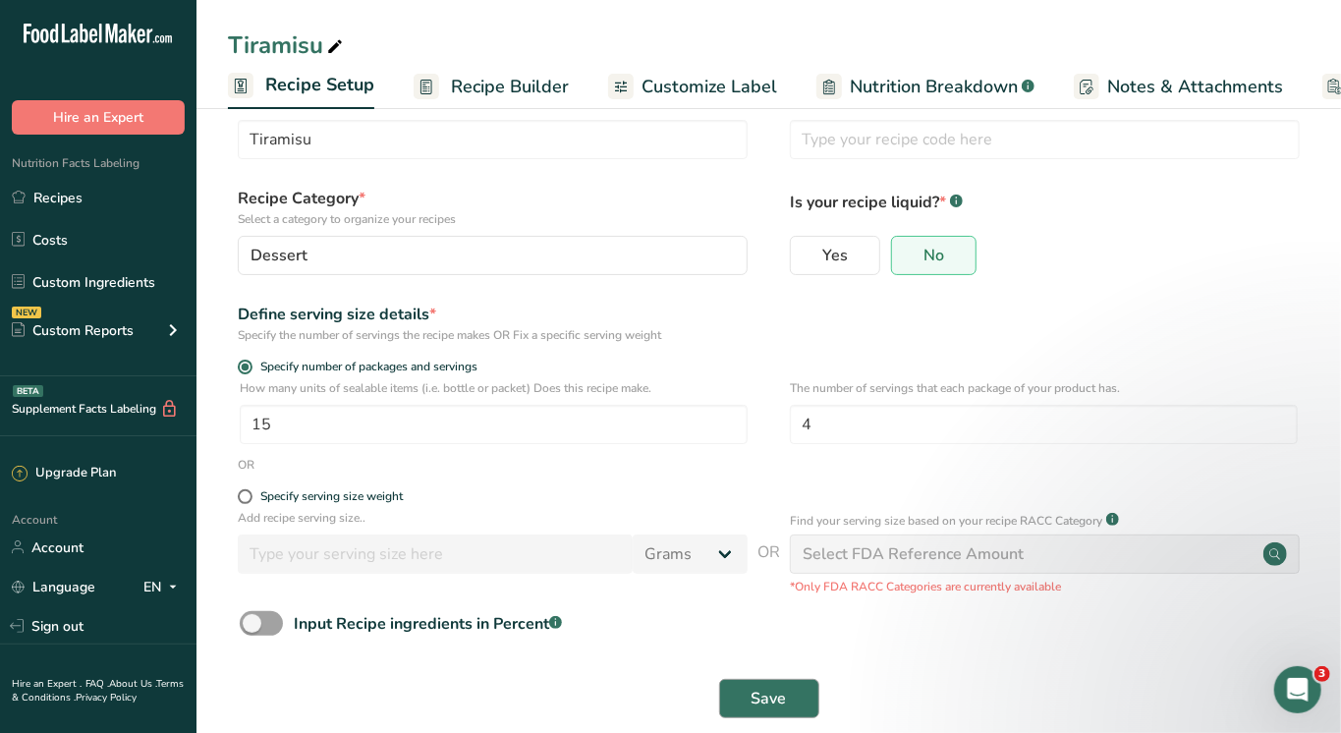
click at [763, 687] on span "Save" at bounding box center [768, 699] width 35 height 24
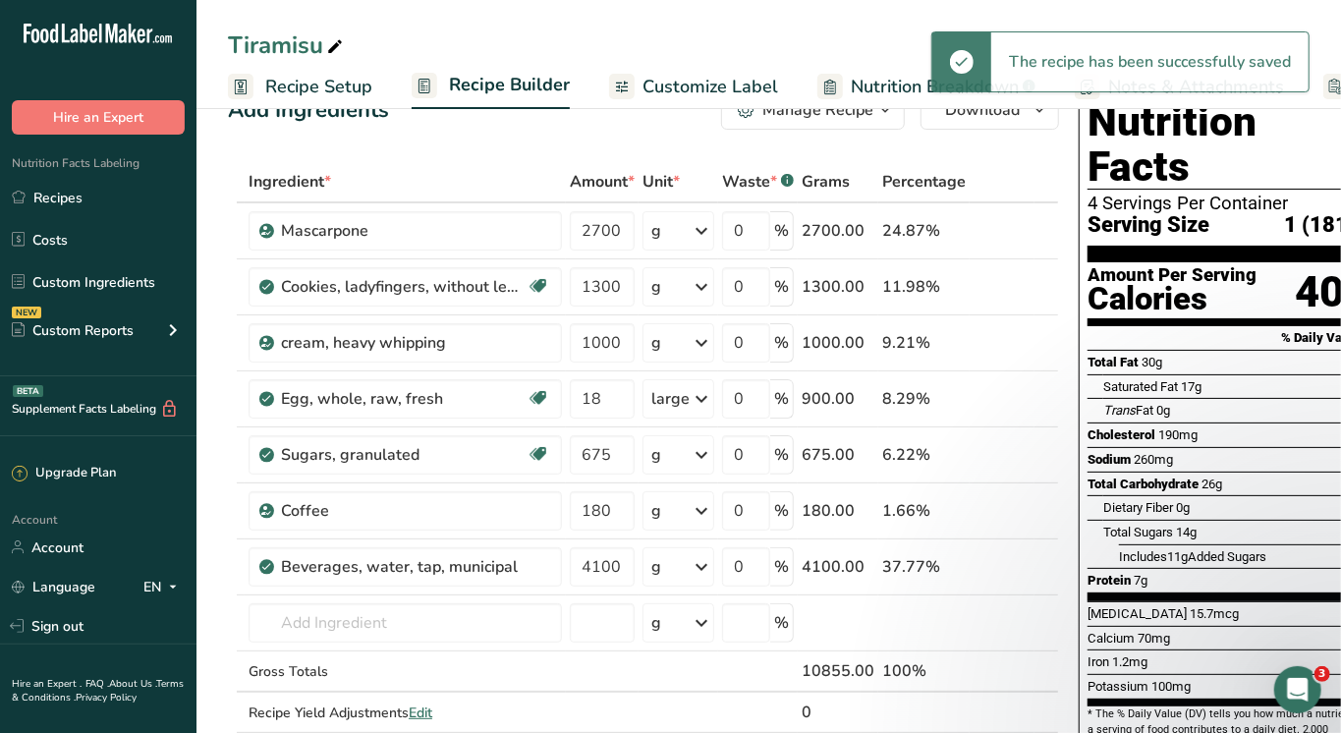
scroll to position [0, 170]
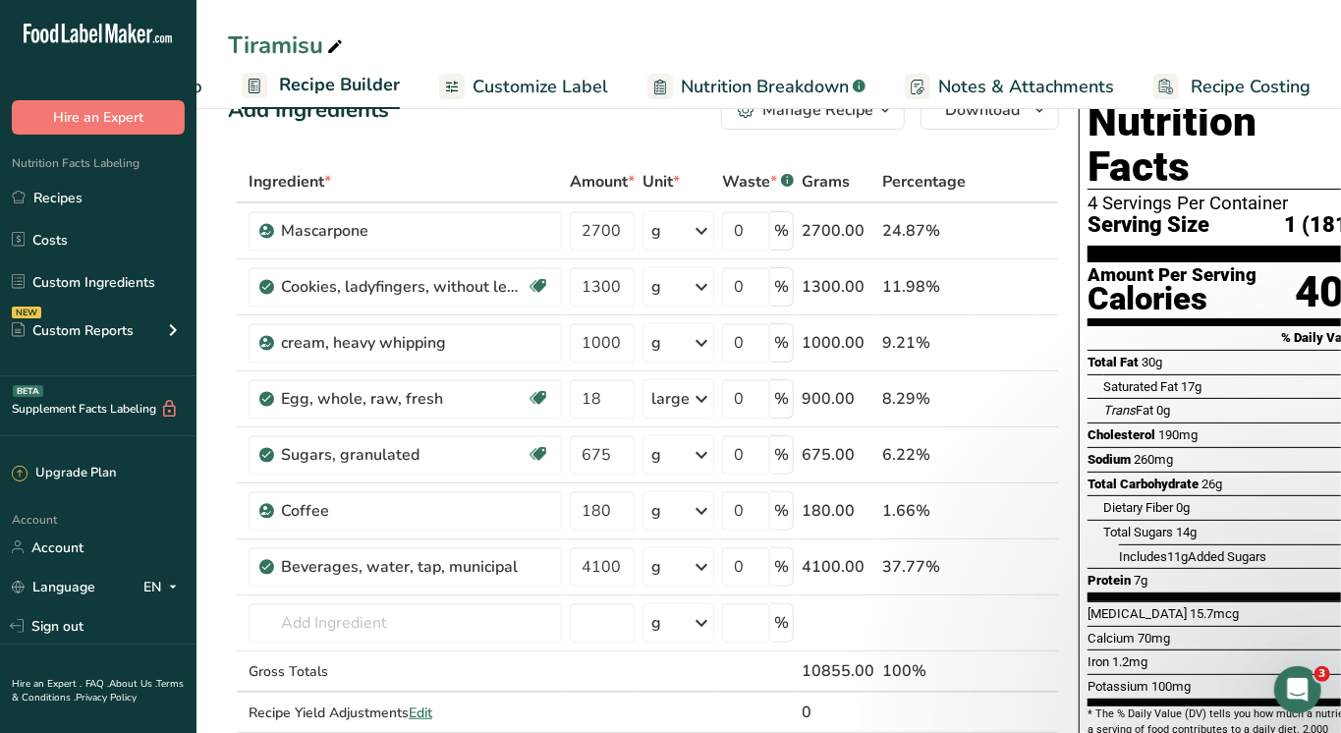
click at [1286, 81] on span "Recipe Costing" at bounding box center [1251, 87] width 120 height 27
select select "1"
